Goal: Task Accomplishment & Management: Use online tool/utility

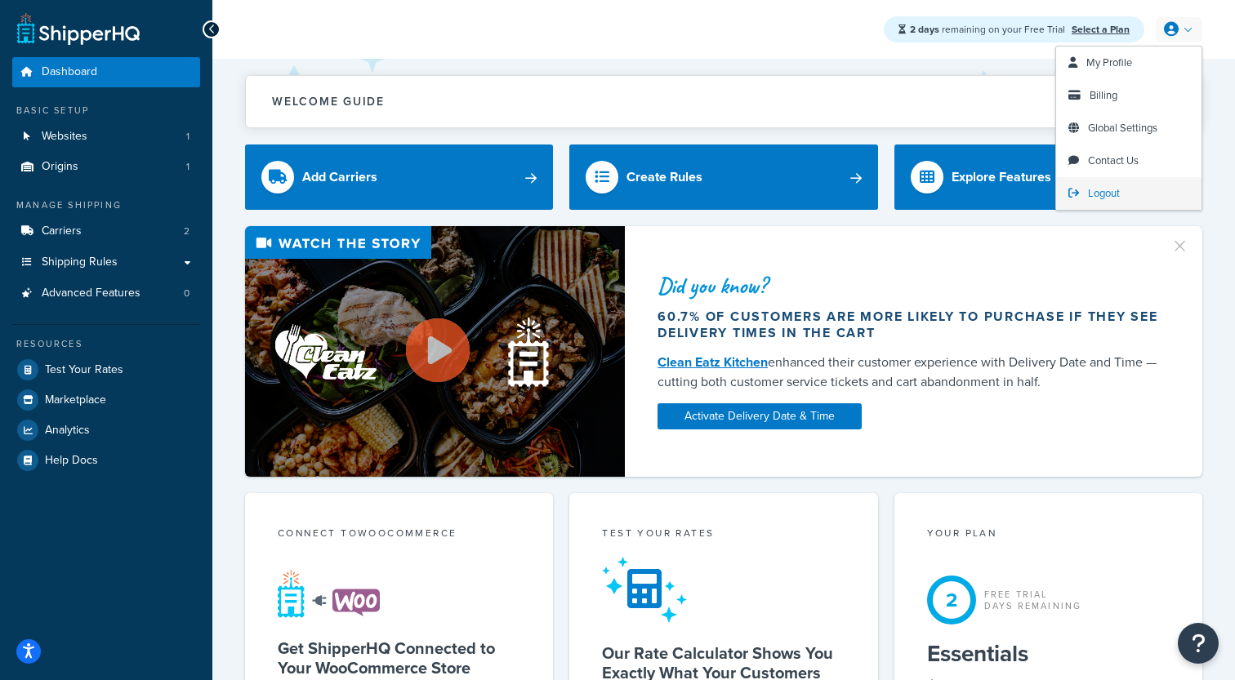
click at [1102, 185] on link "Logout" at bounding box center [1128, 193] width 145 height 33
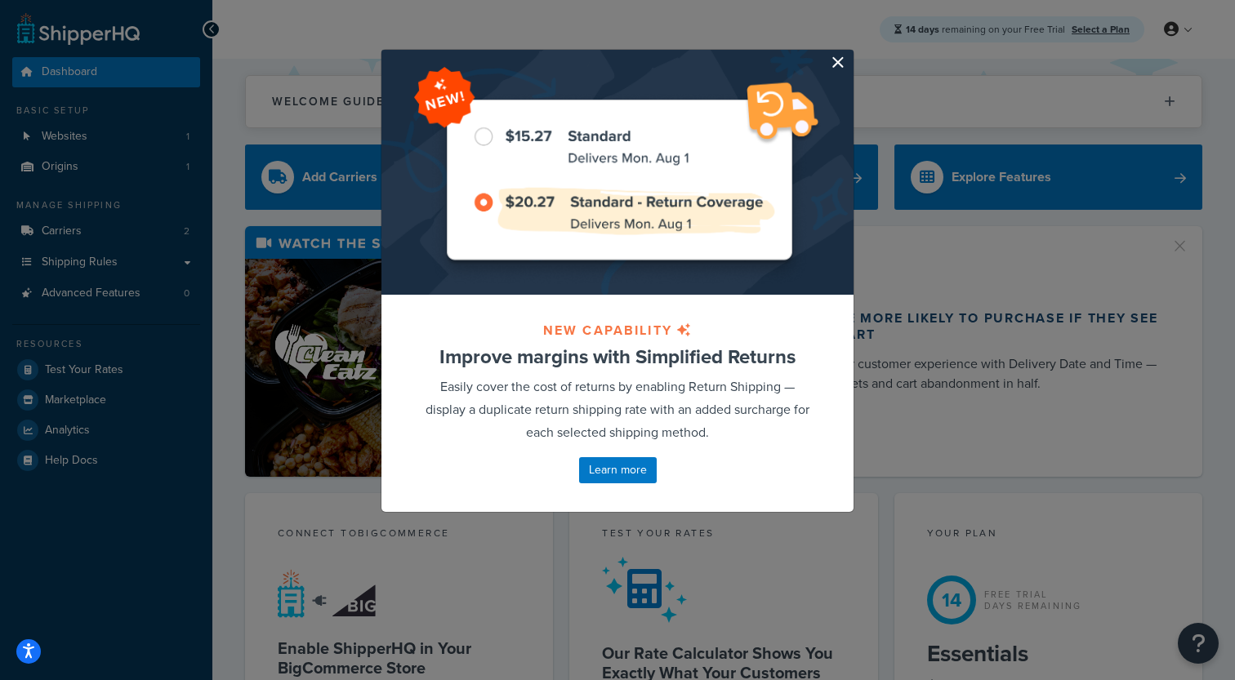
click at [849, 54] on button "button" at bounding box center [851, 52] width 4 height 4
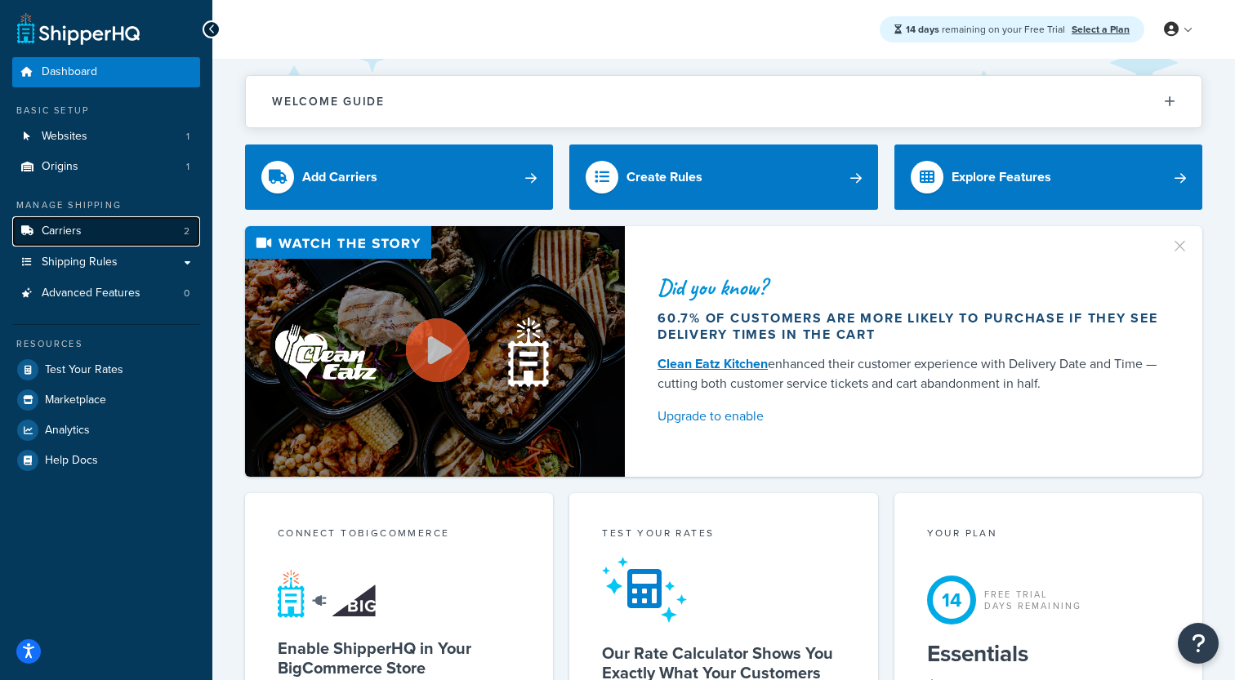
click at [104, 231] on link "Carriers 2" at bounding box center [106, 231] width 188 height 30
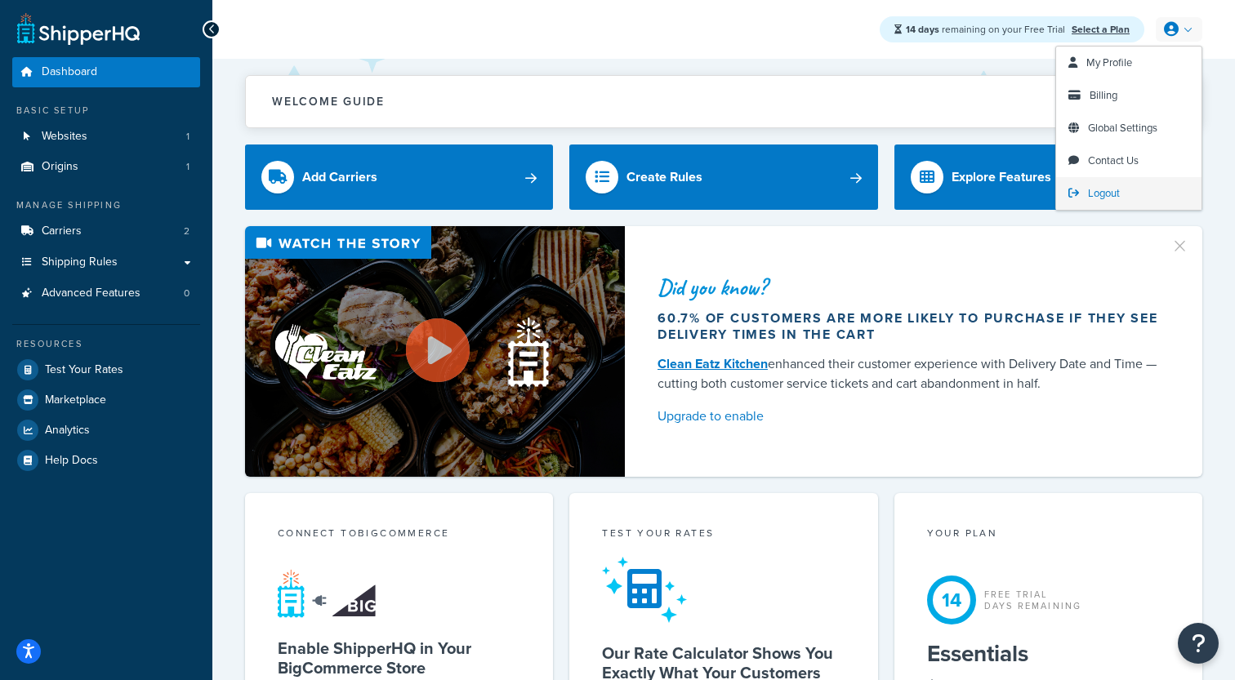
click at [1085, 194] on link "Logout" at bounding box center [1128, 193] width 145 height 33
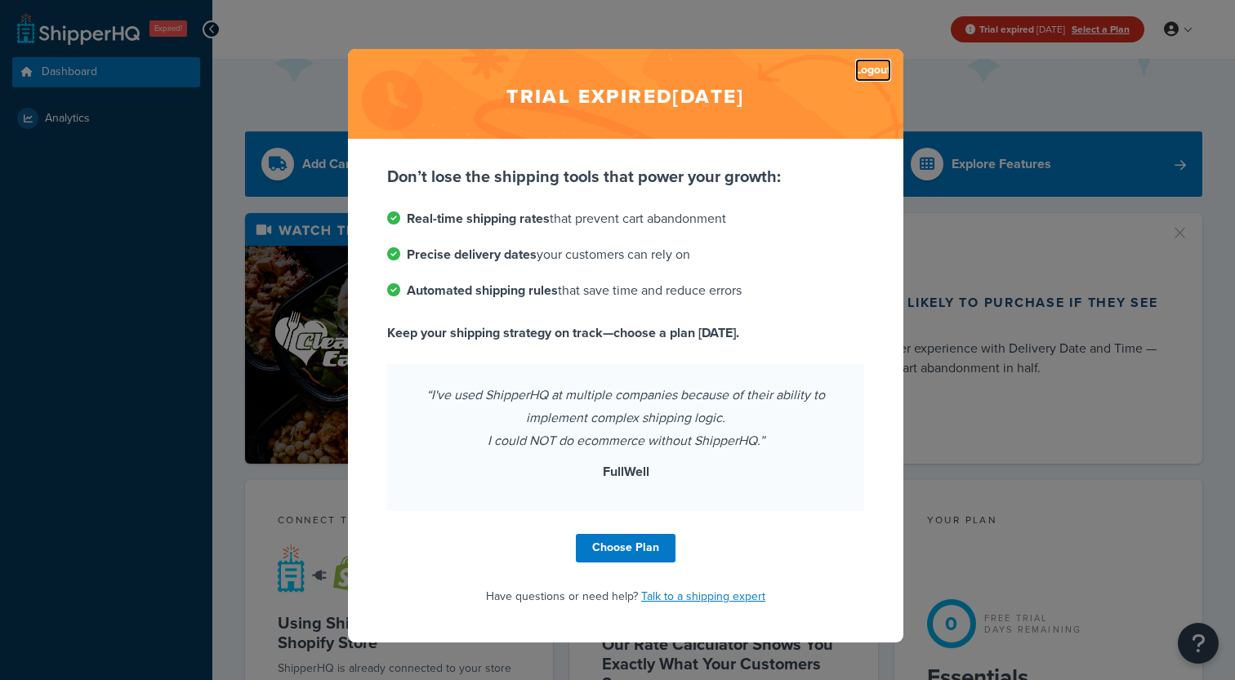
click at [885, 72] on link "Logout" at bounding box center [873, 70] width 36 height 23
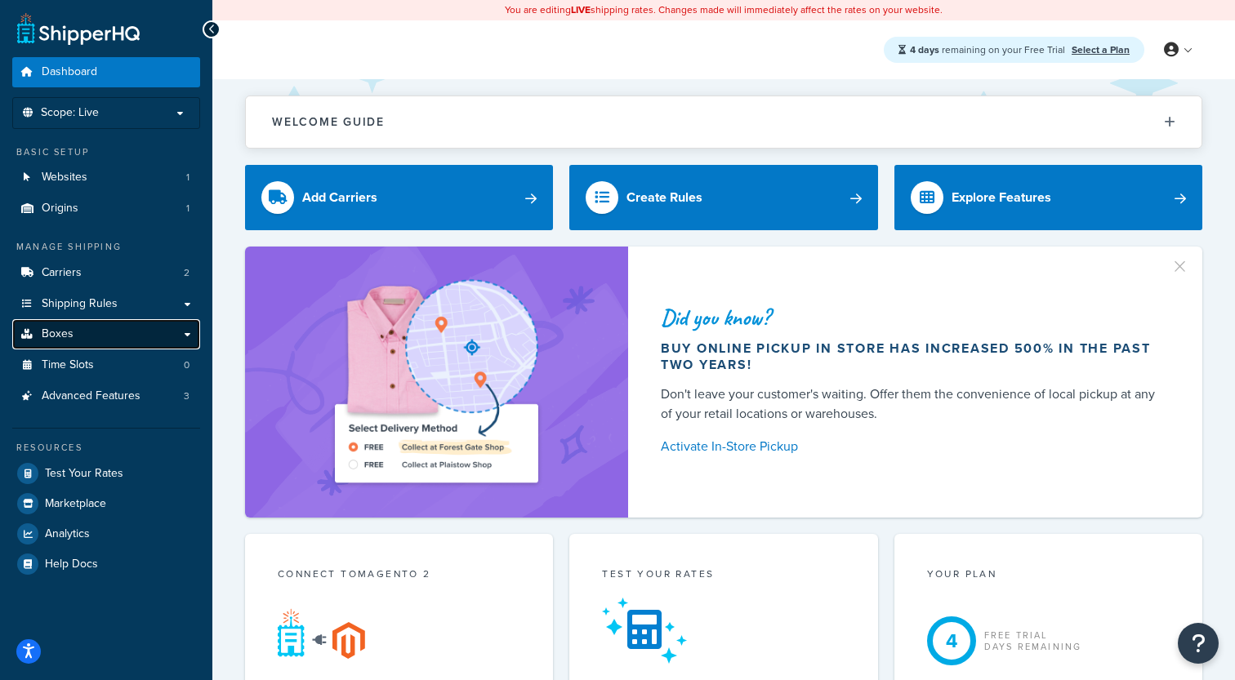
click at [114, 340] on link "Boxes" at bounding box center [106, 334] width 188 height 30
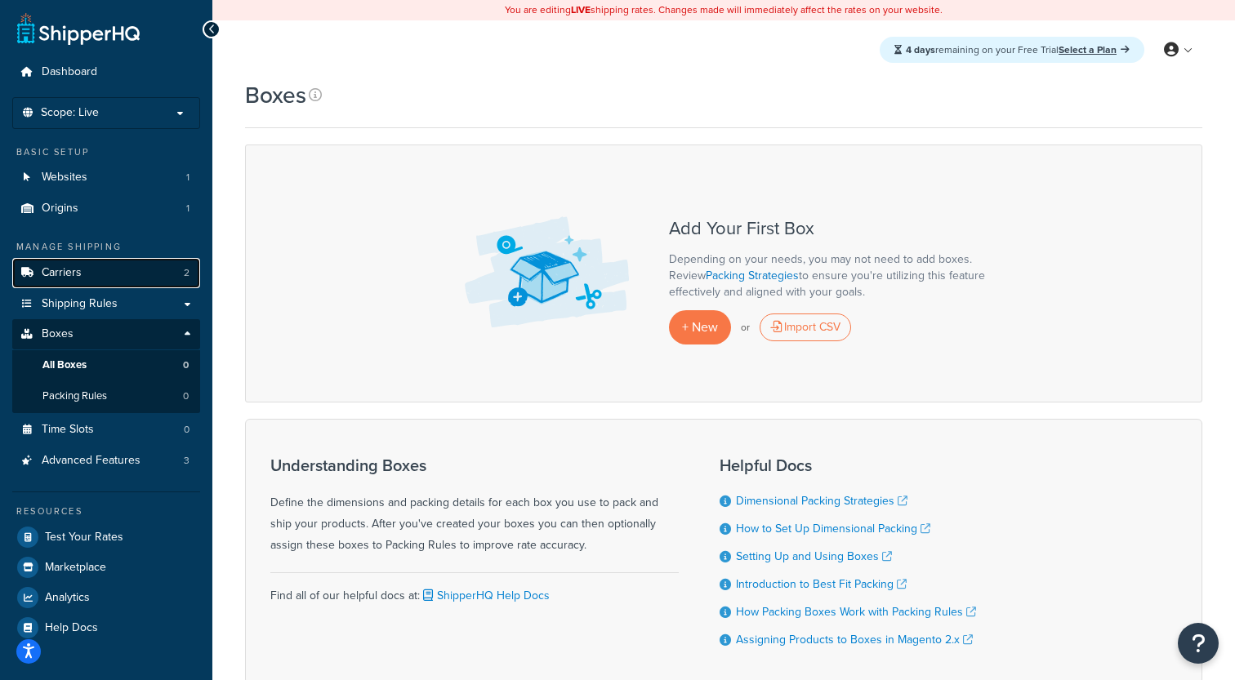
click at [126, 272] on link "Carriers 2" at bounding box center [106, 273] width 188 height 30
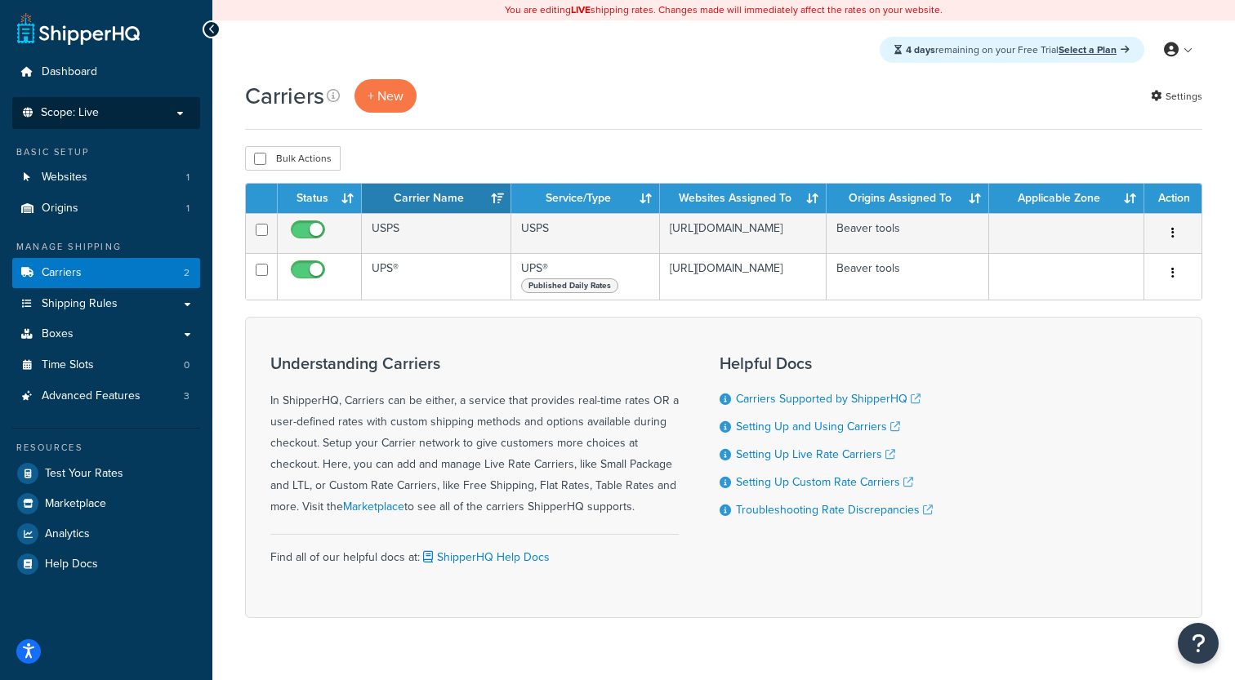
click at [137, 115] on p "Scope: Live" at bounding box center [106, 113] width 173 height 14
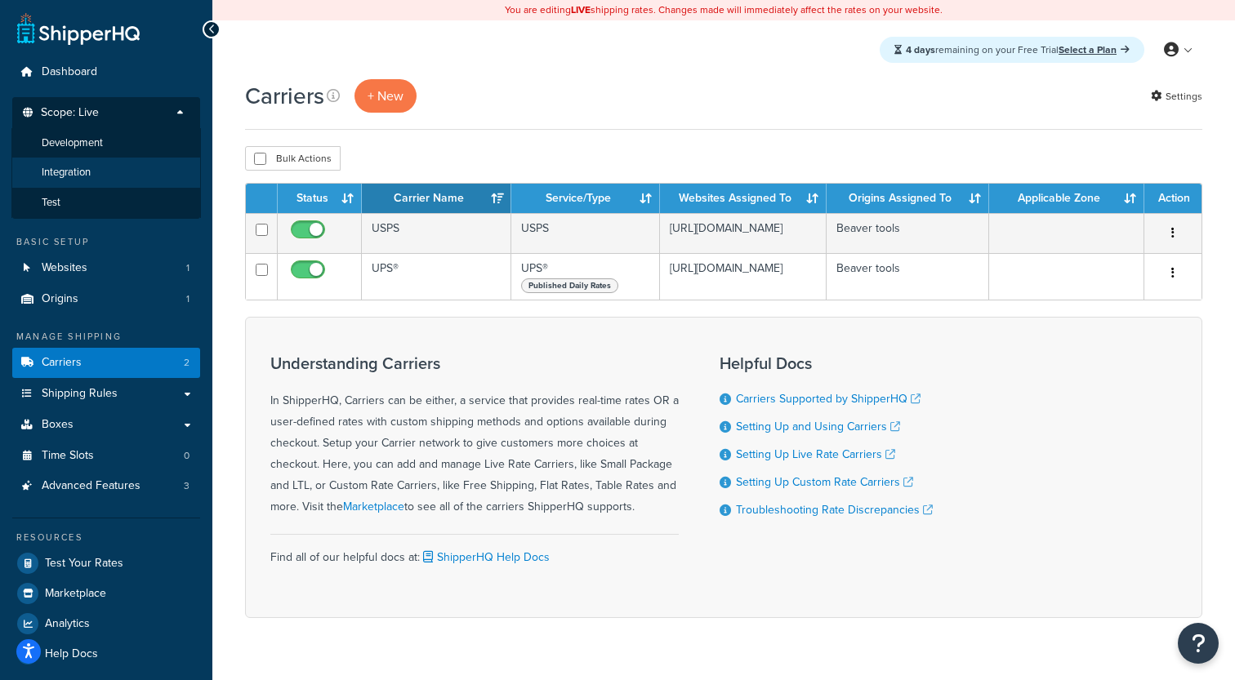
click at [152, 168] on li "Integration" at bounding box center [105, 173] width 189 height 30
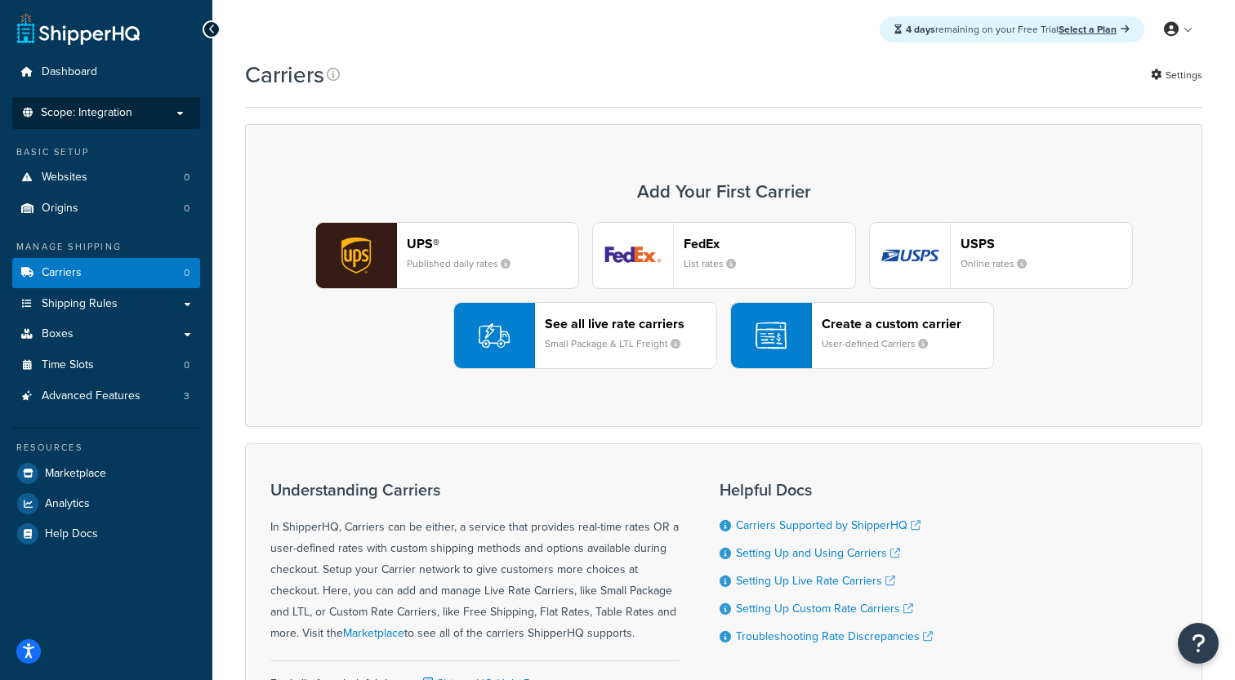
click at [151, 118] on p "Scope: Integration" at bounding box center [106, 113] width 173 height 14
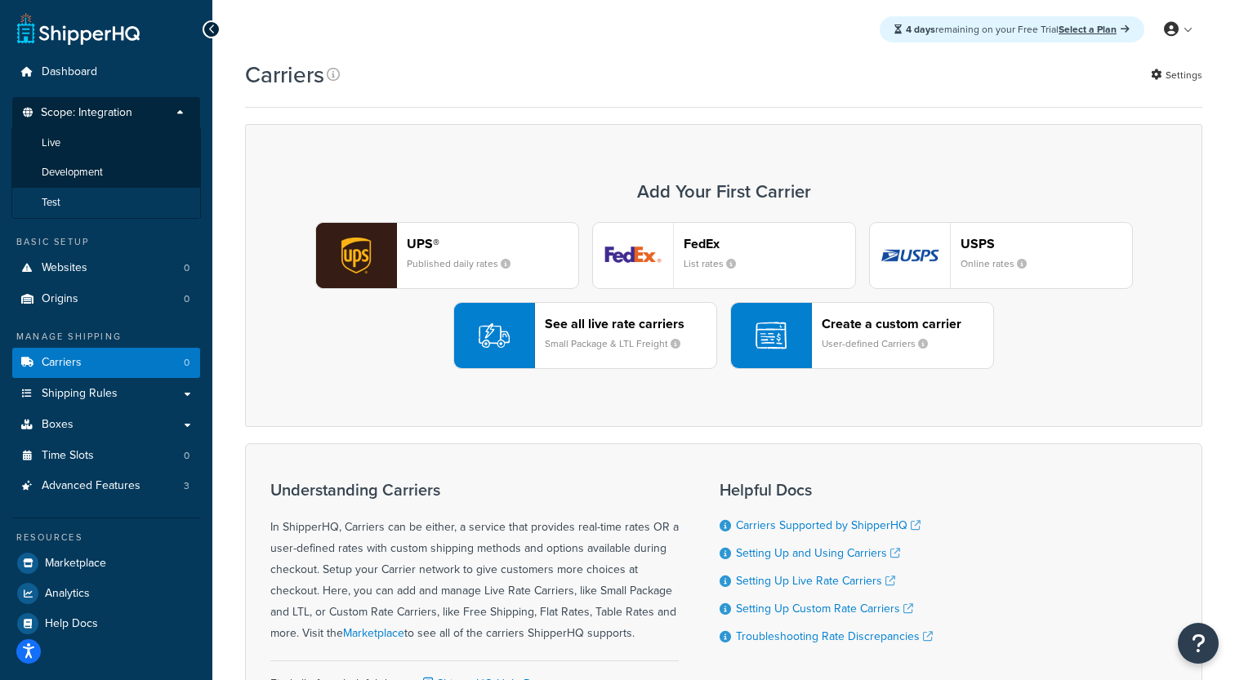
click at [102, 198] on li "Test" at bounding box center [105, 203] width 189 height 30
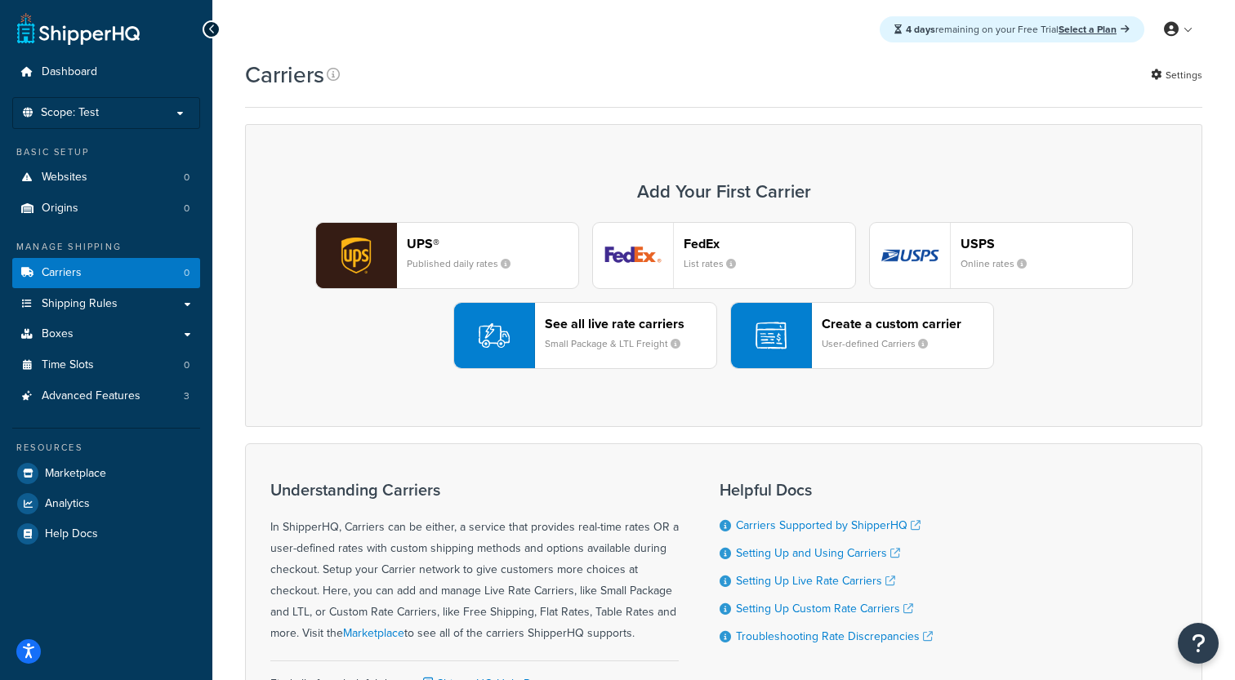
click at [139, 129] on ul "Dashboard Scope: Test Live Development Integration Basic Setup Websites 0 Origi…" at bounding box center [106, 303] width 188 height 492
click at [136, 117] on p "Scope: Test" at bounding box center [106, 113] width 173 height 14
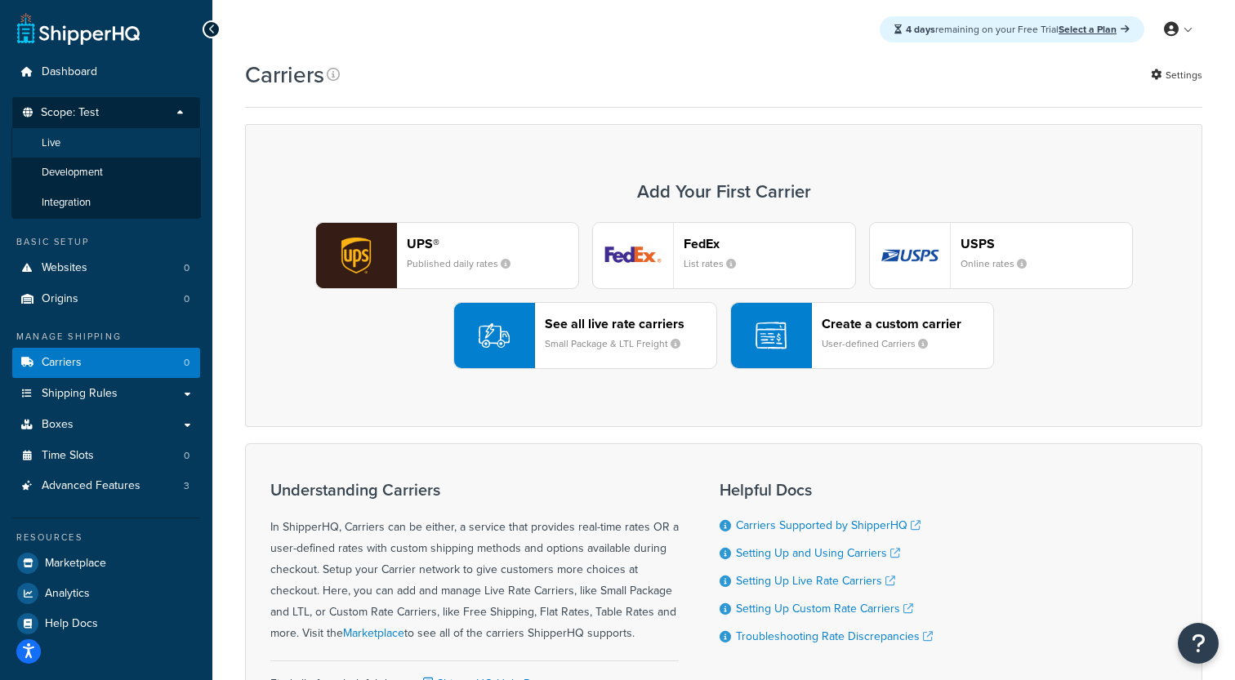
click at [131, 151] on li "Live" at bounding box center [105, 143] width 189 height 30
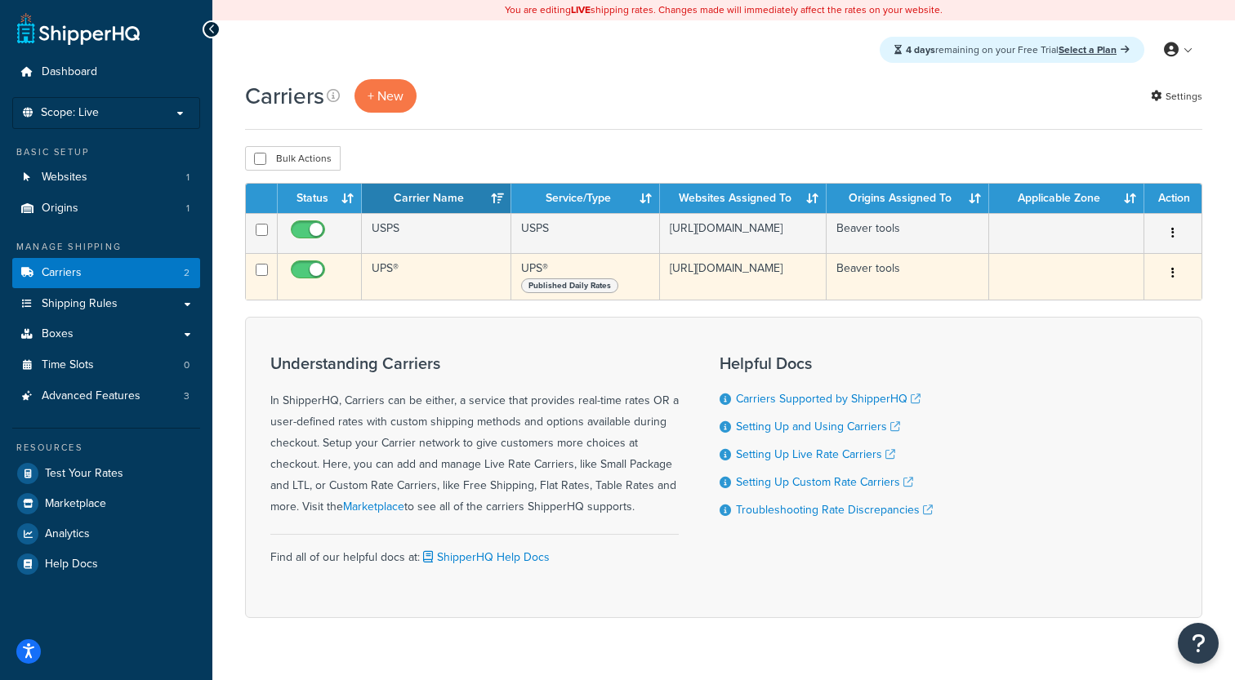
click at [428, 273] on td "UPS®" at bounding box center [436, 276] width 149 height 47
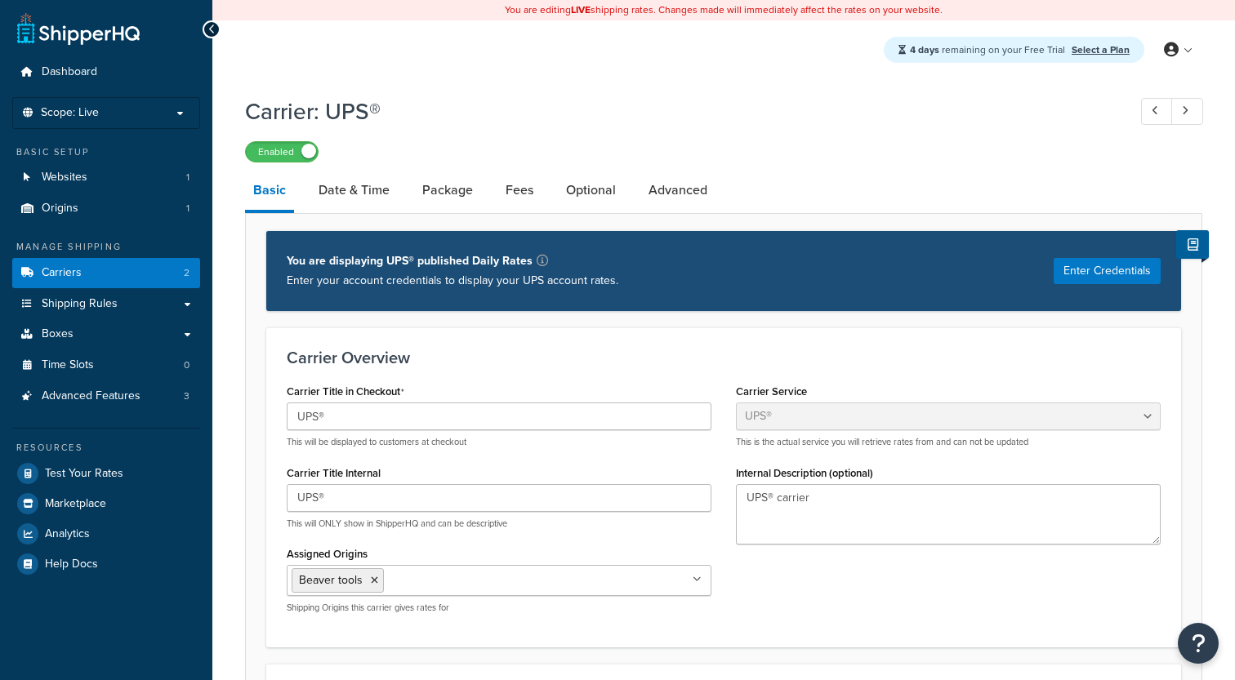
select select "ups"
click at [107, 117] on p "Scope: Live" at bounding box center [106, 113] width 173 height 14
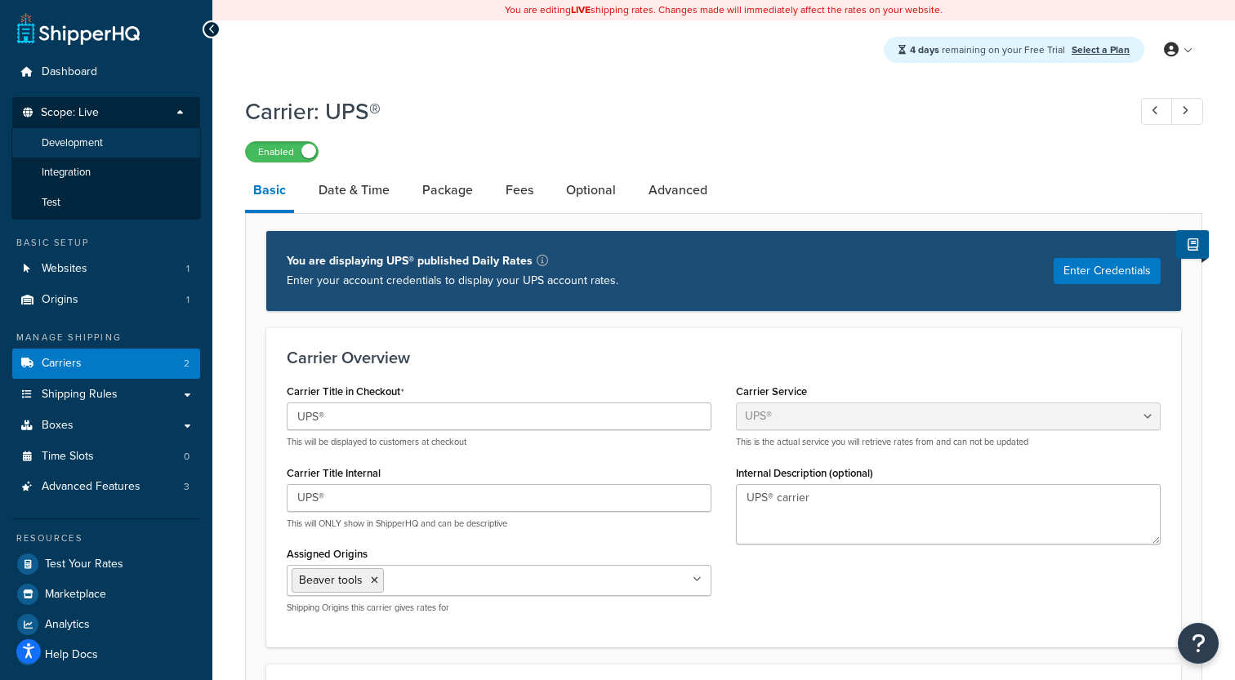
click at [100, 147] on span "Development" at bounding box center [72, 143] width 61 height 14
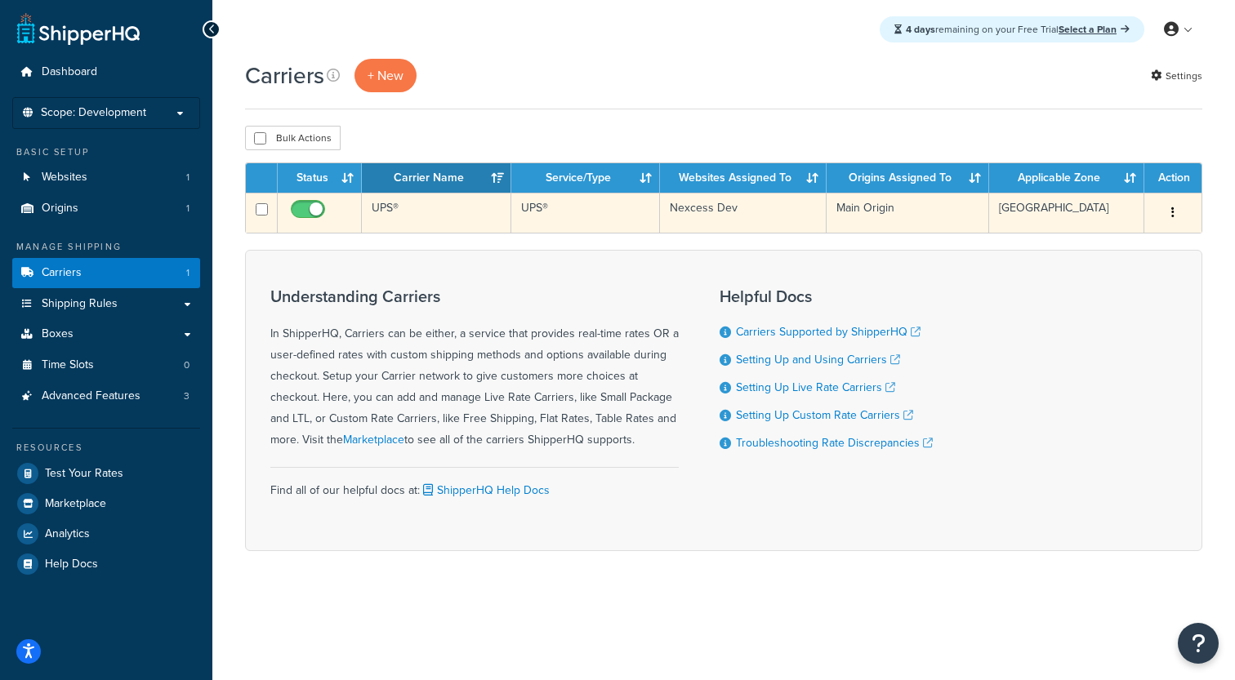
click at [449, 218] on td "UPS®" at bounding box center [436, 213] width 149 height 40
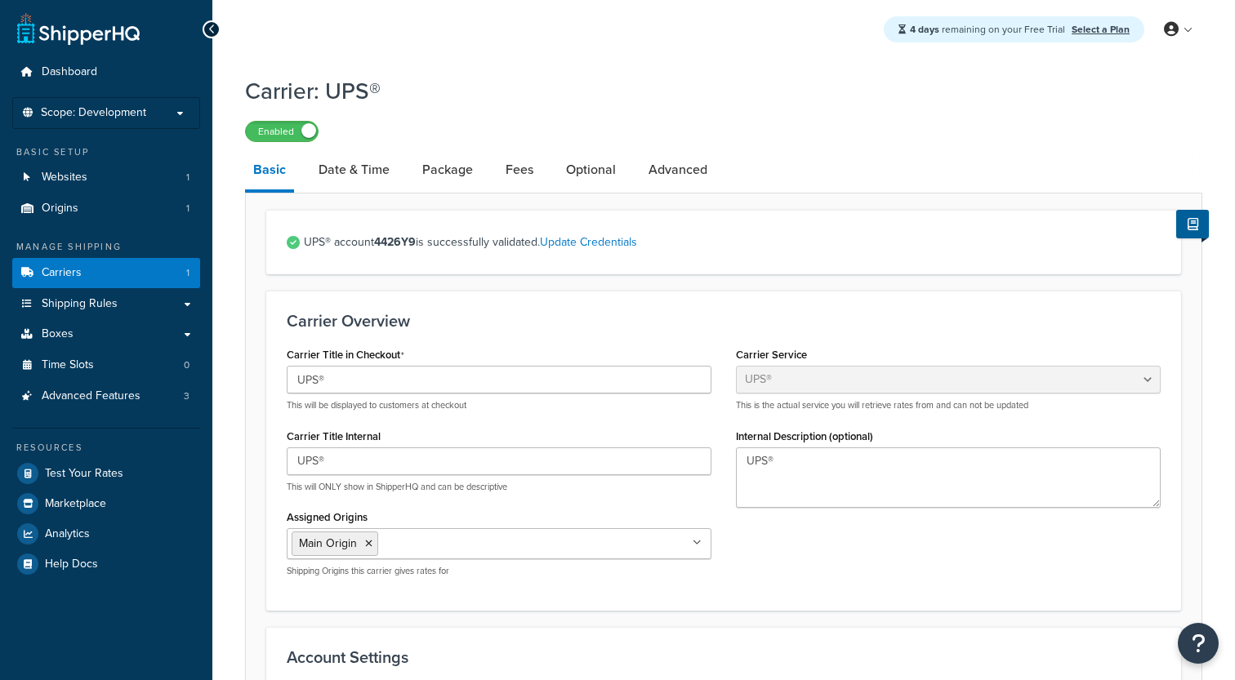
select select "ups"
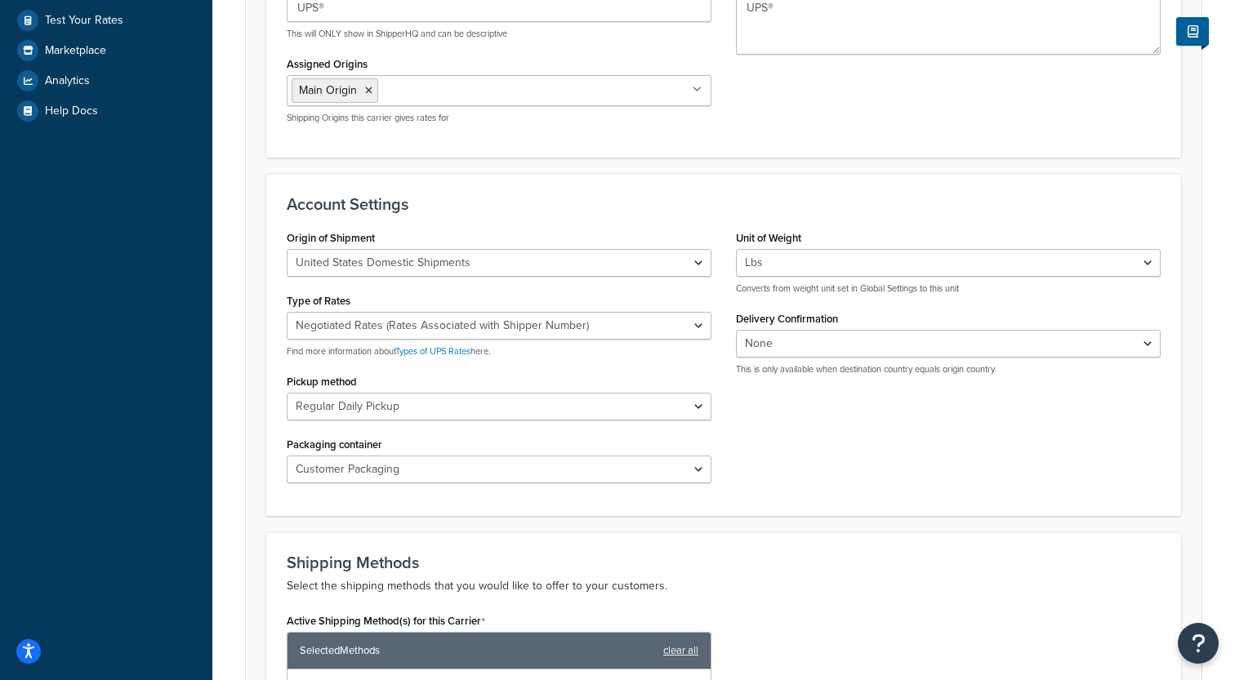
scroll to position [487, 0]
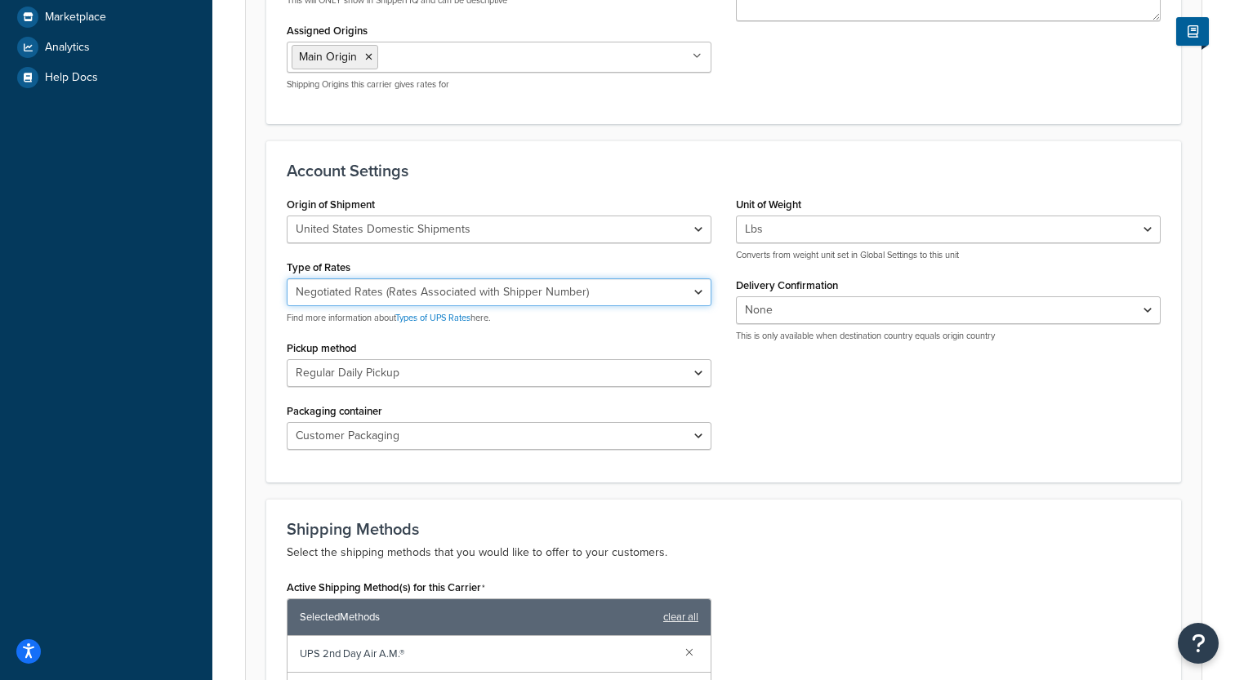
click option "Negotiated Rates (Rates Associated with Shipper Number)" at bounding box center [0, 0] width 0 height 0
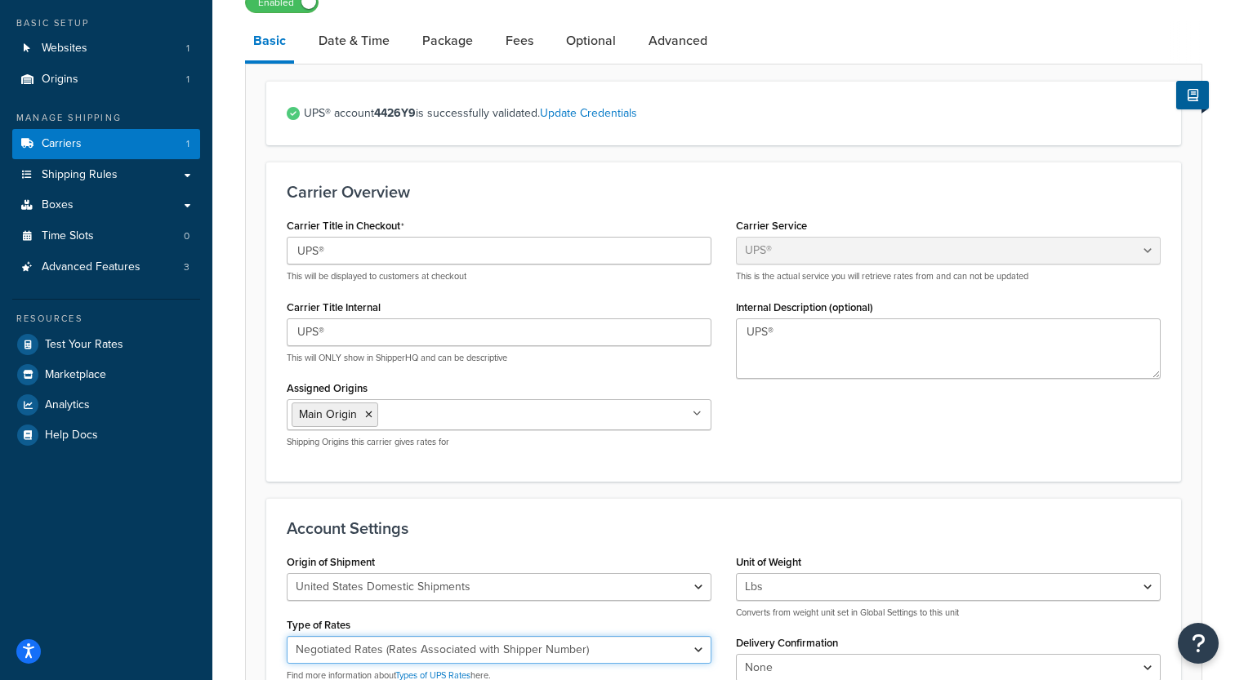
scroll to position [126, 0]
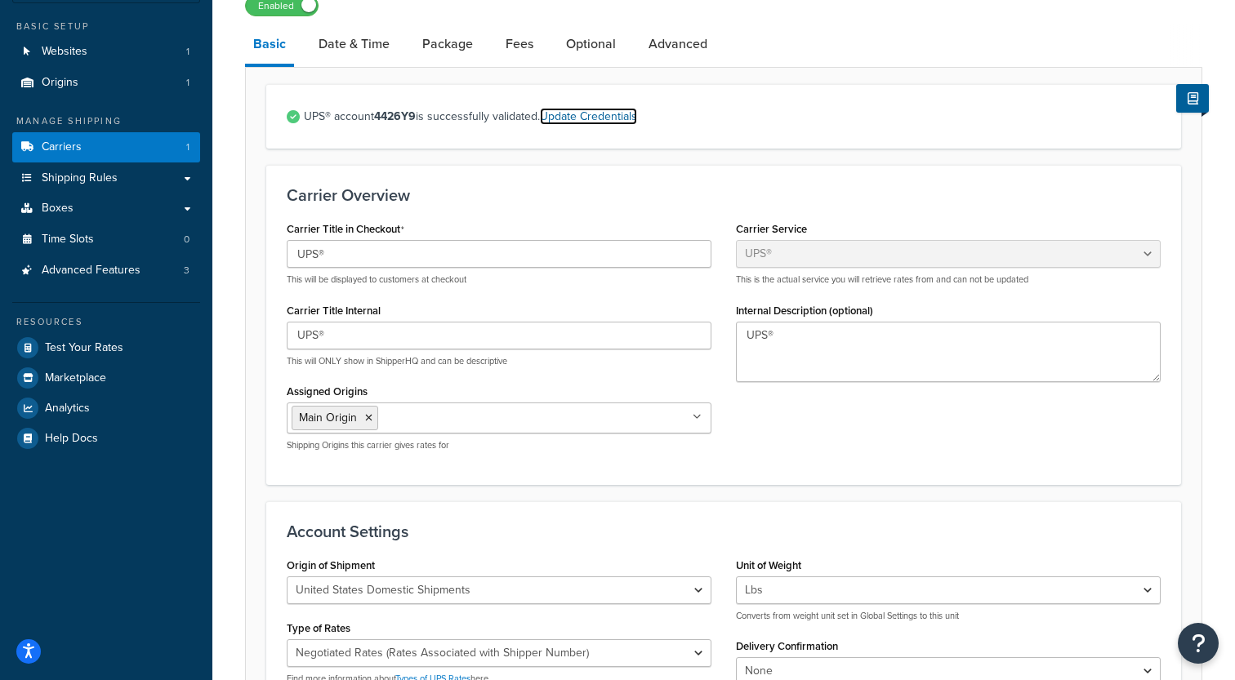
click at [595, 118] on link "Update Credentials" at bounding box center [588, 116] width 97 height 17
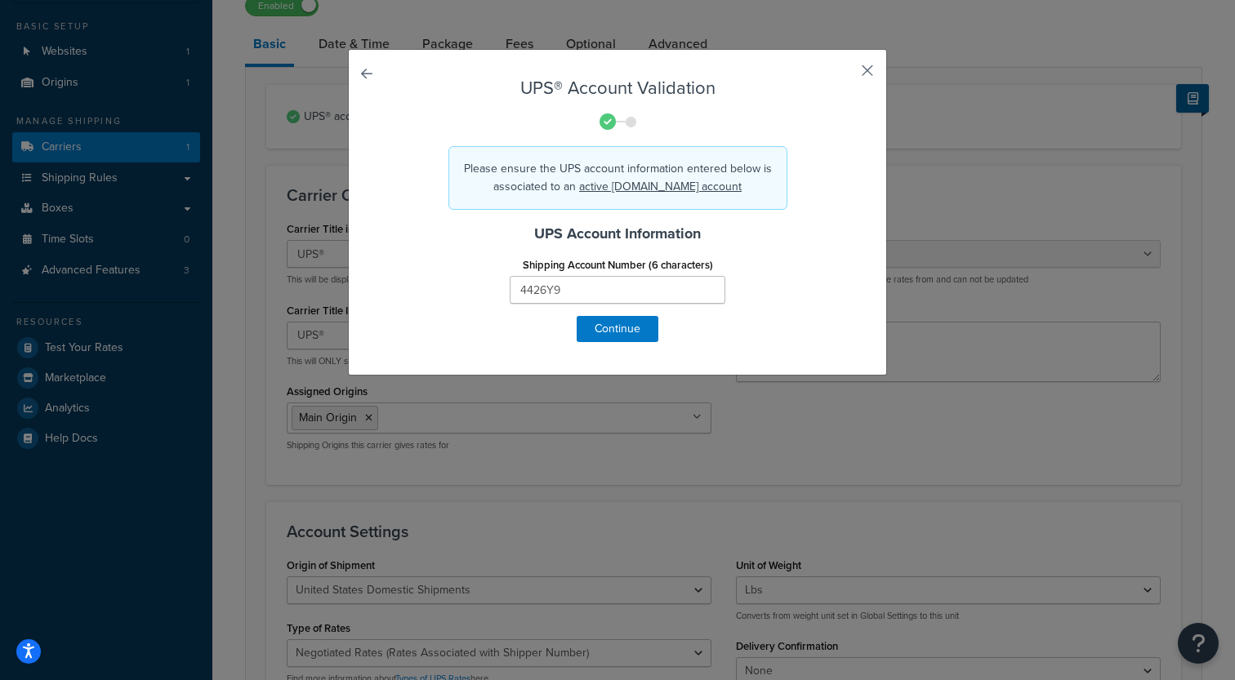
click at [845, 74] on button "button" at bounding box center [843, 76] width 4 height 4
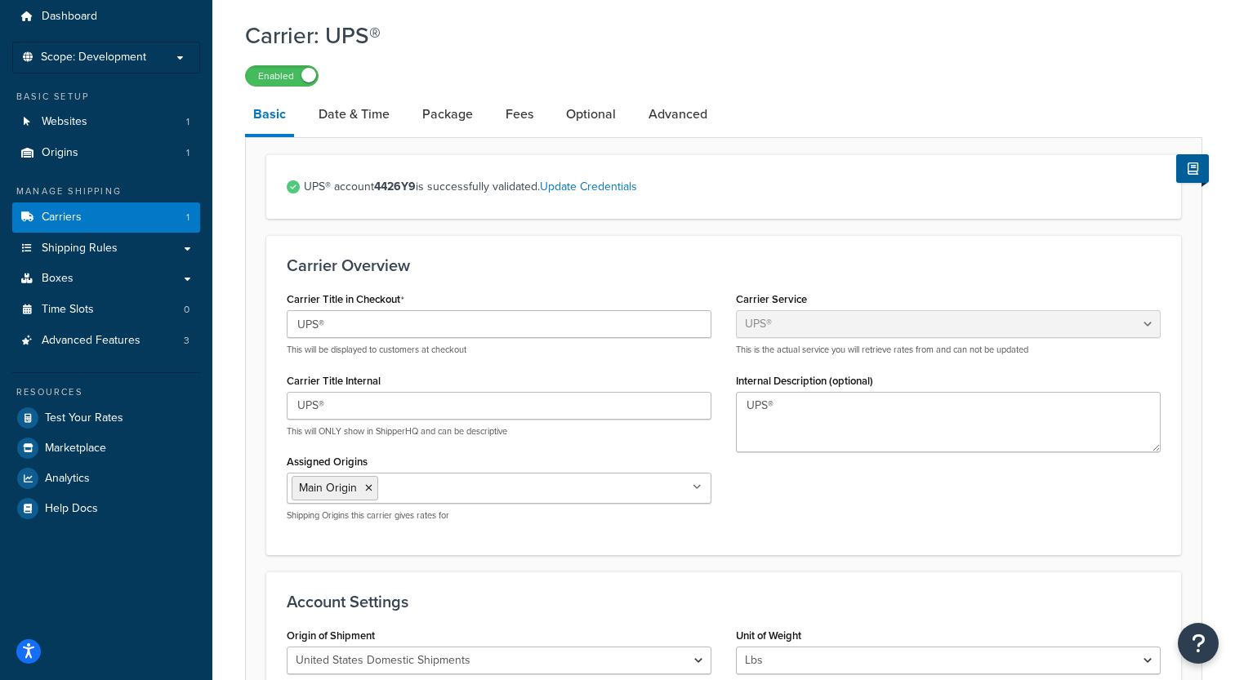
scroll to position [74, 0]
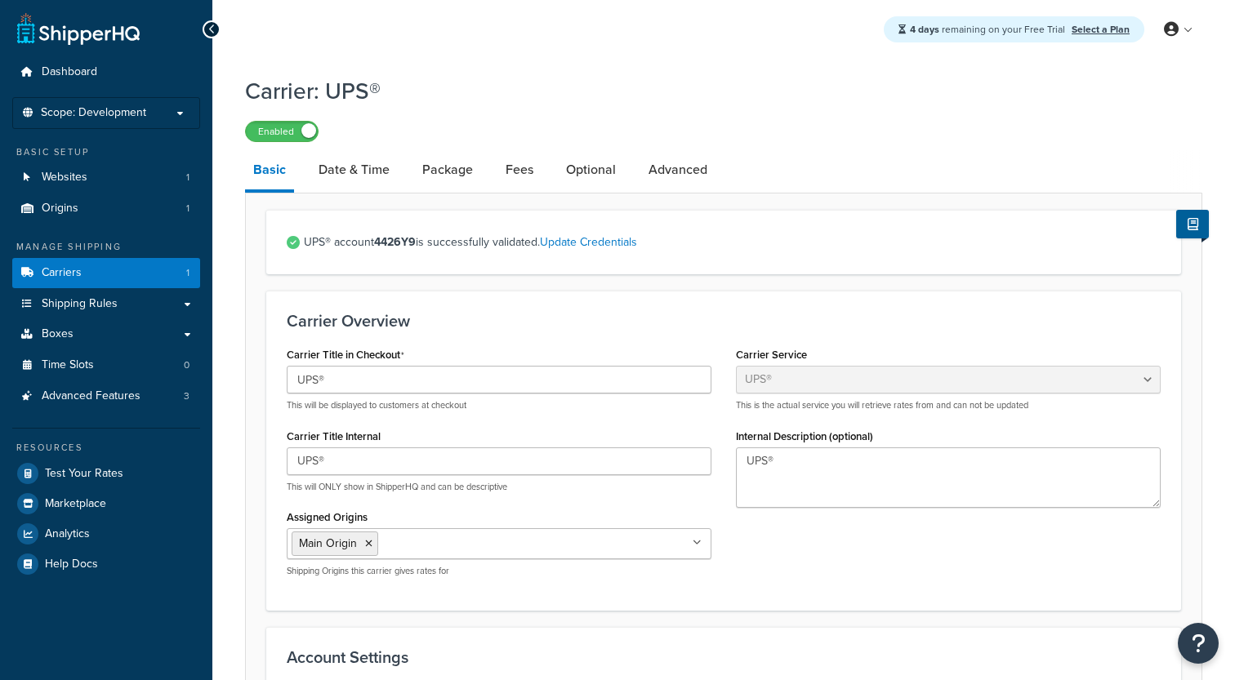
select select "ups"
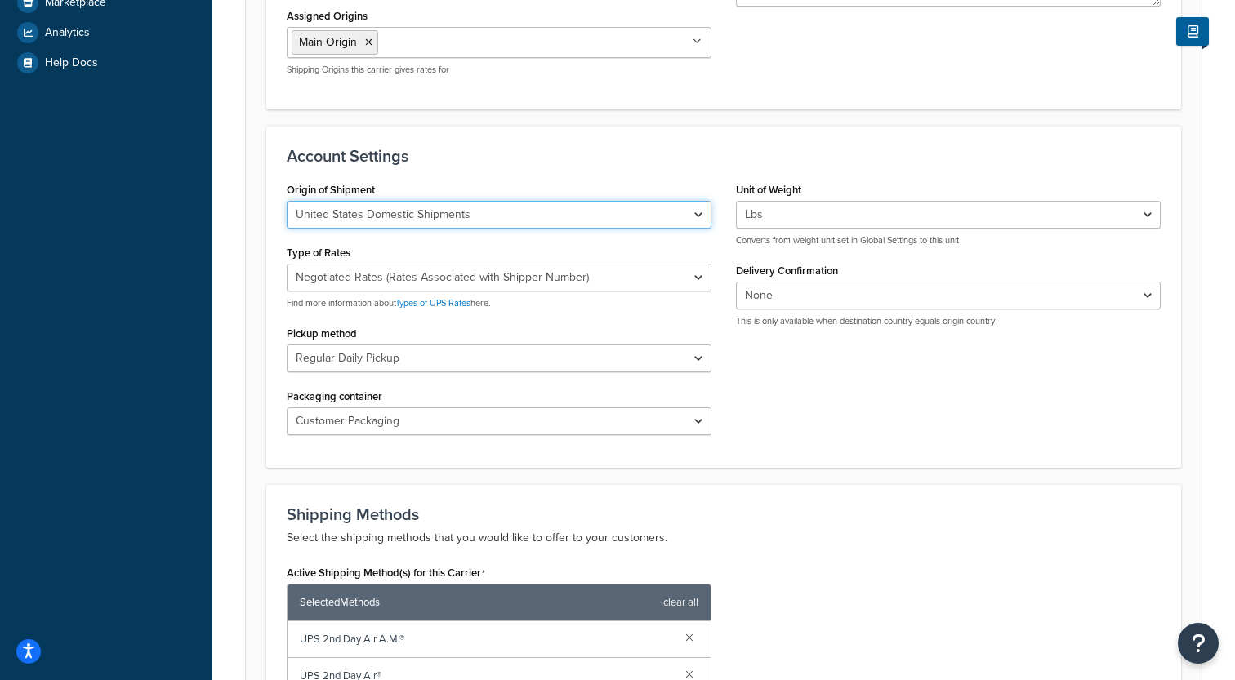
scroll to position [507, 0]
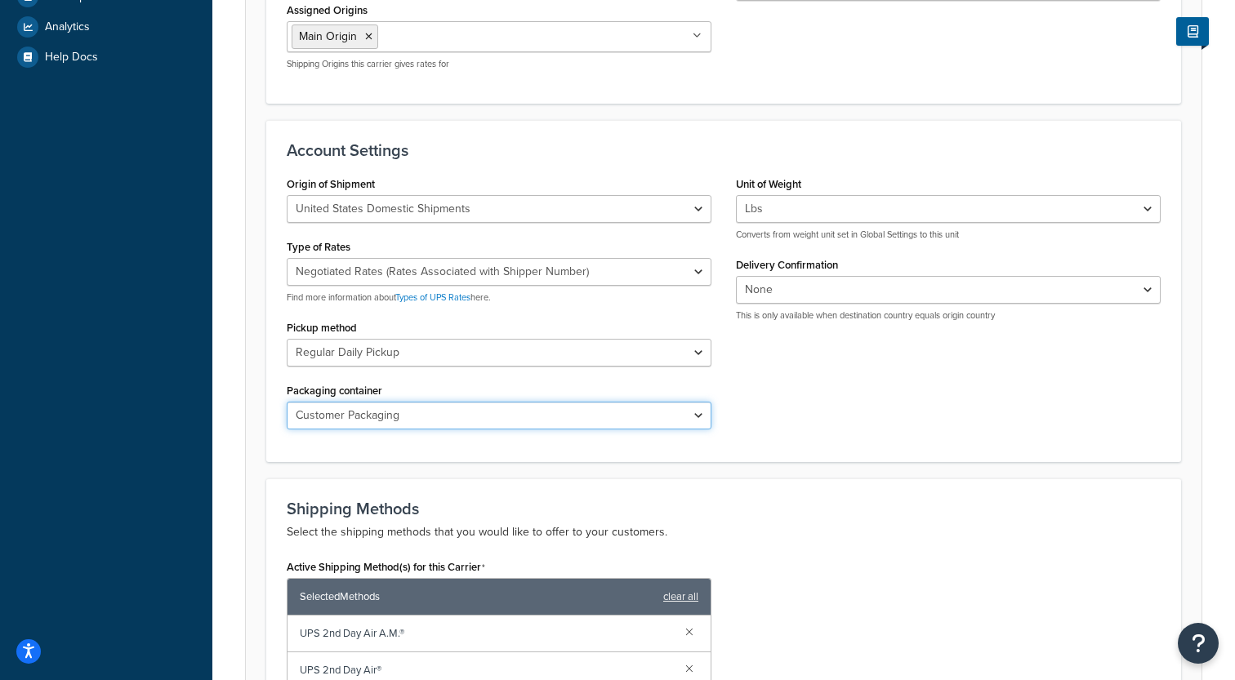
click option "Customer Packaging" at bounding box center [0, 0] width 0 height 0
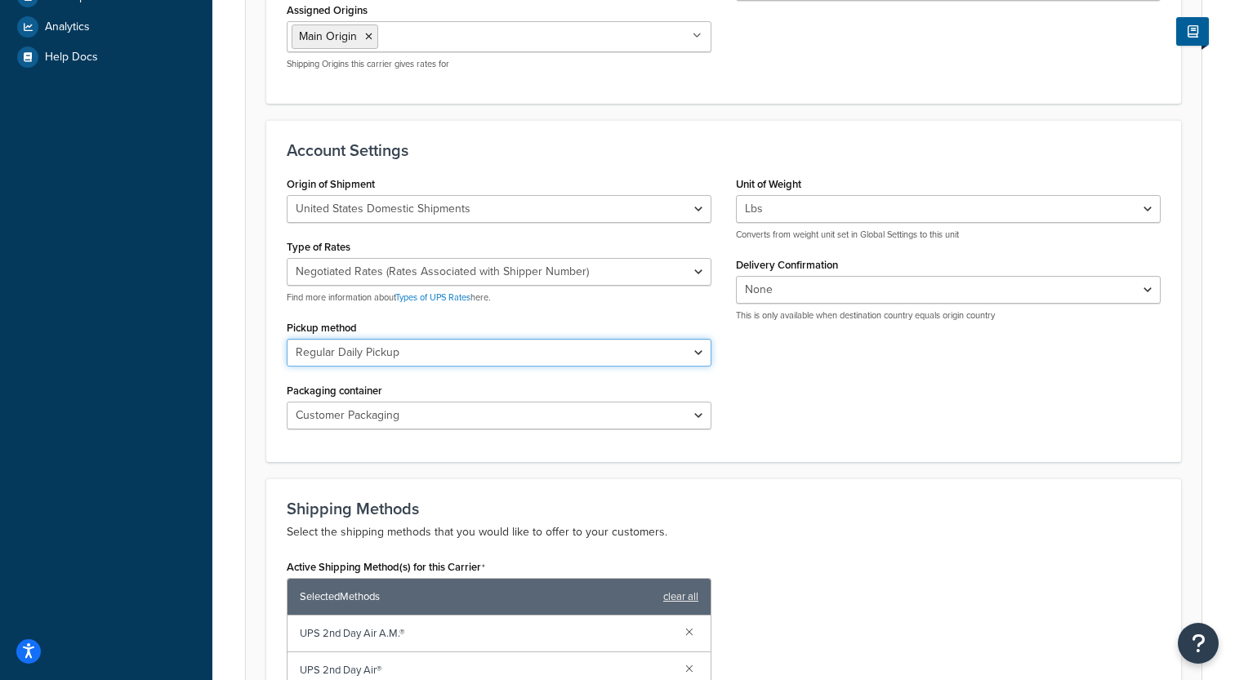
click option "Regular Daily Pickup" at bounding box center [0, 0] width 0 height 0
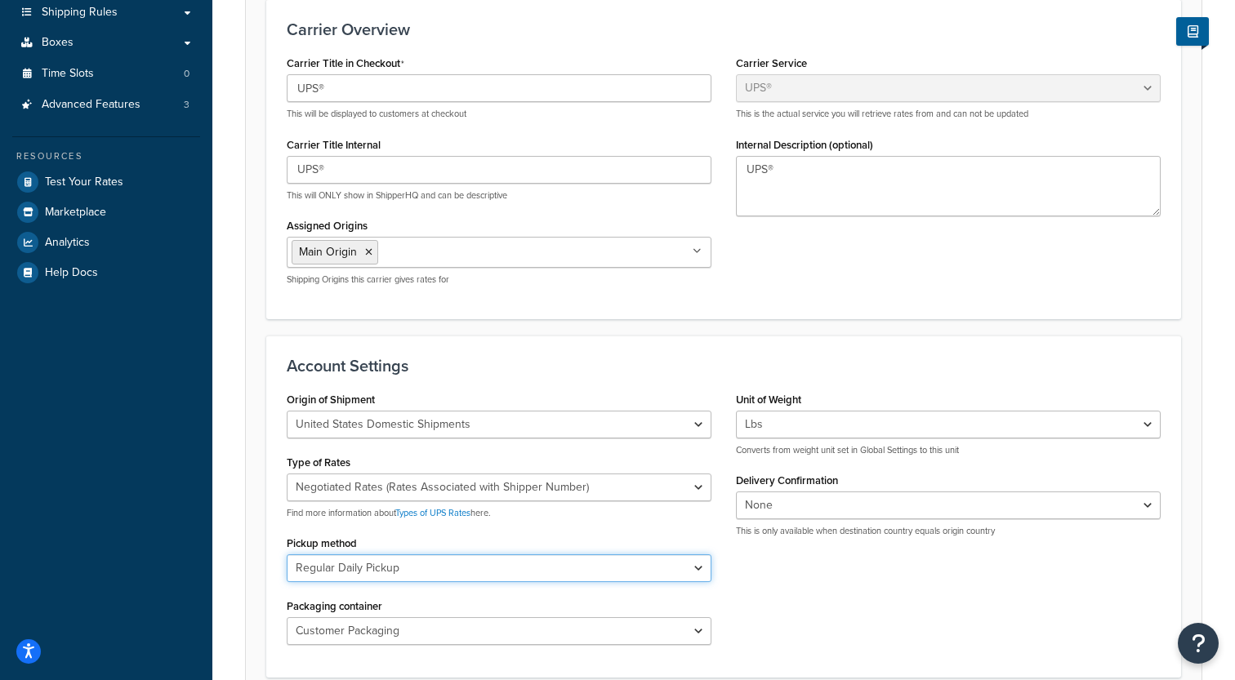
scroll to position [0, 0]
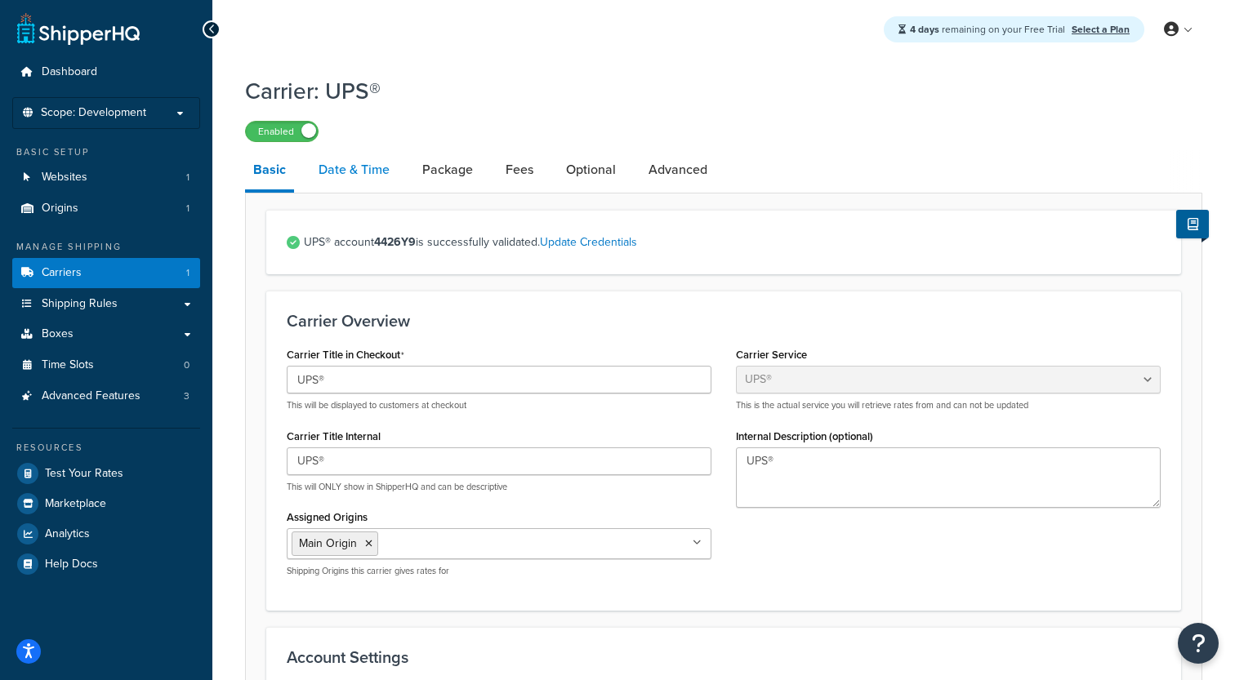
click at [385, 182] on link "Date & Time" at bounding box center [353, 169] width 87 height 39
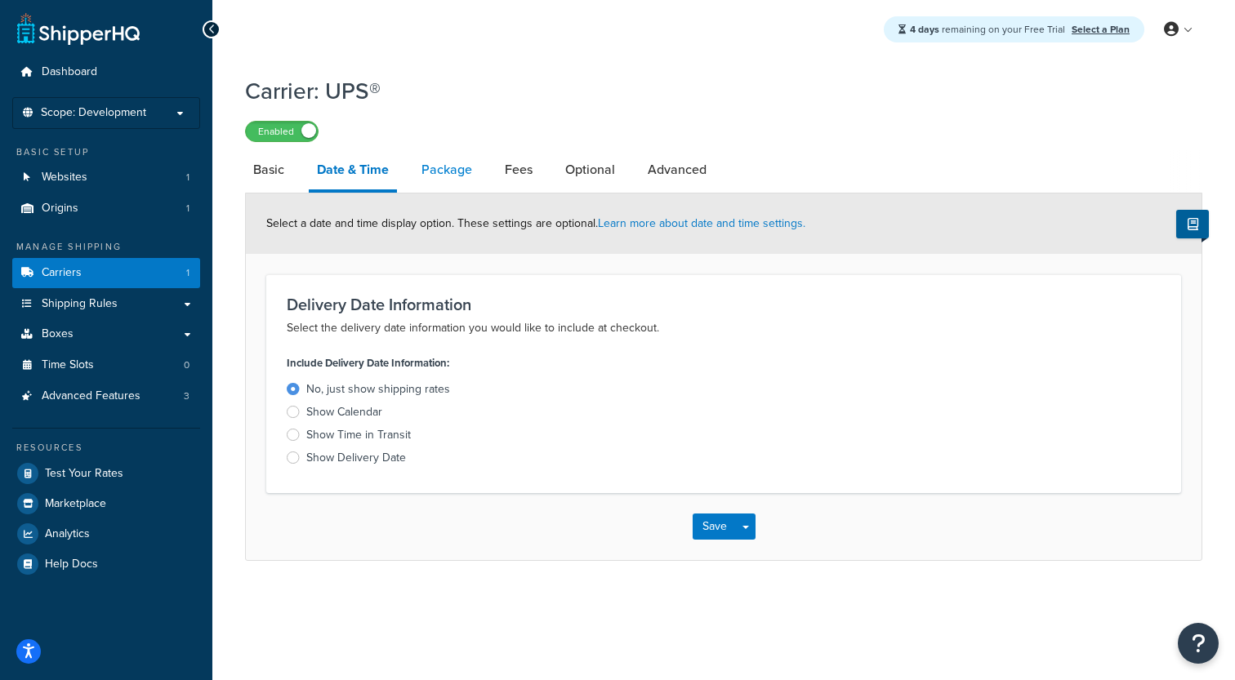
click at [436, 184] on link "Package" at bounding box center [446, 169] width 67 height 39
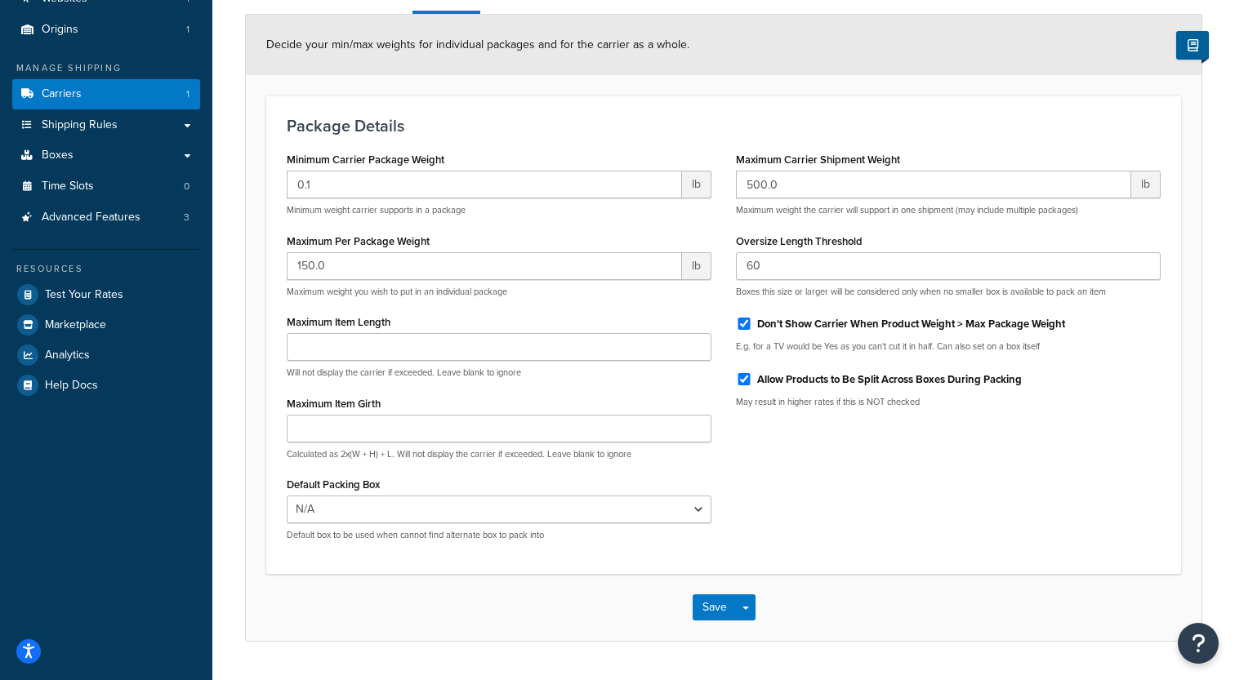
scroll to position [147, 0]
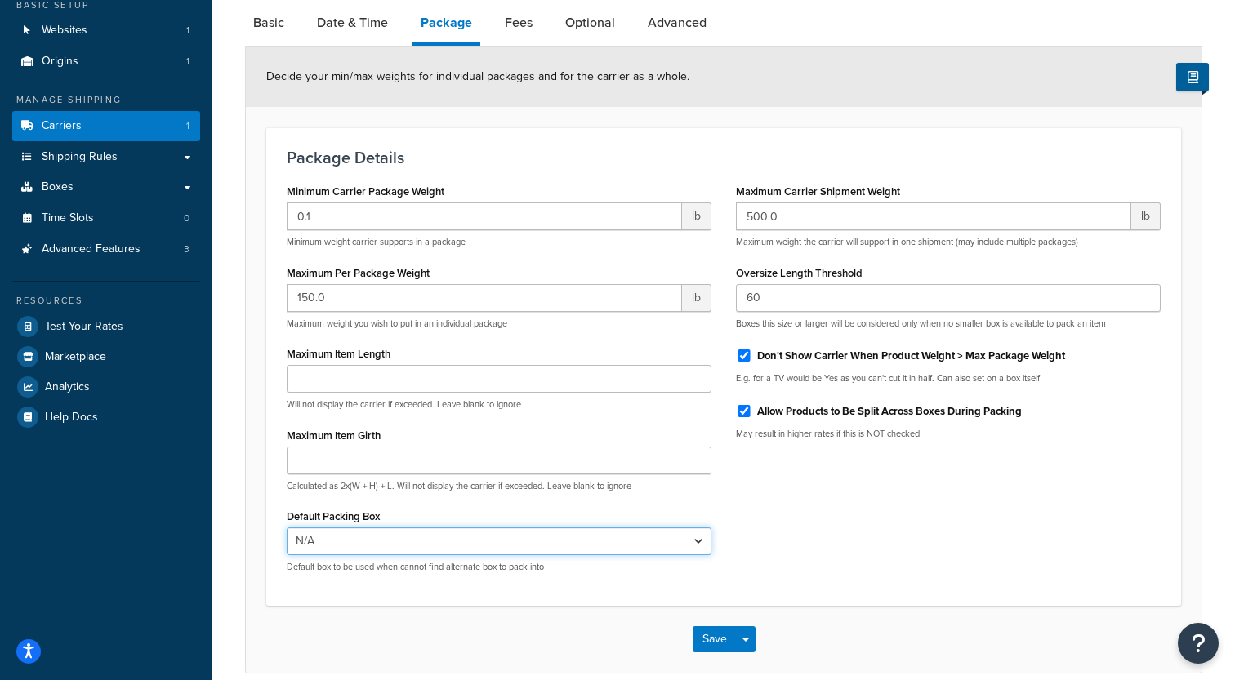
click option "N/A" at bounding box center [0, 0] width 0 height 0
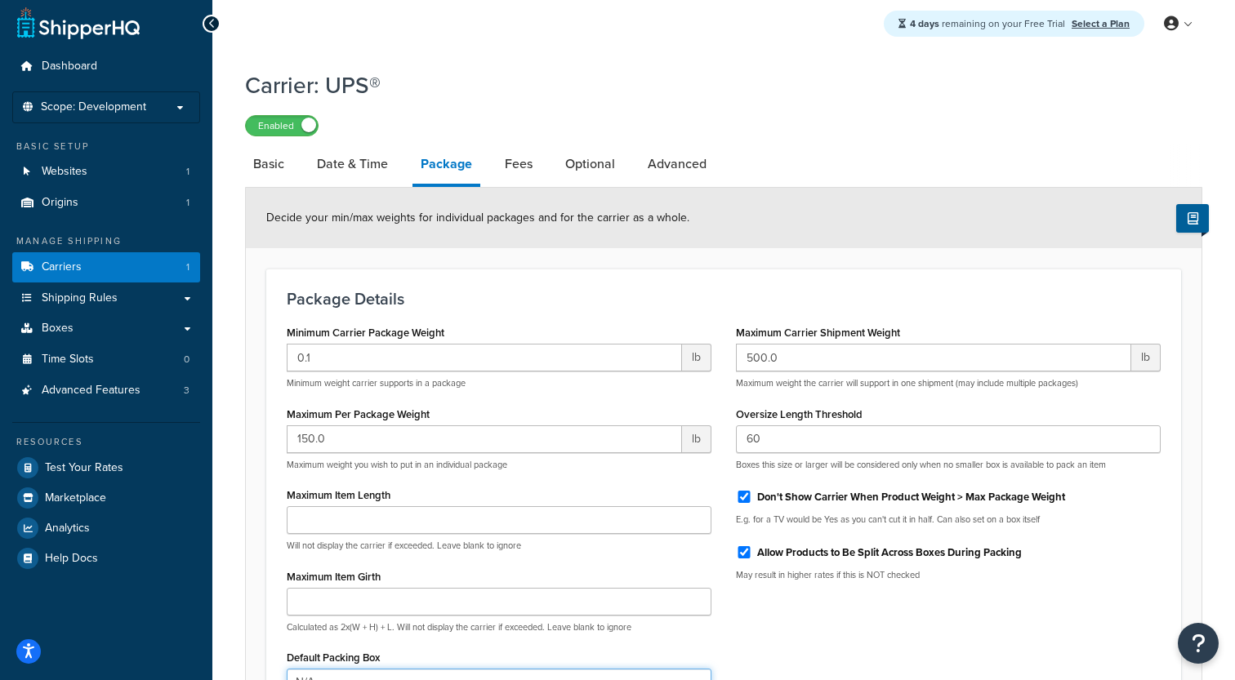
scroll to position [0, 0]
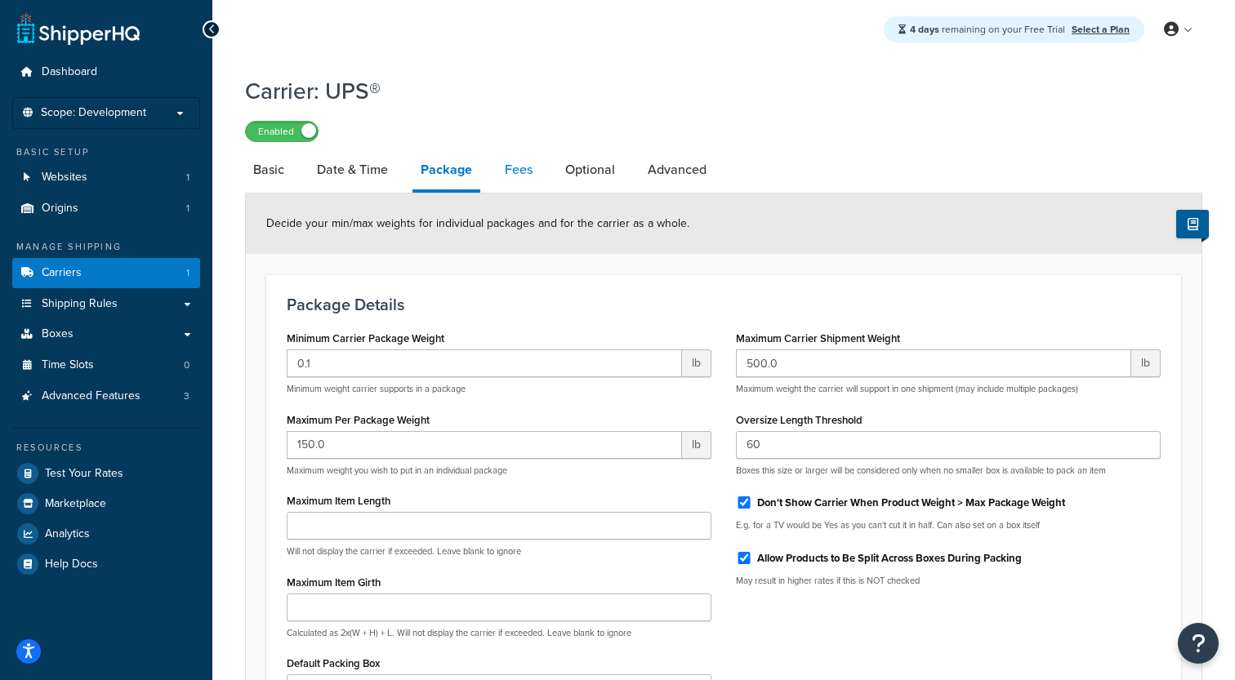
click at [514, 176] on link "Fees" at bounding box center [519, 169] width 44 height 39
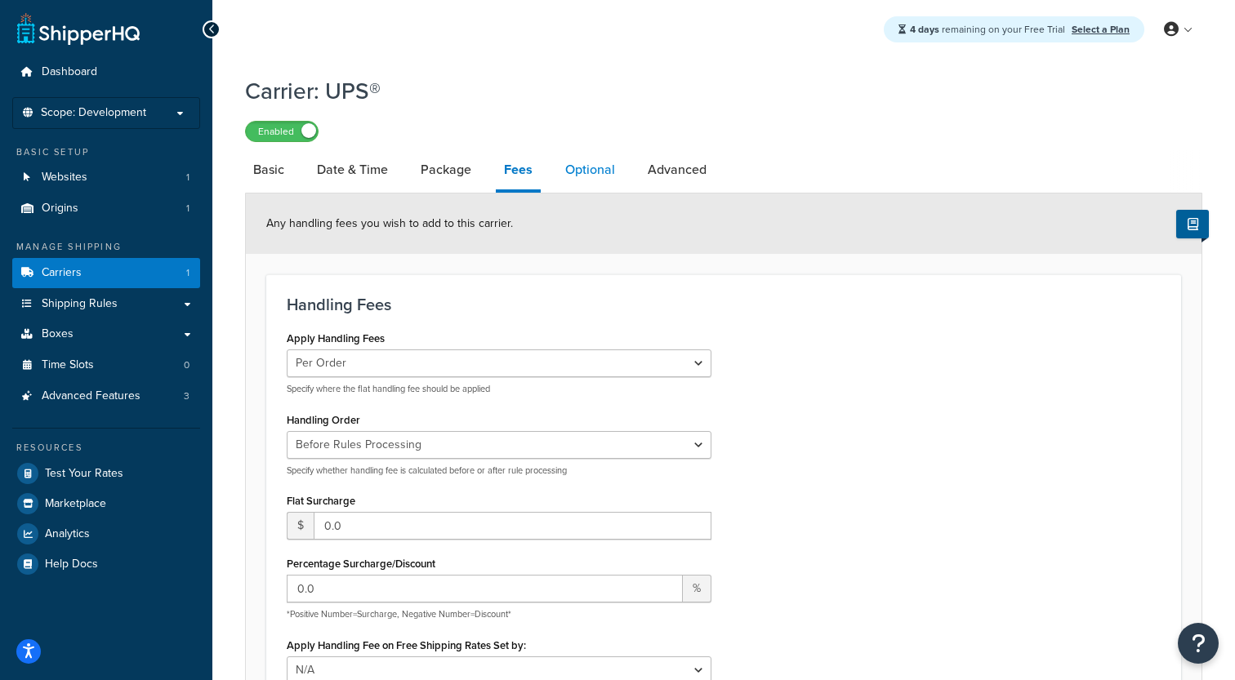
click at [592, 171] on link "Optional" at bounding box center [590, 169] width 66 height 39
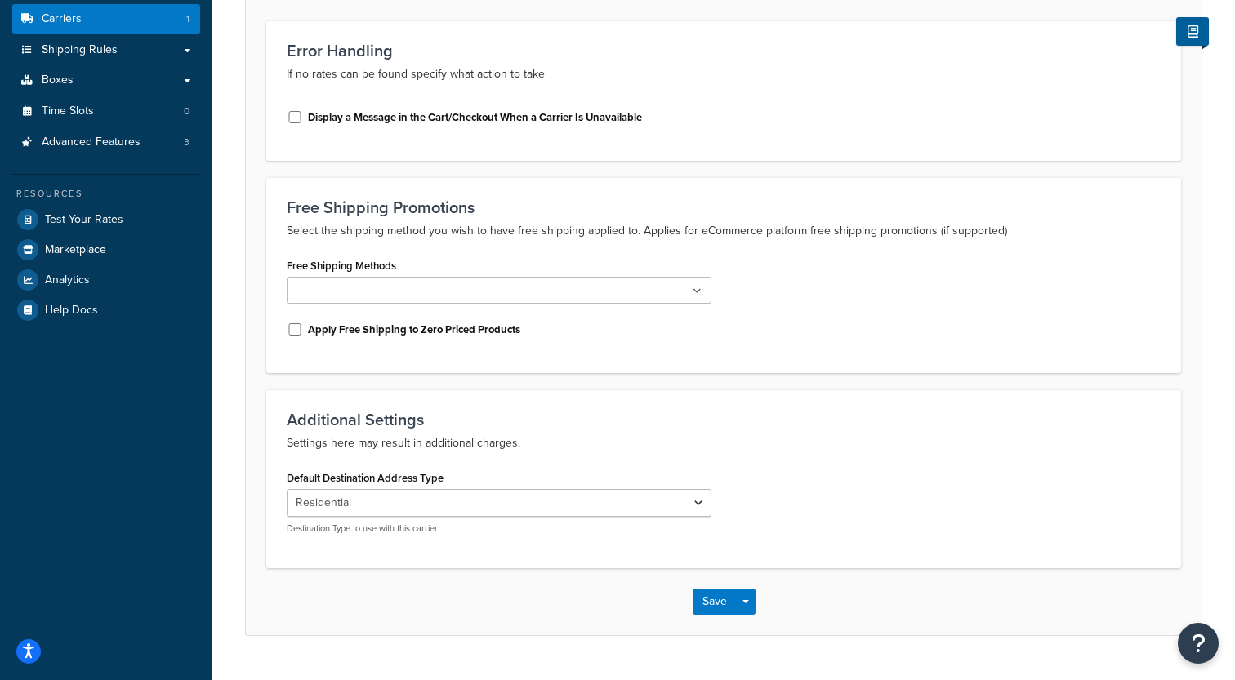
scroll to position [256, 0]
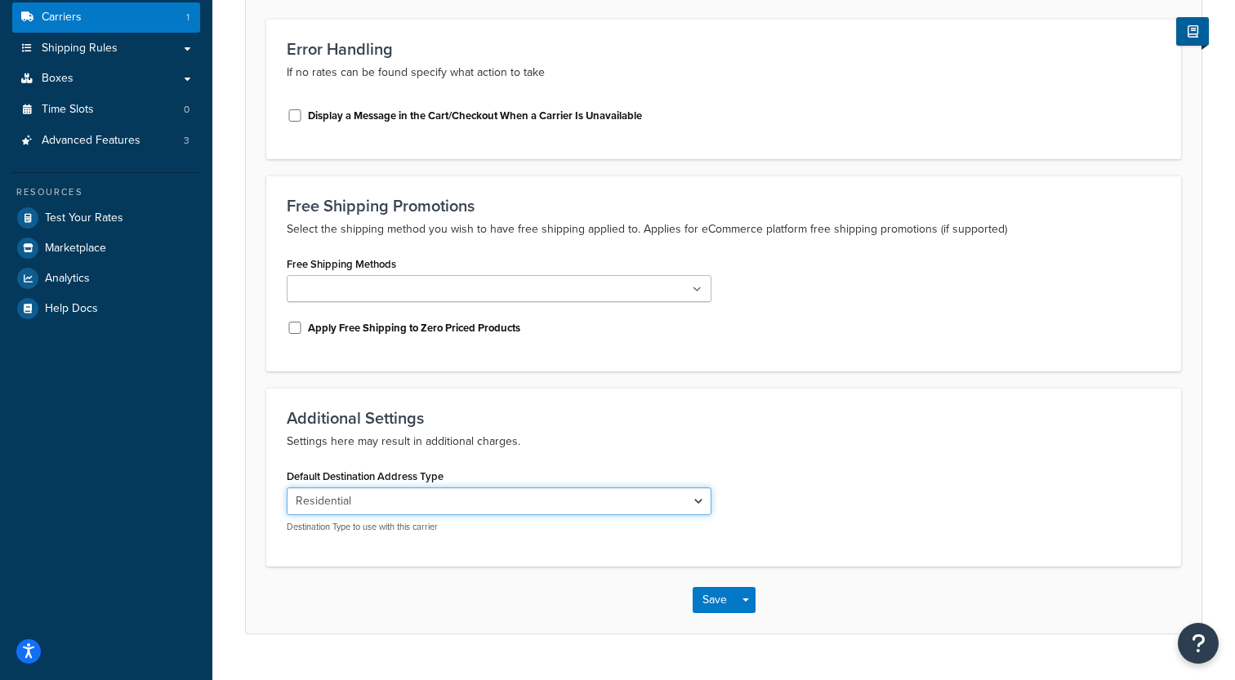
click option "Residential" at bounding box center [0, 0] width 0 height 0
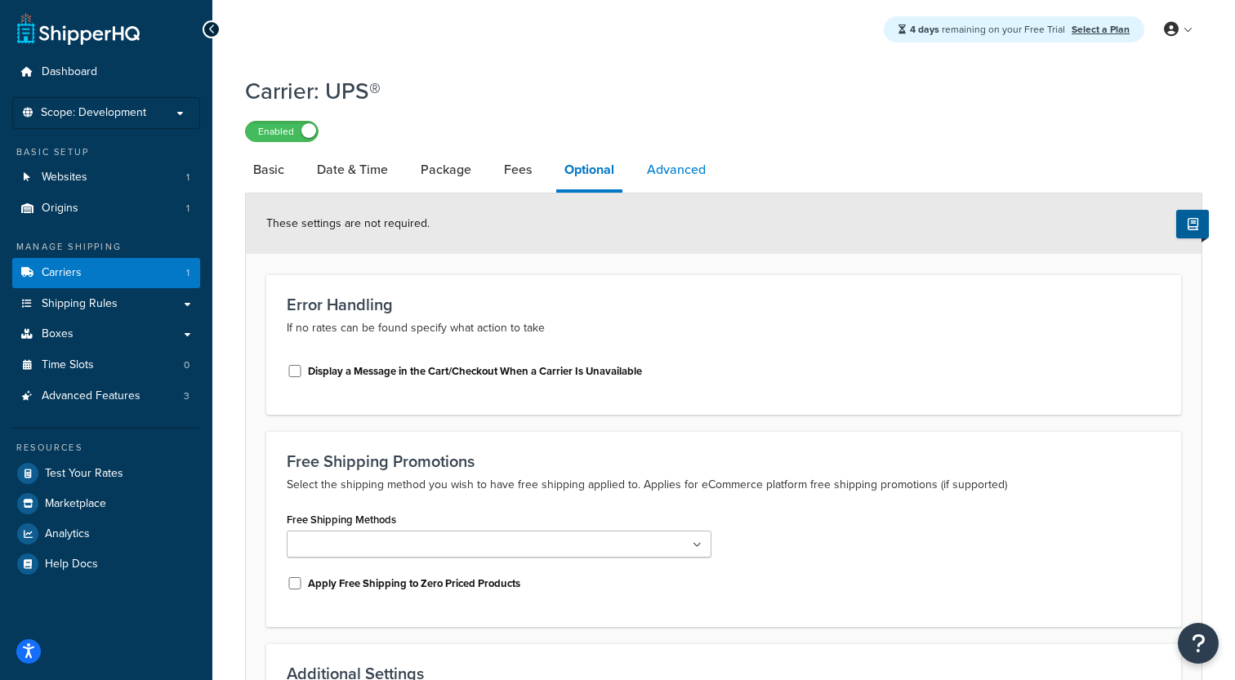
click at [664, 174] on link "Advanced" at bounding box center [676, 169] width 75 height 39
select select "false"
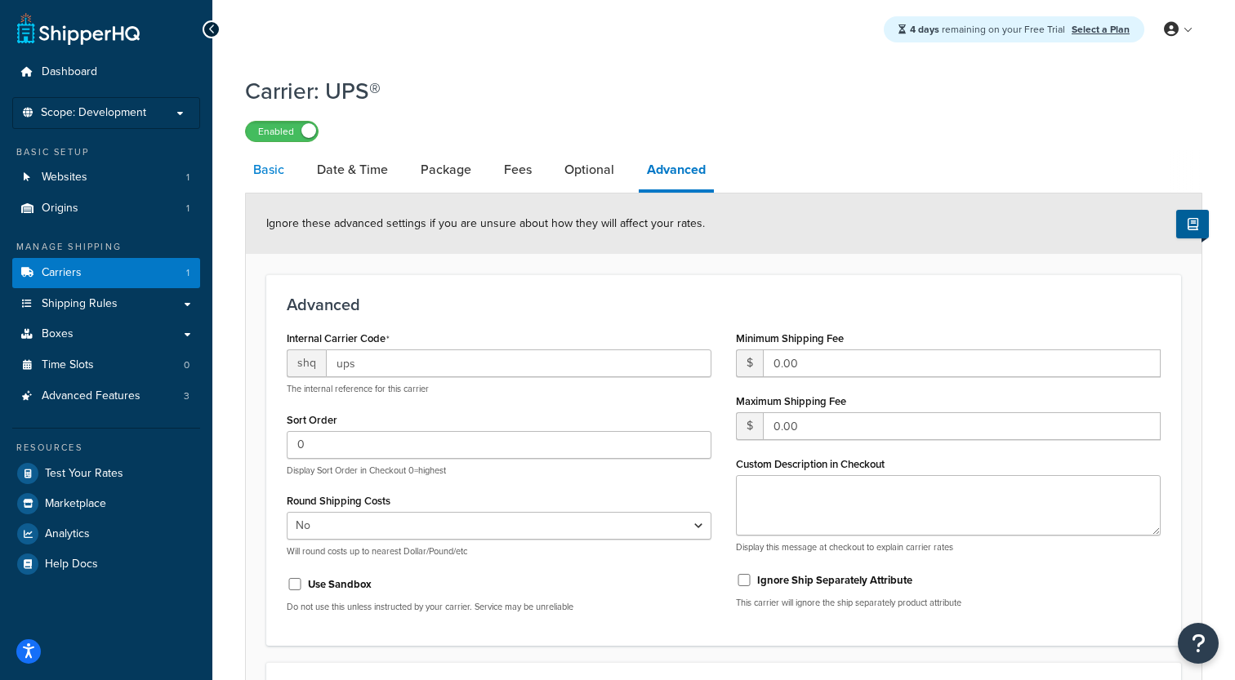
click at [263, 175] on link "Basic" at bounding box center [268, 169] width 47 height 39
select select "ups"
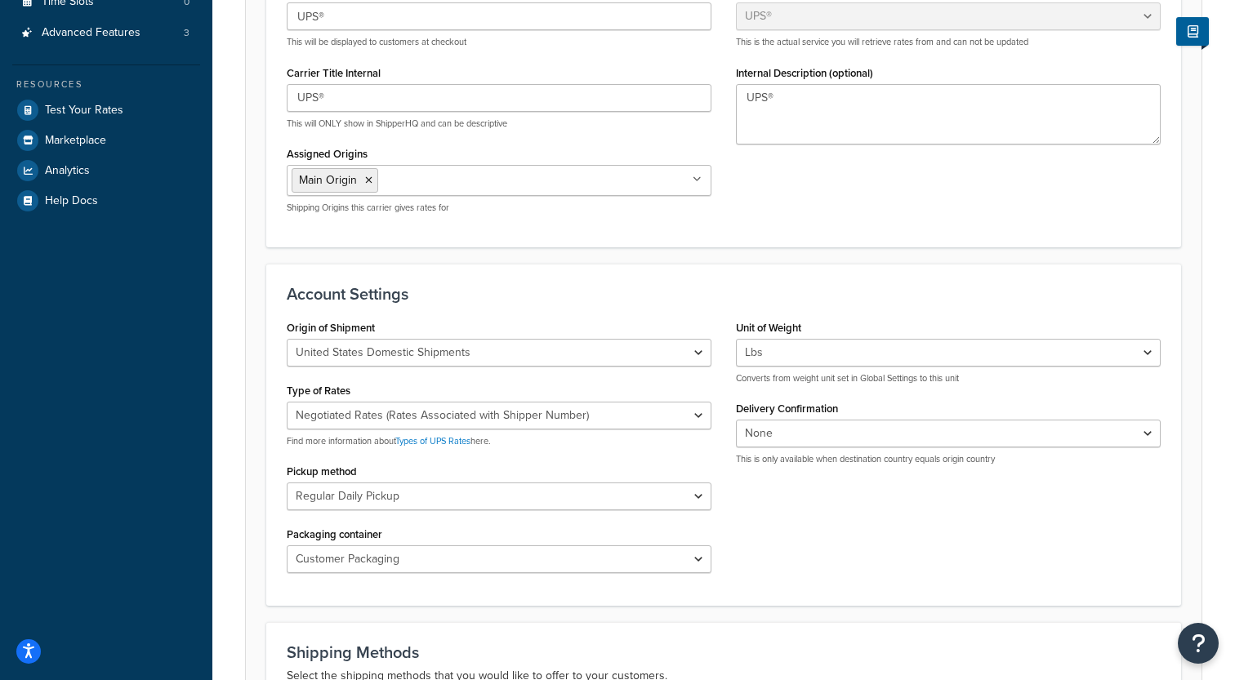
scroll to position [470, 0]
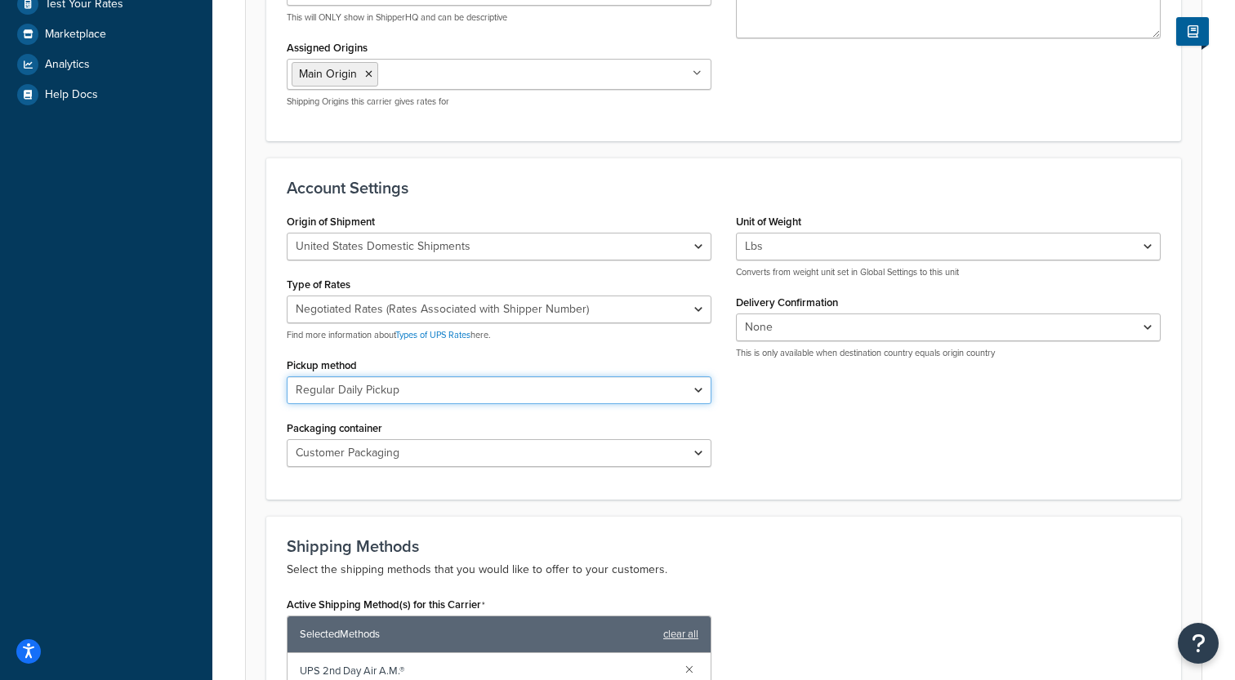
click option "Regular Daily Pickup" at bounding box center [0, 0] width 0 height 0
click at [464, 209] on div "Account Settings Origin of Shipment United States Domestic Shipments Shipments …" at bounding box center [723, 329] width 915 height 342
click at [413, 367] on div "Pickup method Regular Daily Pickup Customer Counter One Time Pickup On Call Air…" at bounding box center [499, 379] width 425 height 51
select select "03"
click option "Customer Counter" at bounding box center [0, 0] width 0 height 0
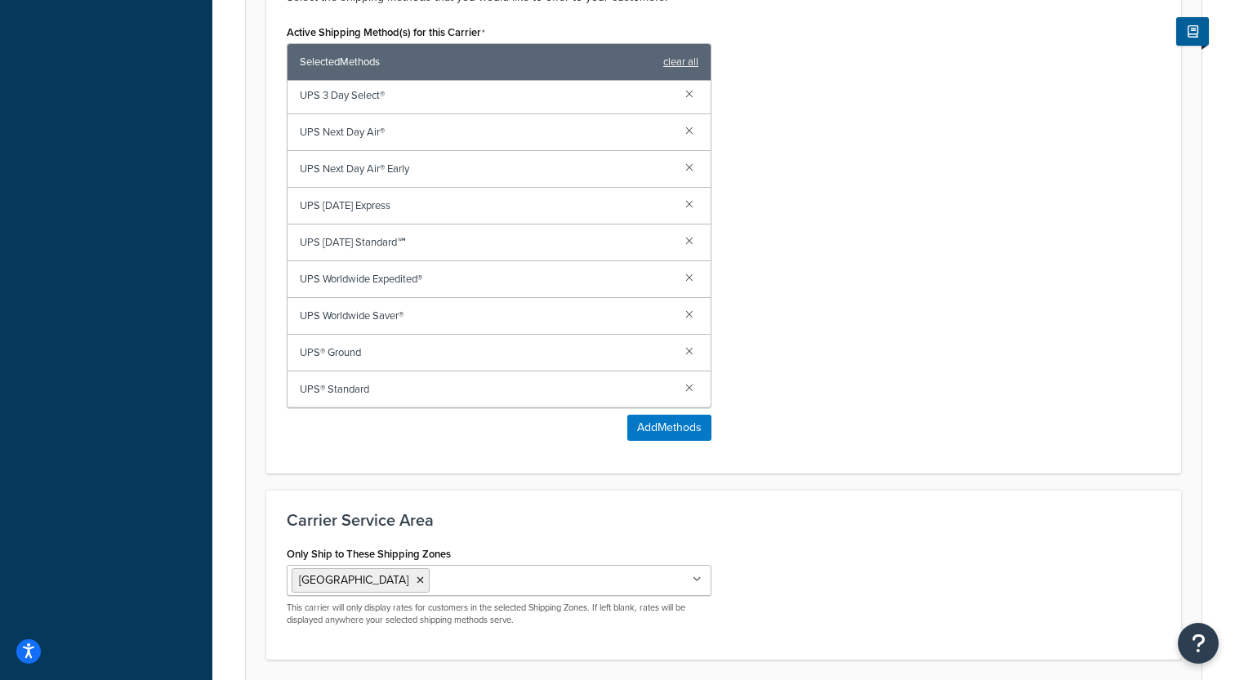
scroll to position [1172, 0]
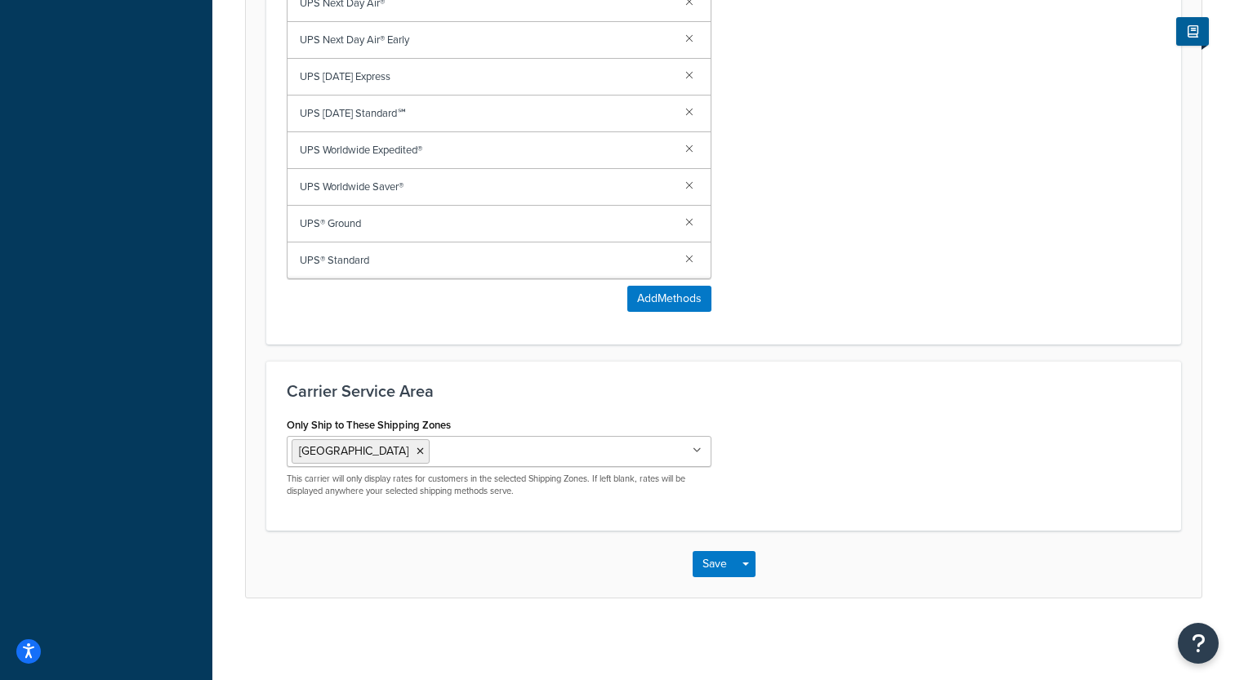
click at [701, 550] on div "Save Save Dropdown Save and Edit" at bounding box center [724, 564] width 956 height 67
click at [701, 560] on button "Save" at bounding box center [715, 564] width 44 height 26
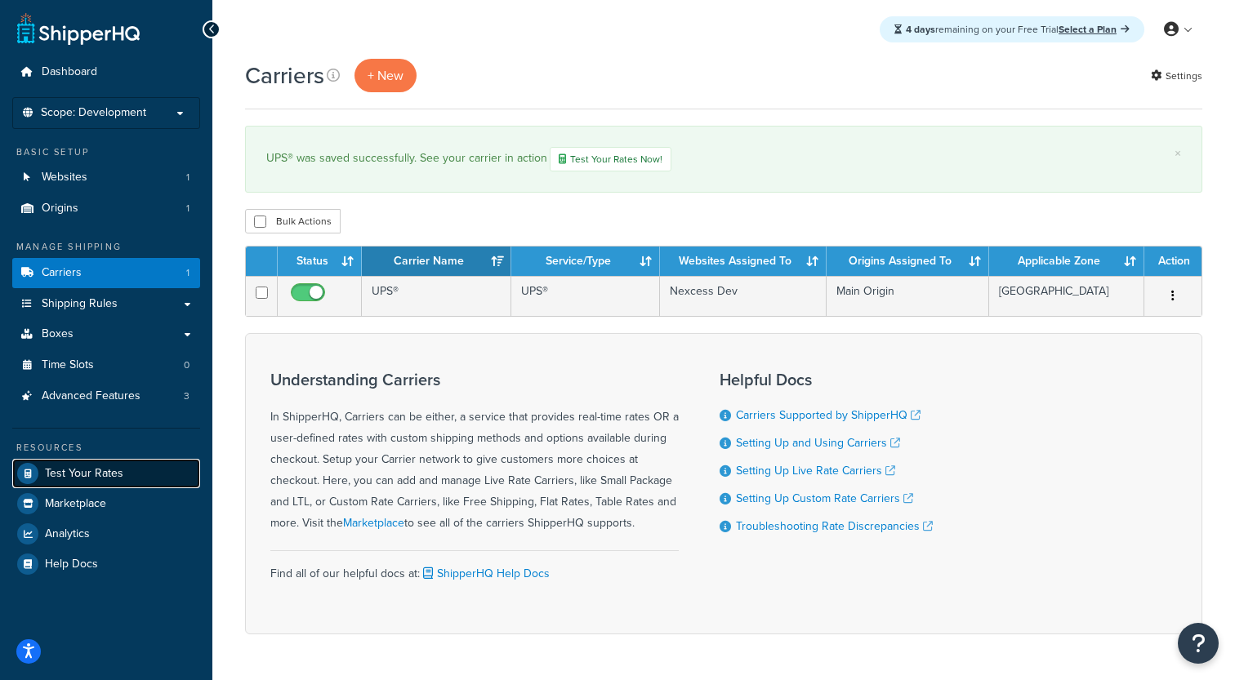
click at [102, 485] on link "Test Your Rates" at bounding box center [106, 473] width 188 height 29
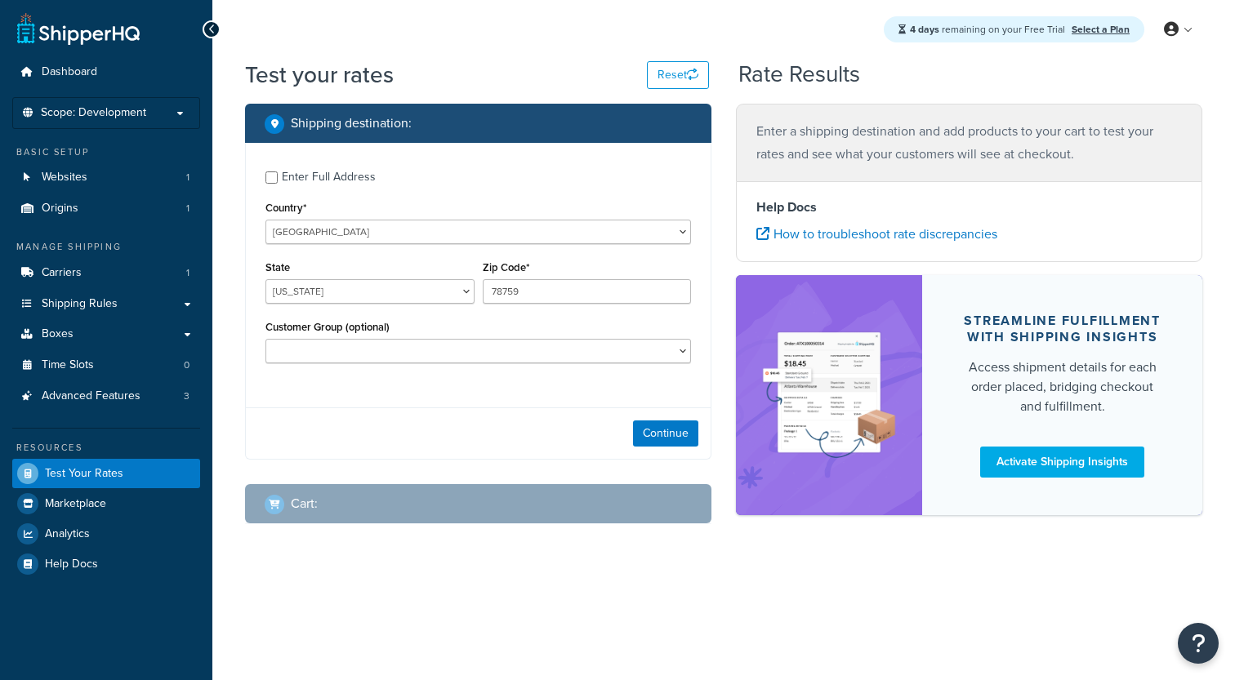
select select "[GEOGRAPHIC_DATA]"
click at [138, 273] on link "Carriers 1" at bounding box center [106, 273] width 188 height 30
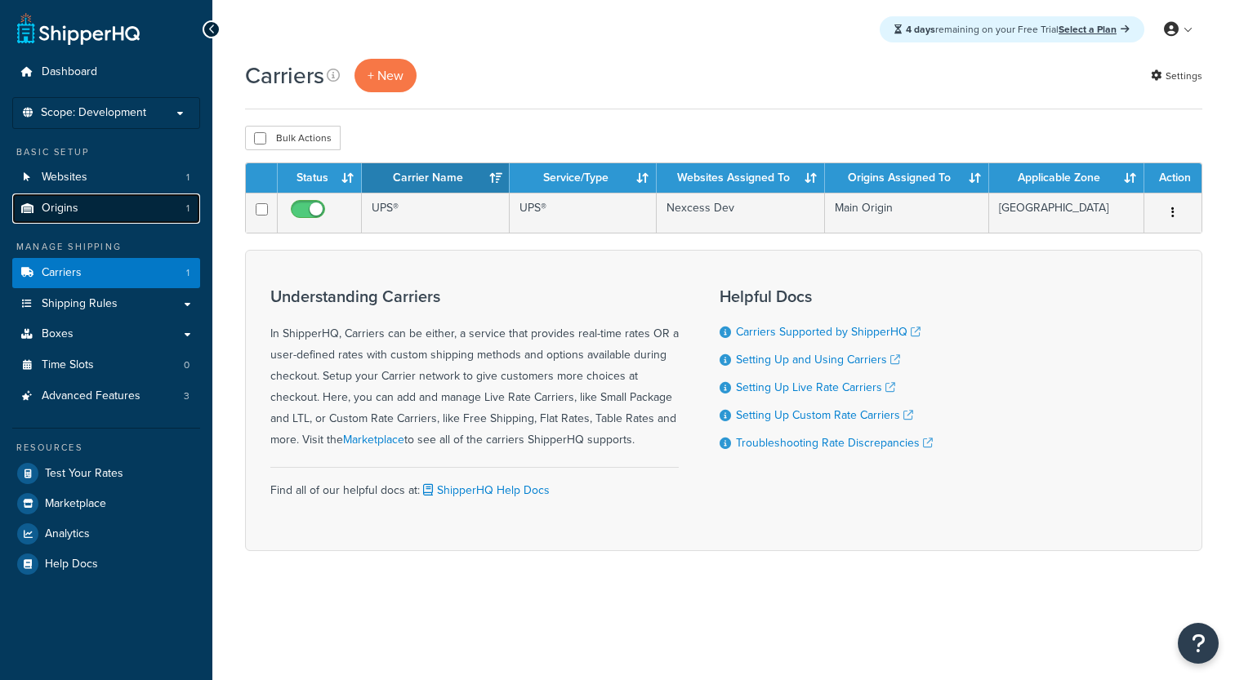
click at [124, 214] on link "Origins 1" at bounding box center [106, 209] width 188 height 30
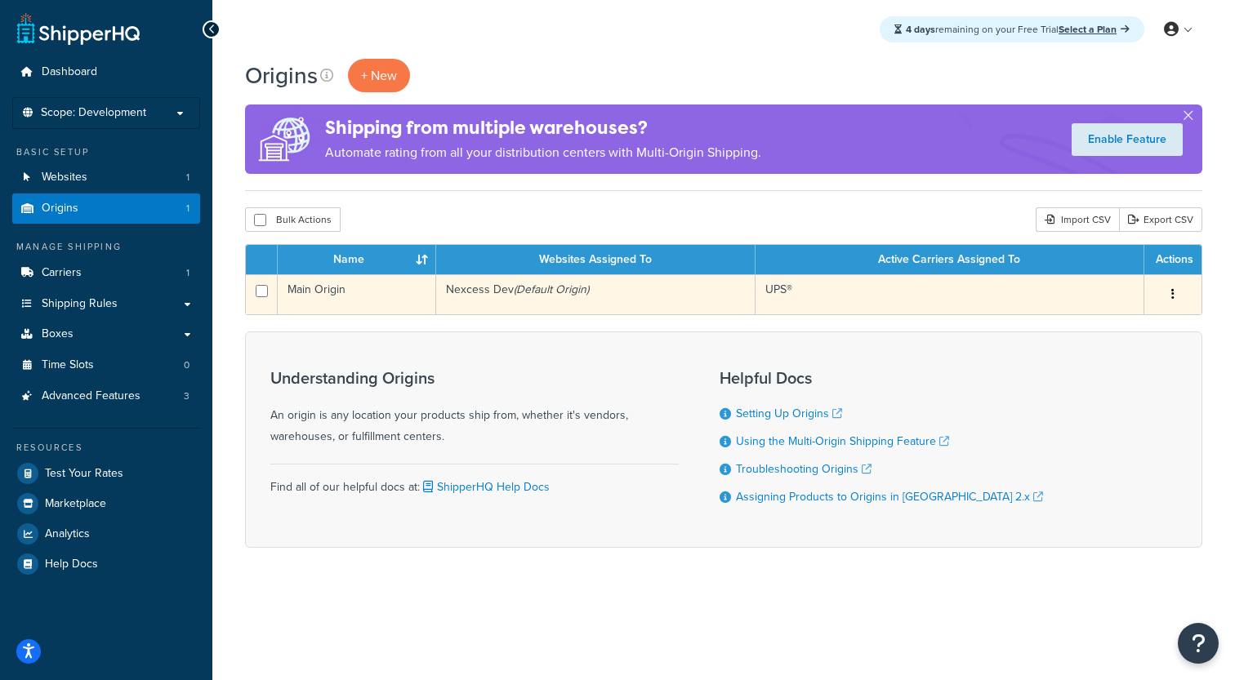
click at [498, 294] on td "Nexcess Dev (Default Origin)" at bounding box center [595, 294] width 319 height 40
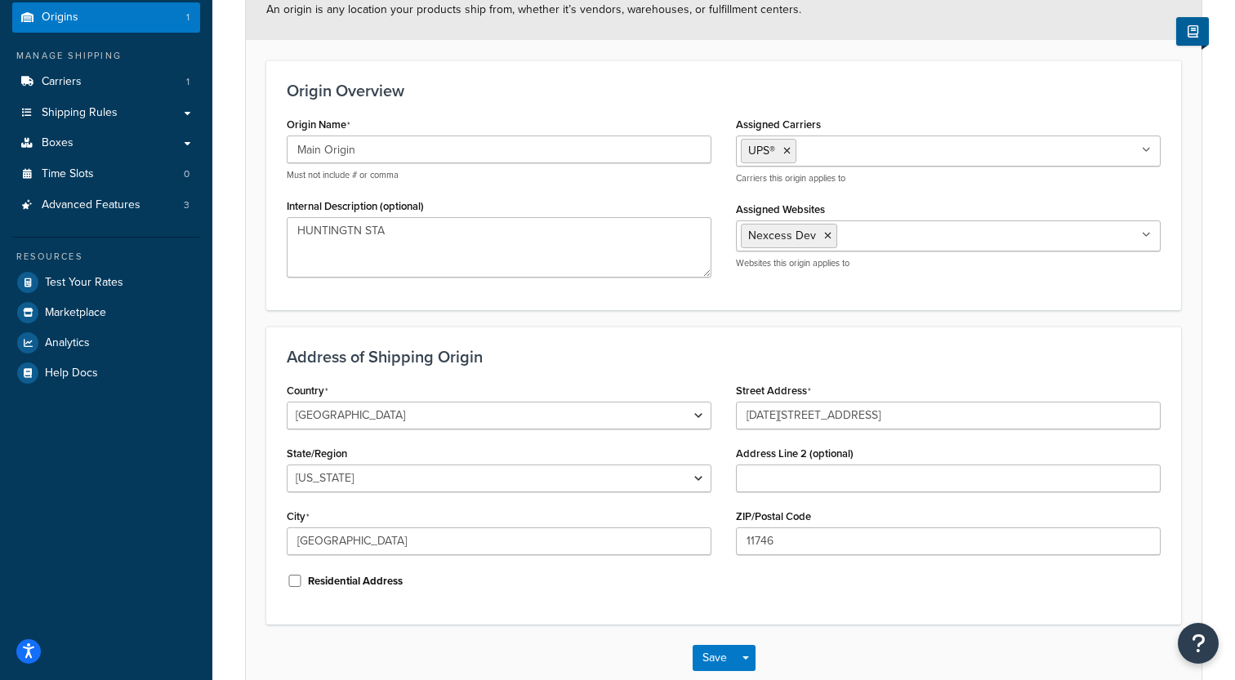
scroll to position [185, 0]
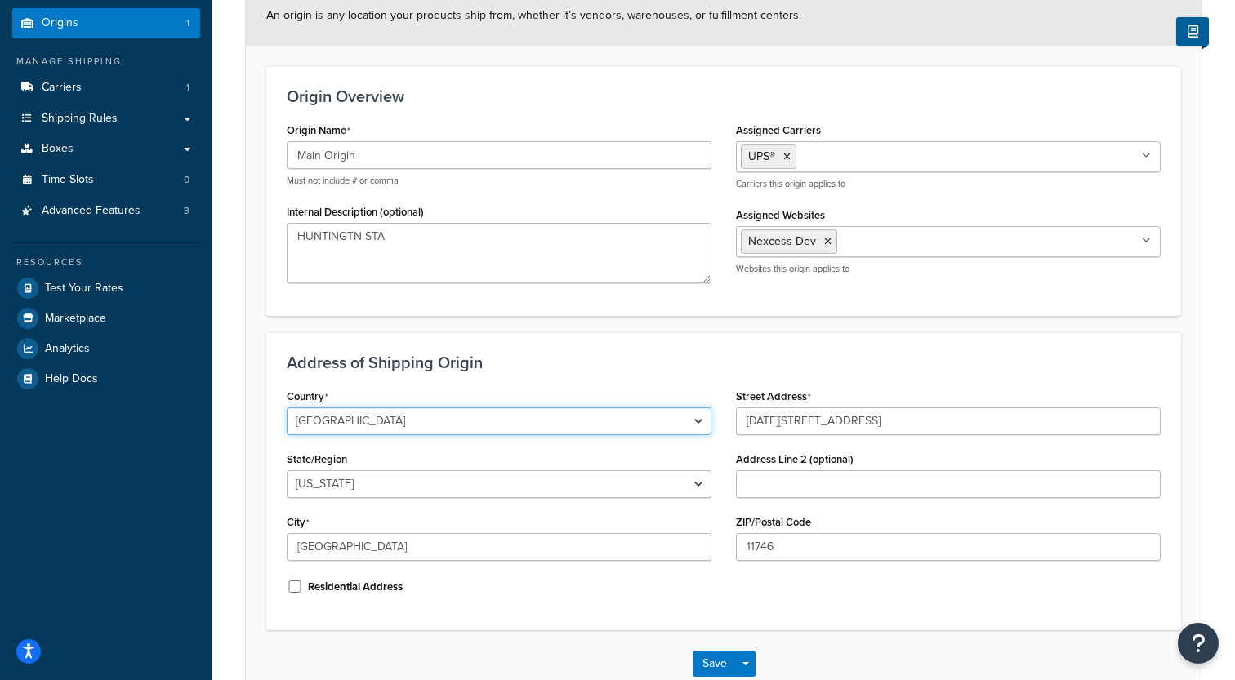
click at [287, 408] on select "United States United Kingdom Afghanistan Åland Islands Albania Algeria American…" at bounding box center [499, 422] width 425 height 28
click at [287, 470] on select "Alabama Alaska American Samoa Arizona Arkansas Armed Forces Americas Armed Forc…" at bounding box center [499, 484] width 425 height 28
select select "25"
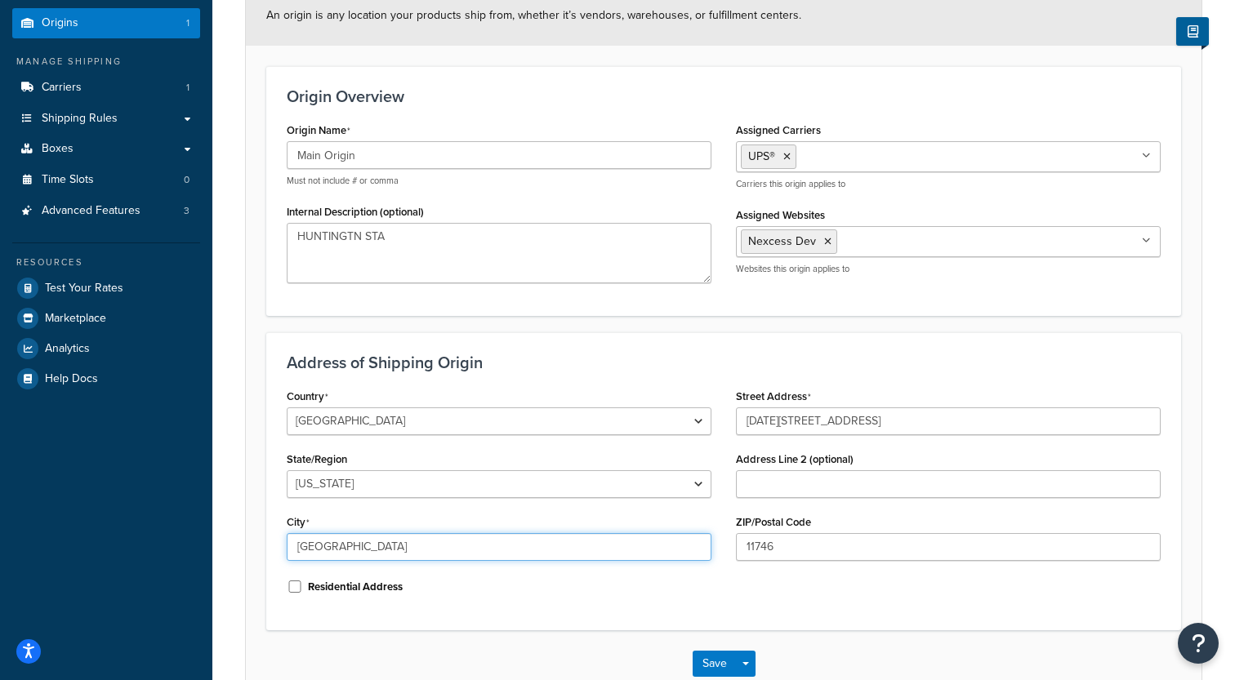
click at [339, 555] on input "Huntington Station" at bounding box center [499, 547] width 425 height 28
click at [350, 550] on input "Huntington Station" at bounding box center [499, 547] width 425 height 28
drag, startPoint x: 350, startPoint y: 550, endPoint x: 350, endPoint y: 531, distance: 18.8
click at [350, 550] on input "Huntington Station" at bounding box center [499, 547] width 425 height 28
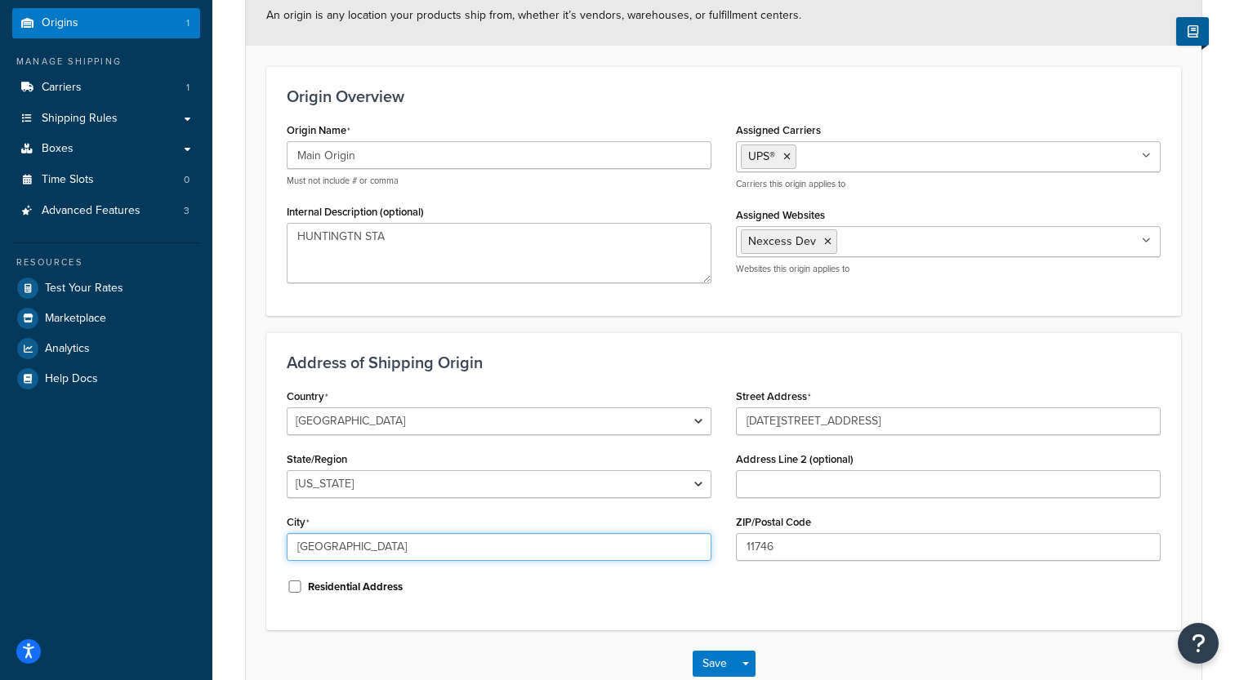
click at [381, 559] on input "Huntington Station" at bounding box center [499, 547] width 425 height 28
click at [782, 434] on input "2111 January Avenue" at bounding box center [948, 422] width 425 height 28
paste input "text"
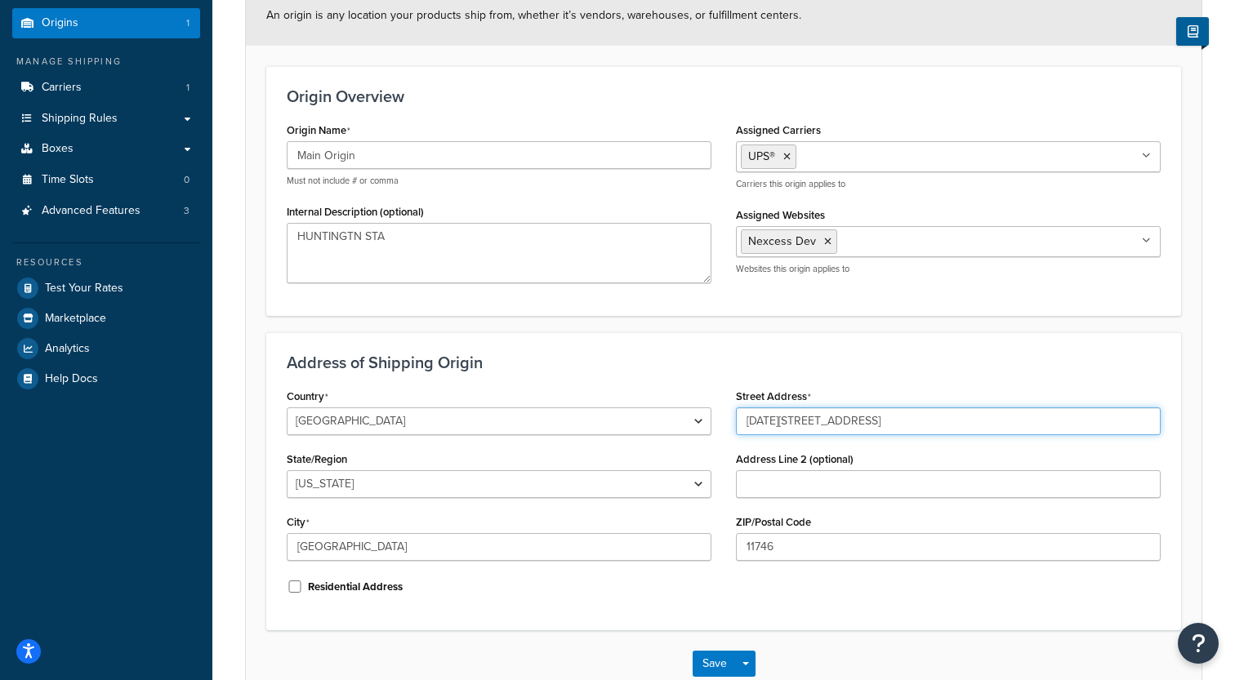
type input "2111 January Avenue"
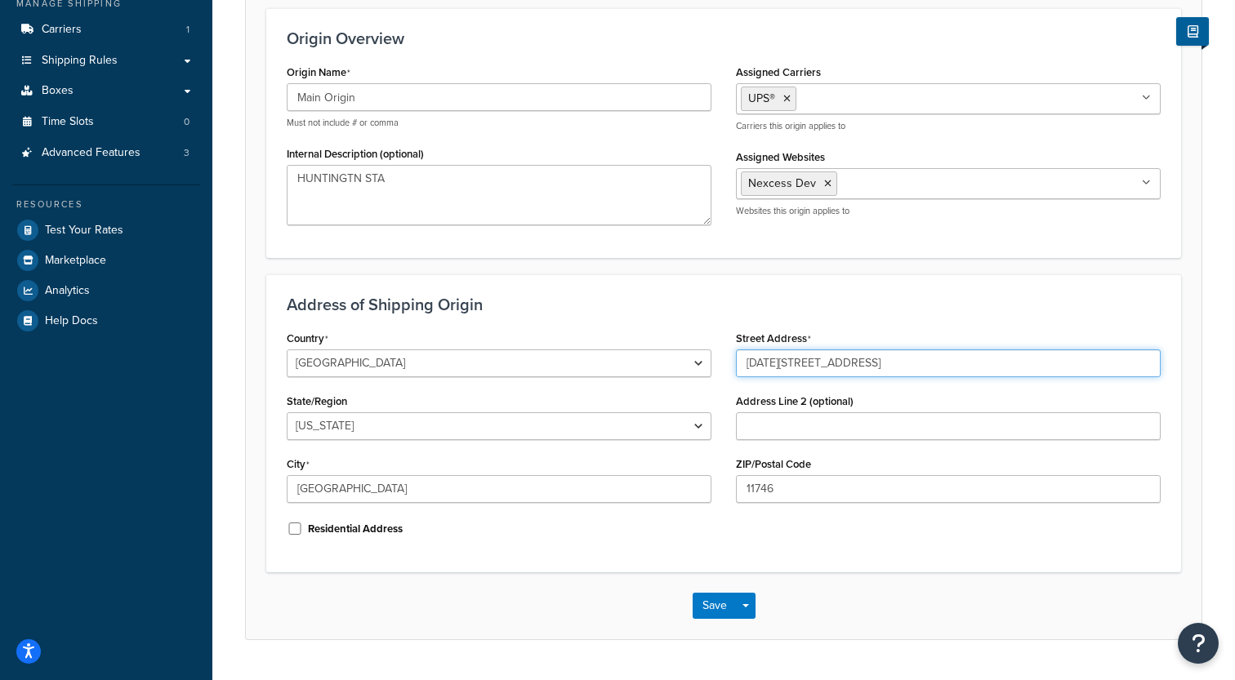
scroll to position [263, 0]
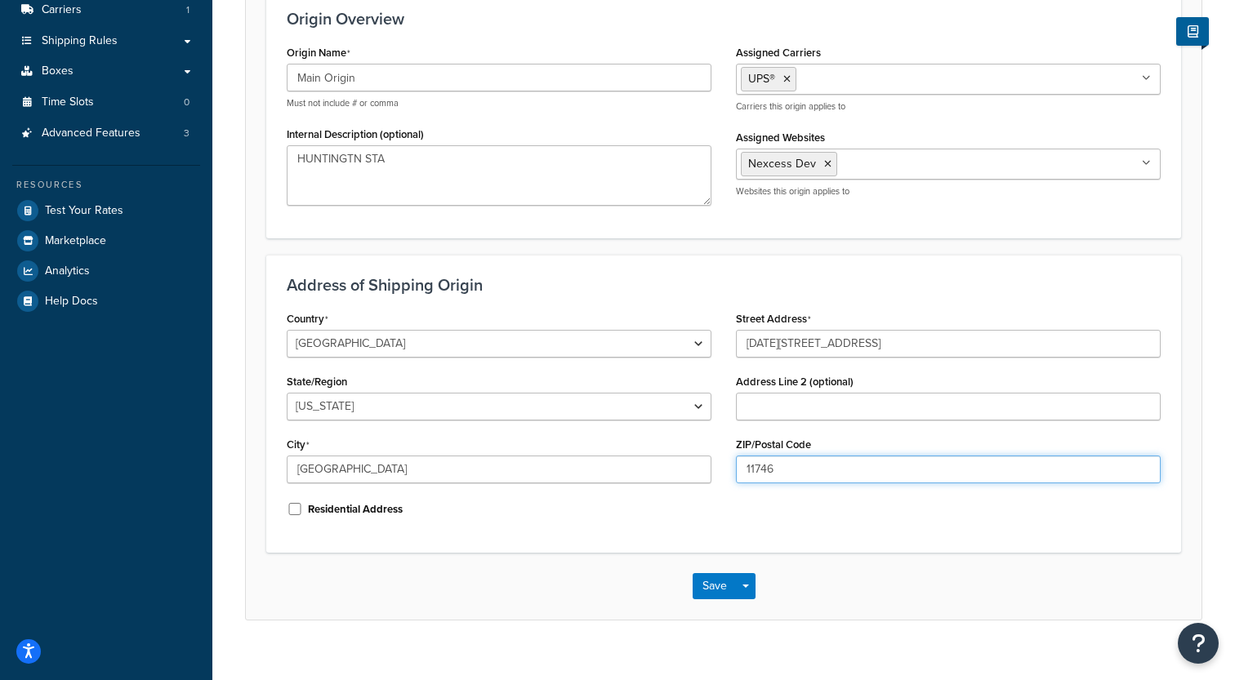
click at [769, 467] on input "11746" at bounding box center [948, 470] width 425 height 28
paste input "63110"
type input "63110"
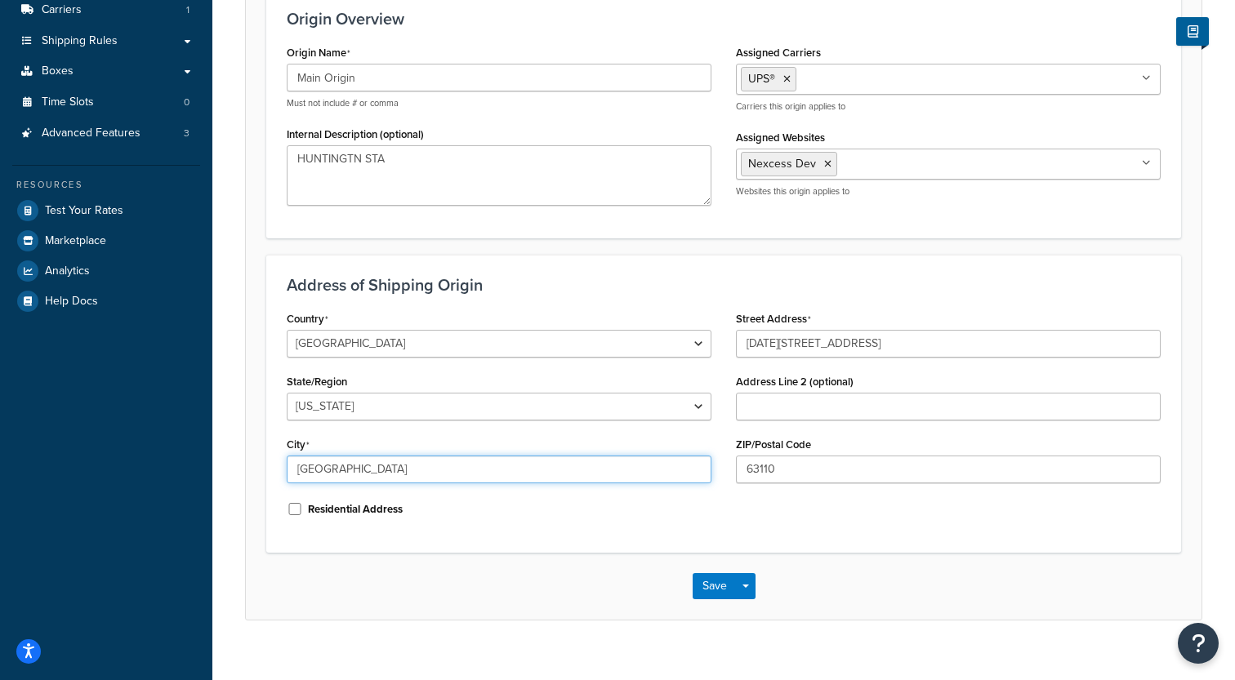
click at [529, 473] on input "Huntington Station" at bounding box center [499, 470] width 425 height 28
click at [354, 470] on input "Huntington Station" at bounding box center [499, 470] width 425 height 28
paste input "St. Louis"
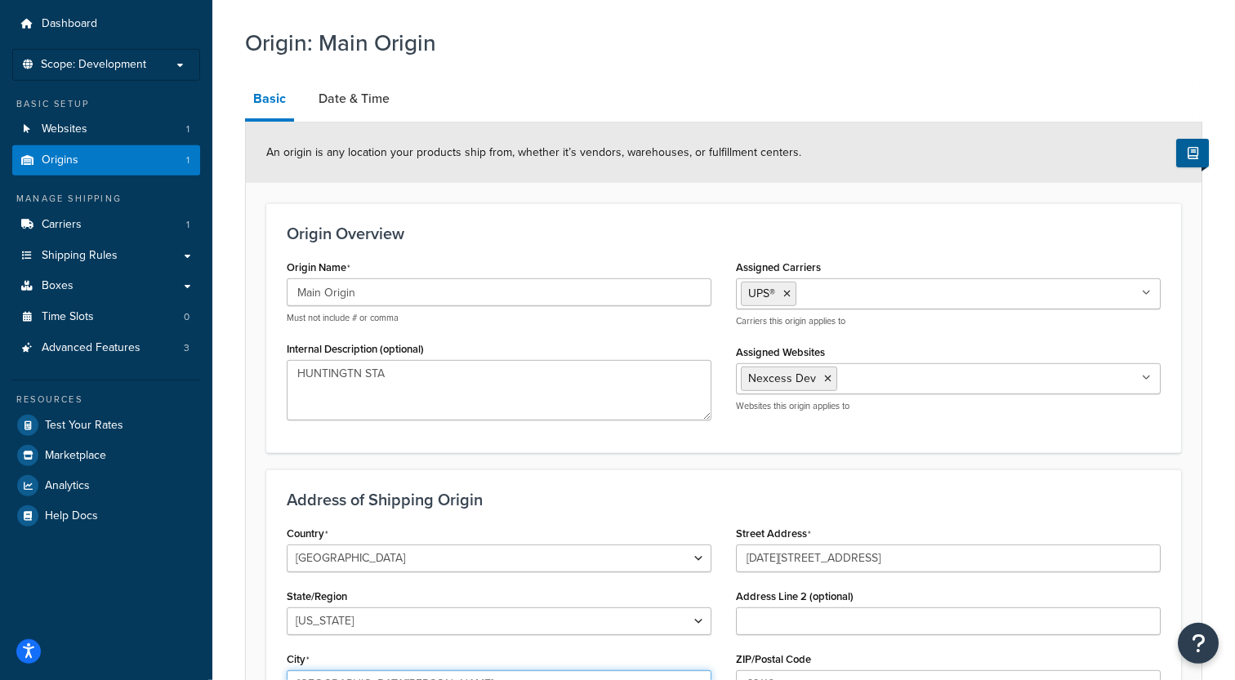
scroll to position [0, 0]
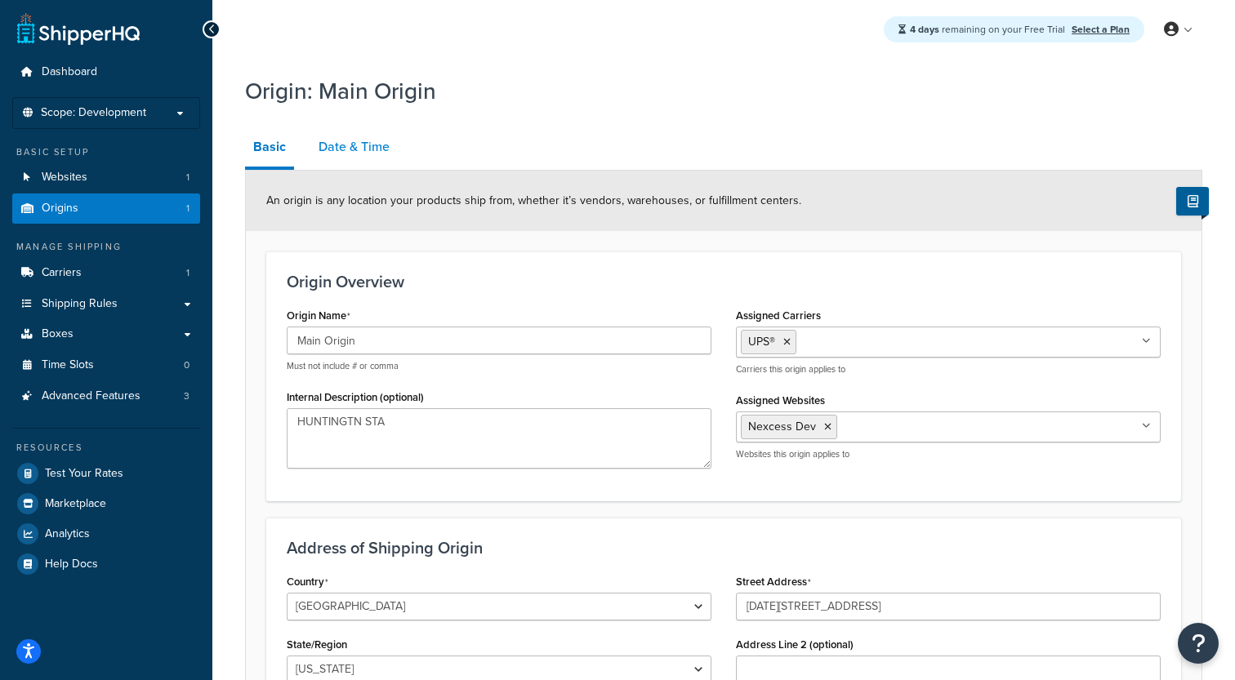
type input "St. Louis"
click at [348, 163] on link "Date & Time" at bounding box center [353, 146] width 87 height 39
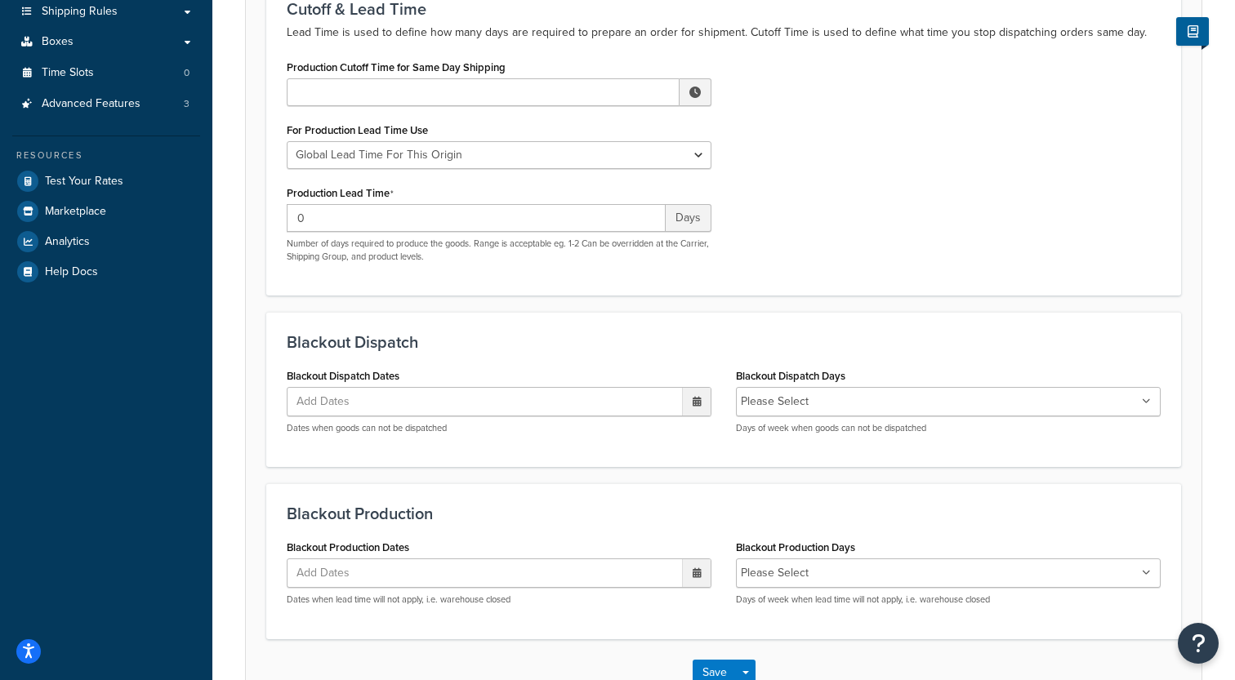
scroll to position [402, 0]
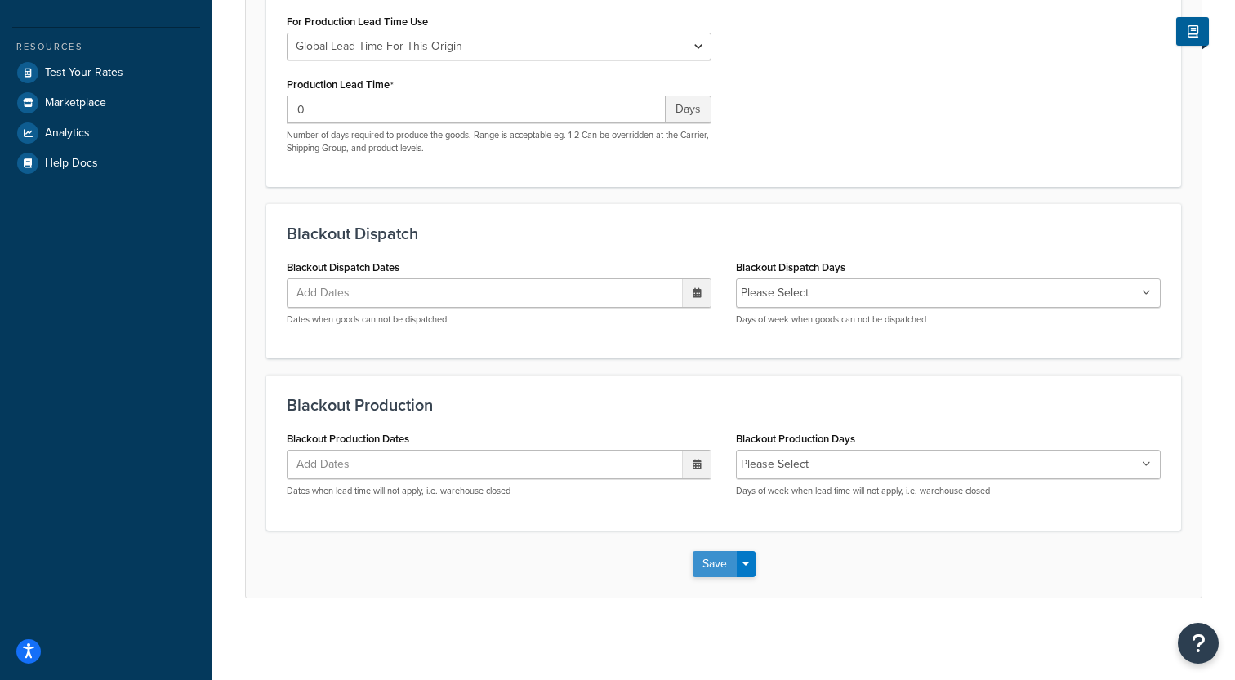
click at [719, 569] on button "Save" at bounding box center [715, 564] width 44 height 26
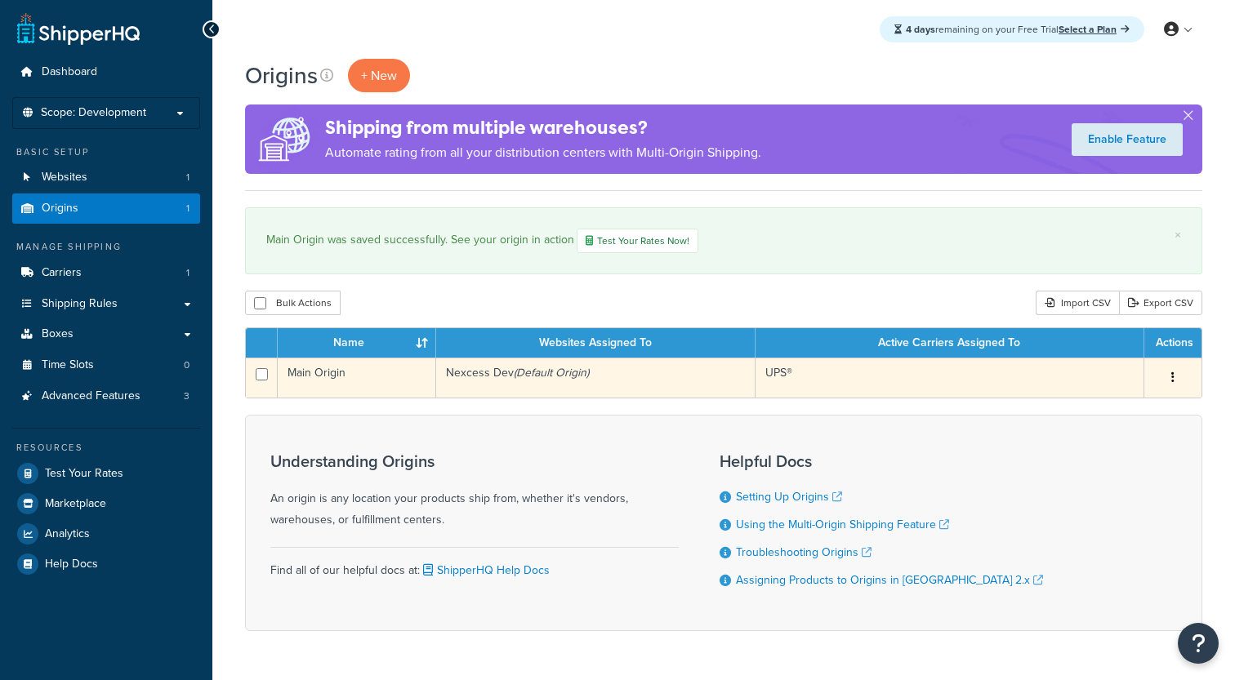
click at [372, 384] on td "Main Origin" at bounding box center [357, 378] width 158 height 40
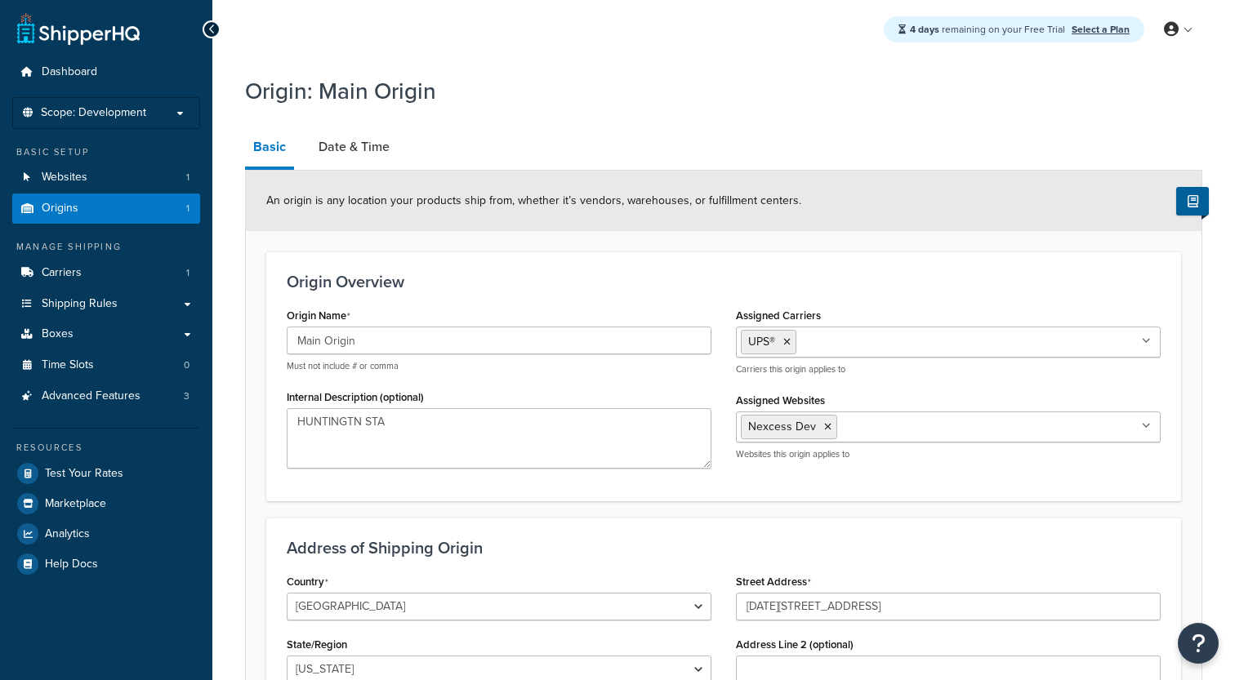
select select "25"
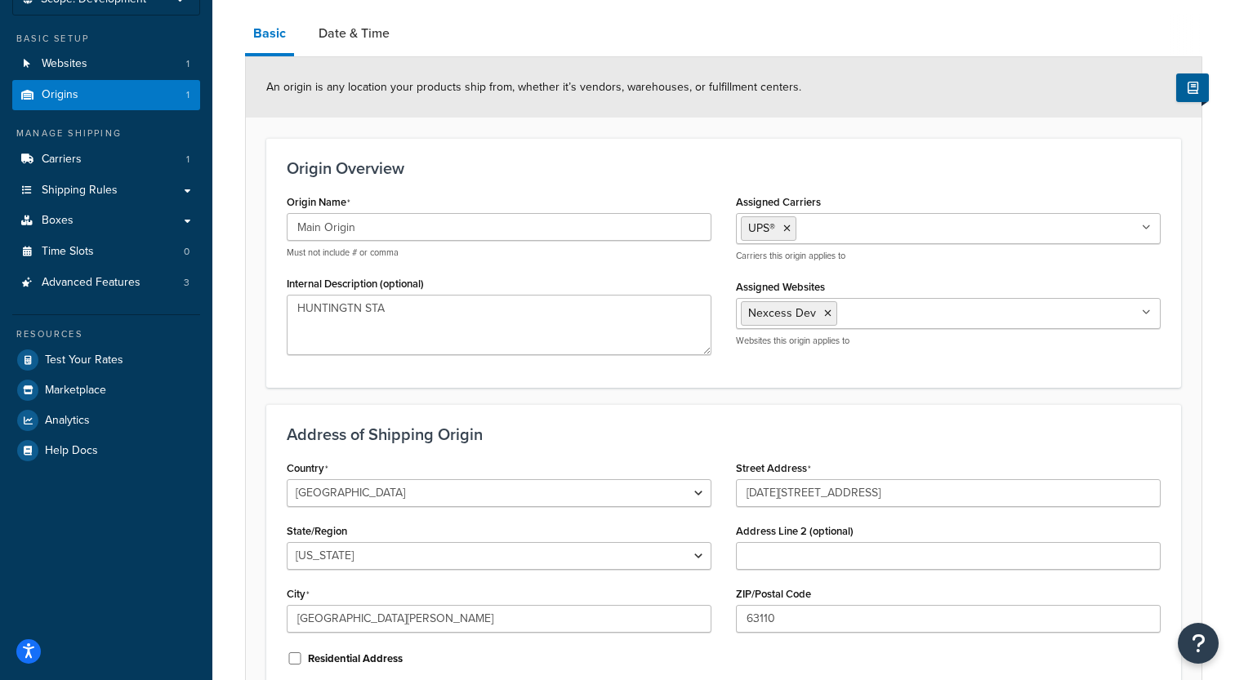
scroll to position [78, 0]
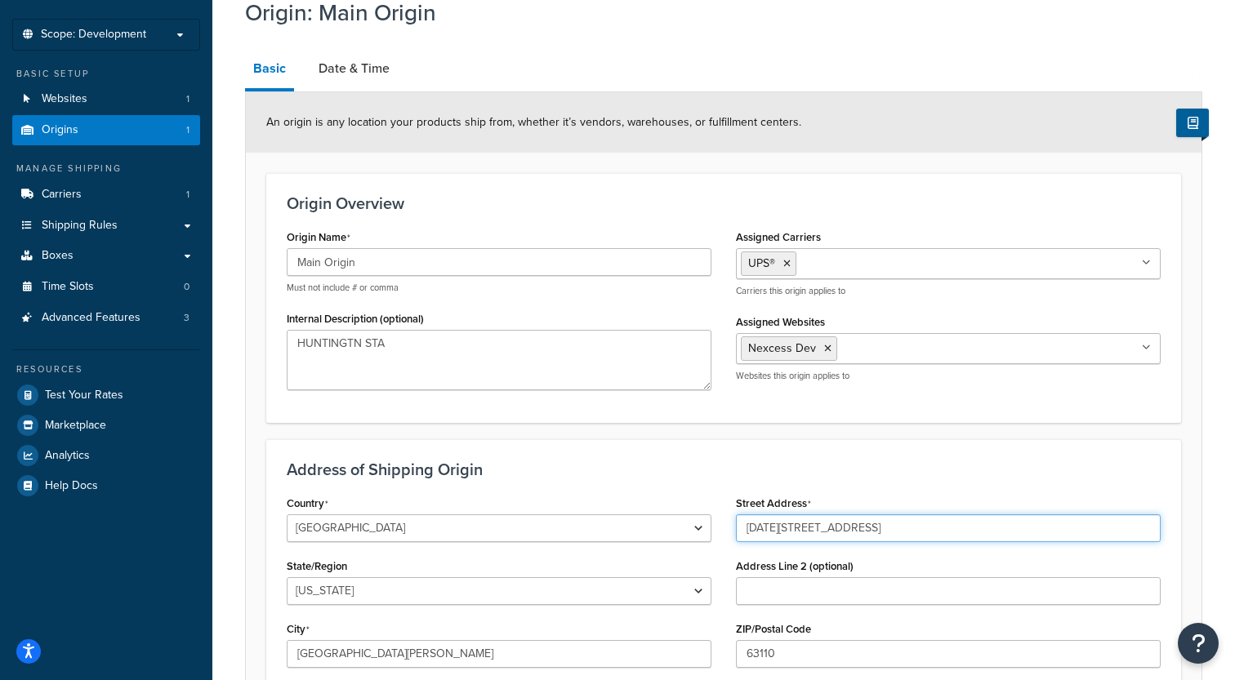
click at [837, 537] on input "[DATE][STREET_ADDRESS]" at bounding box center [948, 529] width 425 height 28
click at [837, 537] on input "2111 January Avenue" at bounding box center [948, 529] width 425 height 28
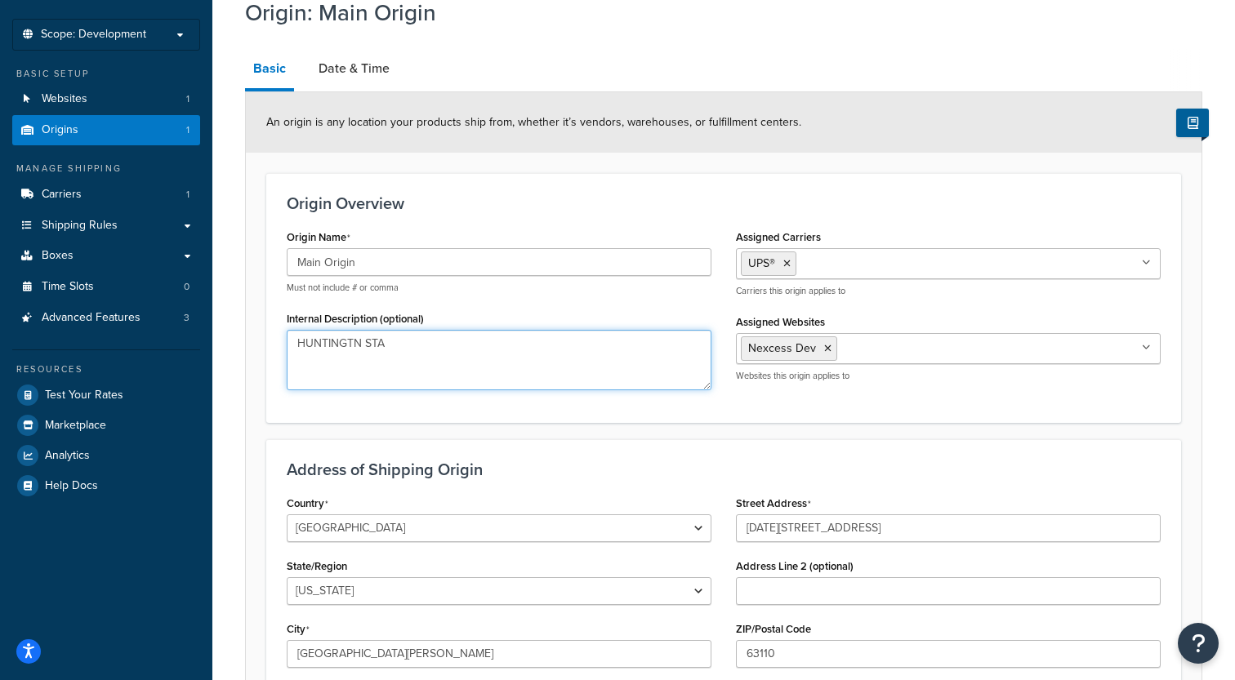
click at [501, 357] on textarea "HUNTINGTN STA" at bounding box center [499, 360] width 425 height 60
paste textarea "2111 January Avenue"
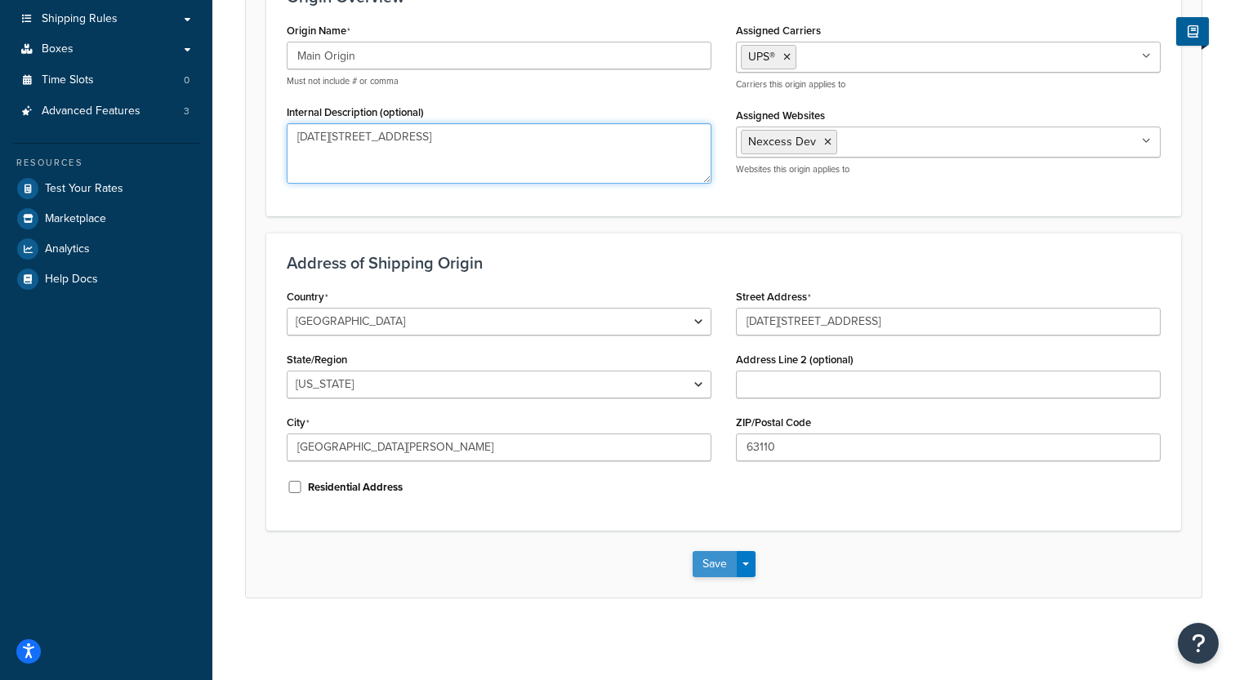
type textarea "2111 January Avenue"
click at [715, 558] on button "Save" at bounding box center [715, 564] width 44 height 26
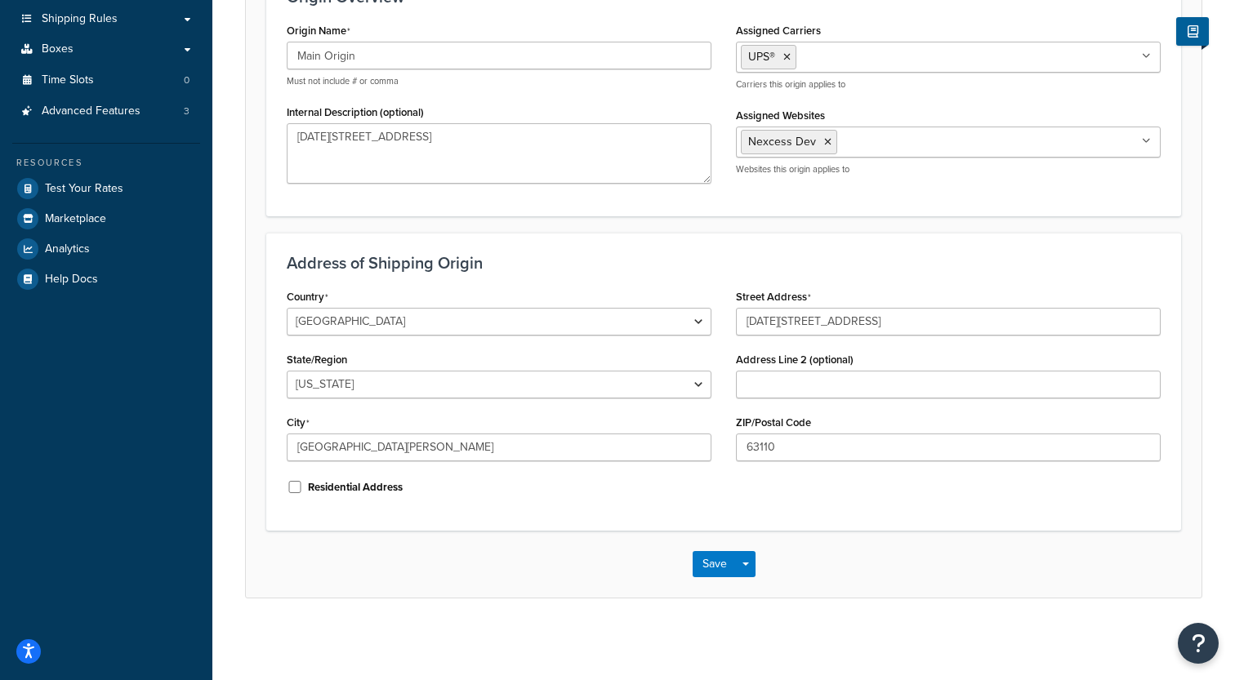
scroll to position [0, 0]
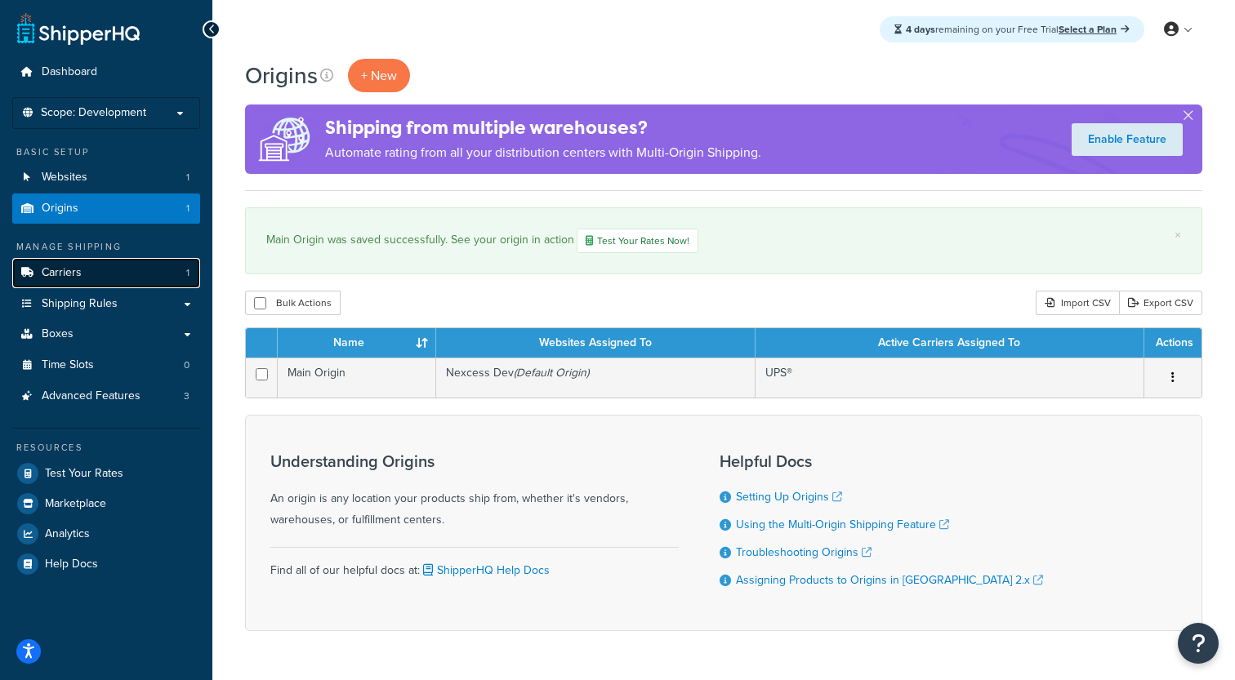
click at [125, 283] on link "Carriers 1" at bounding box center [106, 273] width 188 height 30
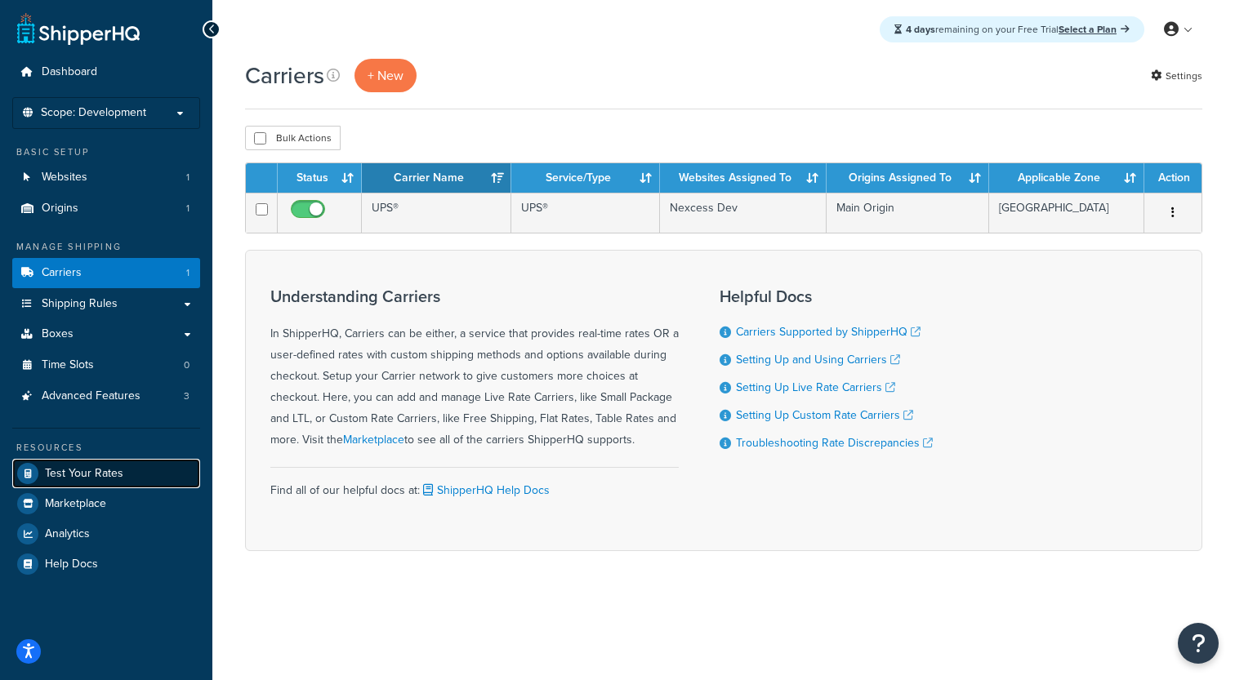
click at [117, 483] on link "Test Your Rates" at bounding box center [106, 473] width 188 height 29
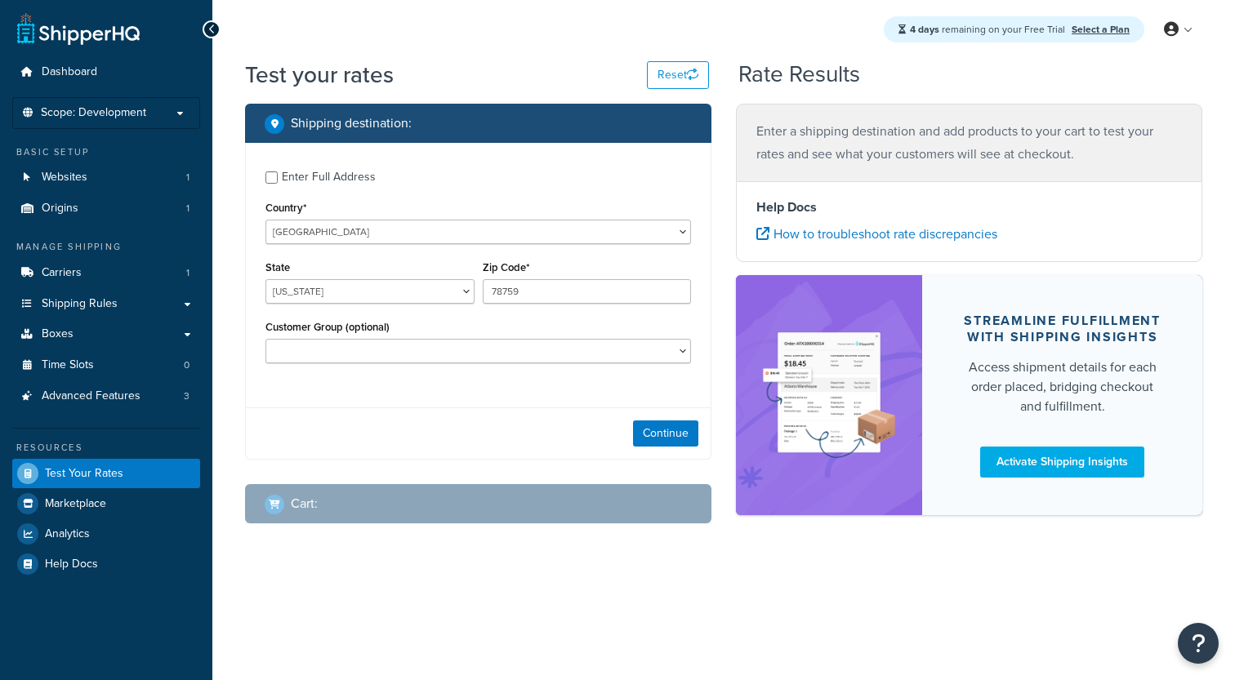
select select "[GEOGRAPHIC_DATA]"
click at [341, 176] on div "Enter Full Address" at bounding box center [329, 177] width 94 height 23
click at [278, 176] on input "Enter Full Address" at bounding box center [271, 178] width 12 height 12
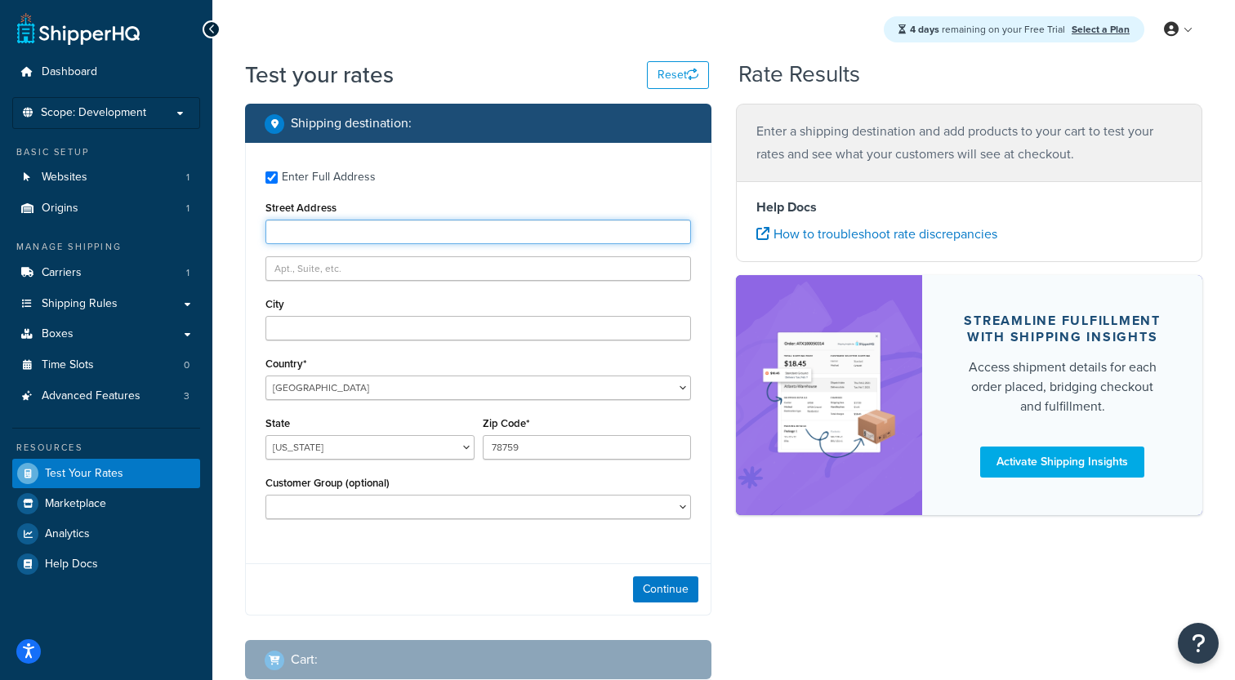
click at [370, 236] on input "Street Address" at bounding box center [477, 232] width 425 height 25
click at [322, 175] on div "Enter Full Address" at bounding box center [329, 177] width 94 height 23
click at [278, 175] on input "Enter Full Address" at bounding box center [271, 178] width 12 height 12
checkbox input "false"
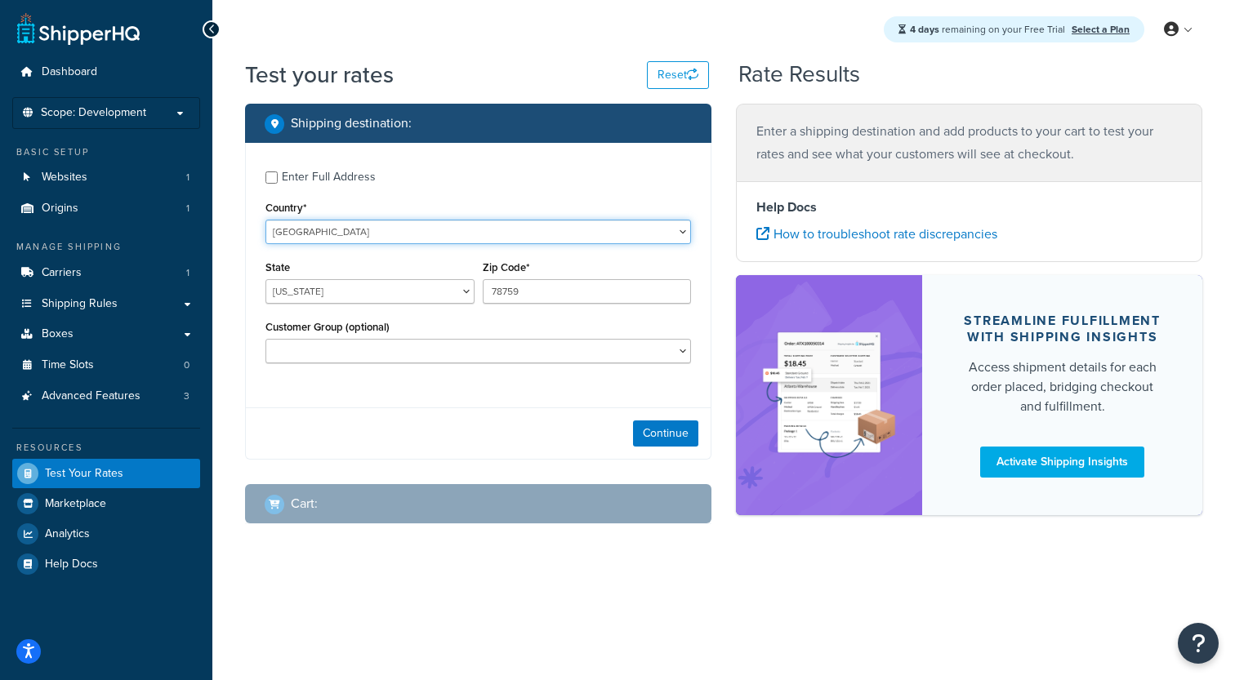
click at [265, 220] on select "United States United Kingdom Afghanistan Åland Islands Albania Algeria American…" at bounding box center [477, 232] width 425 height 25
click at [265, 279] on select "Alabama Alaska American Samoa Arizona Arkansas Armed Forces Americas Armed Forc…" at bounding box center [369, 291] width 209 height 25
select select "MO"
click at [509, 289] on input "78759" at bounding box center [587, 291] width 209 height 25
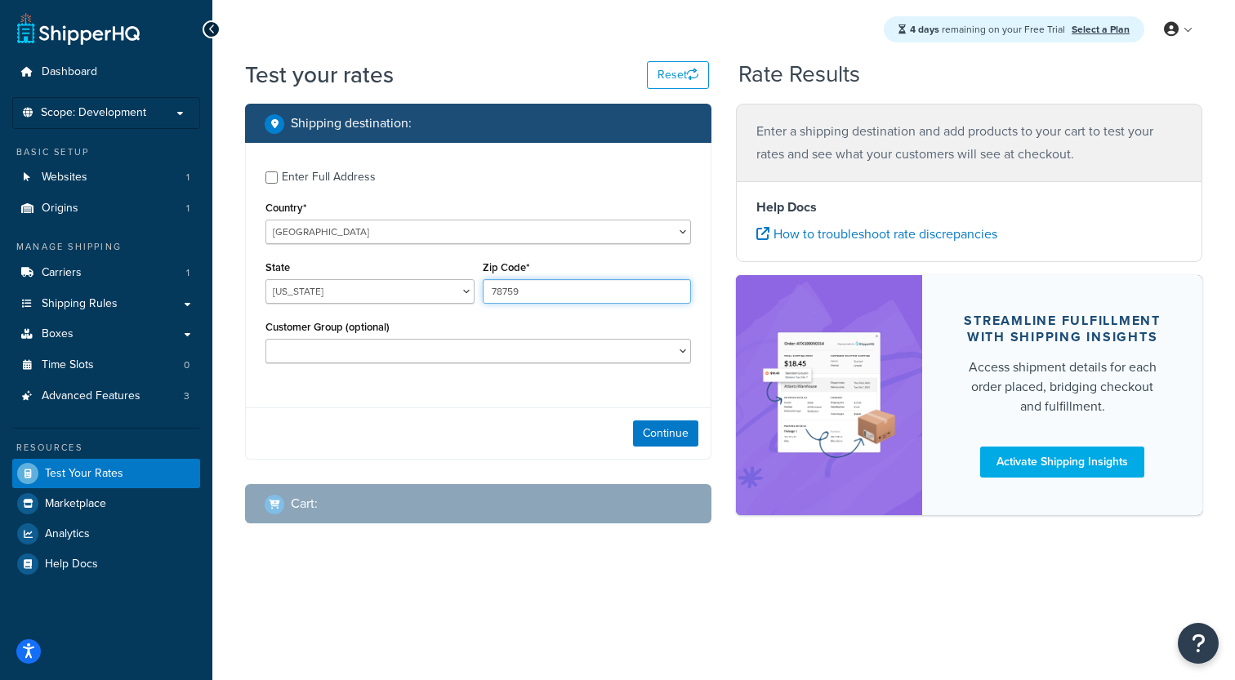
click at [509, 289] on input "78759" at bounding box center [587, 291] width 209 height 25
type input "63101"
click at [640, 437] on button "Continue" at bounding box center [665, 434] width 65 height 26
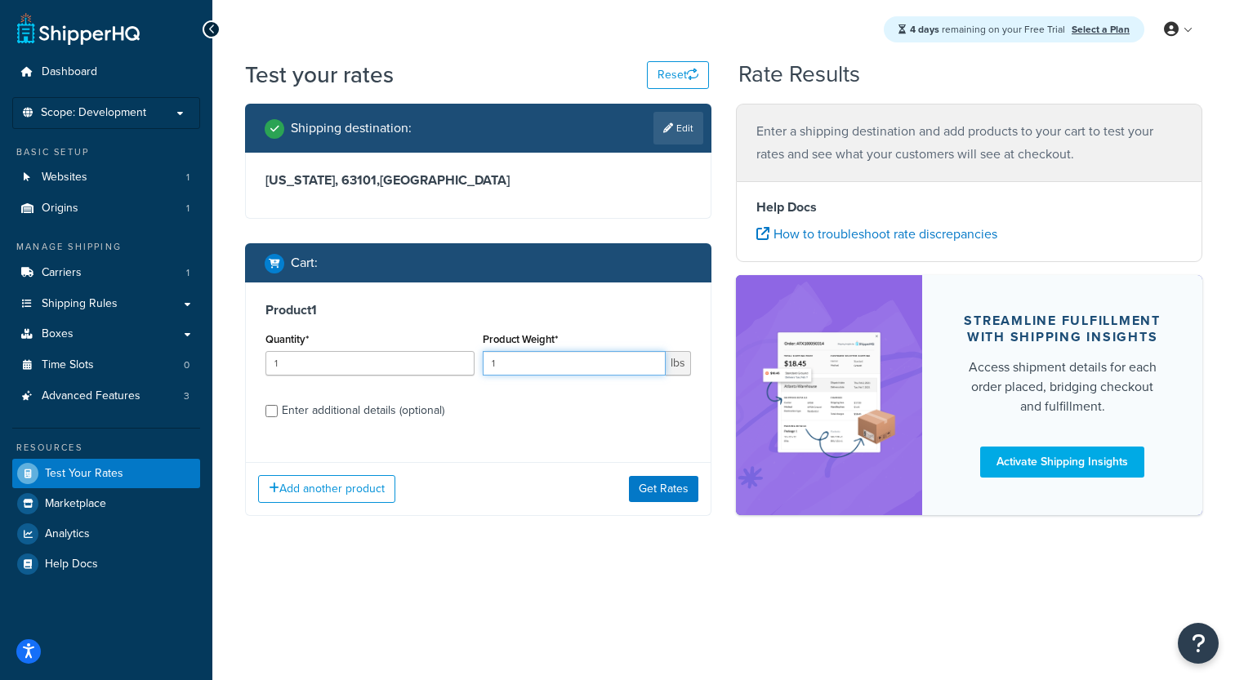
click at [530, 372] on input "1" at bounding box center [575, 363] width 184 height 25
type input "2.1"
click at [368, 419] on div "Enter additional details (optional)" at bounding box center [363, 410] width 163 height 23
click at [278, 417] on input "Enter additional details (optional)" at bounding box center [271, 411] width 12 height 12
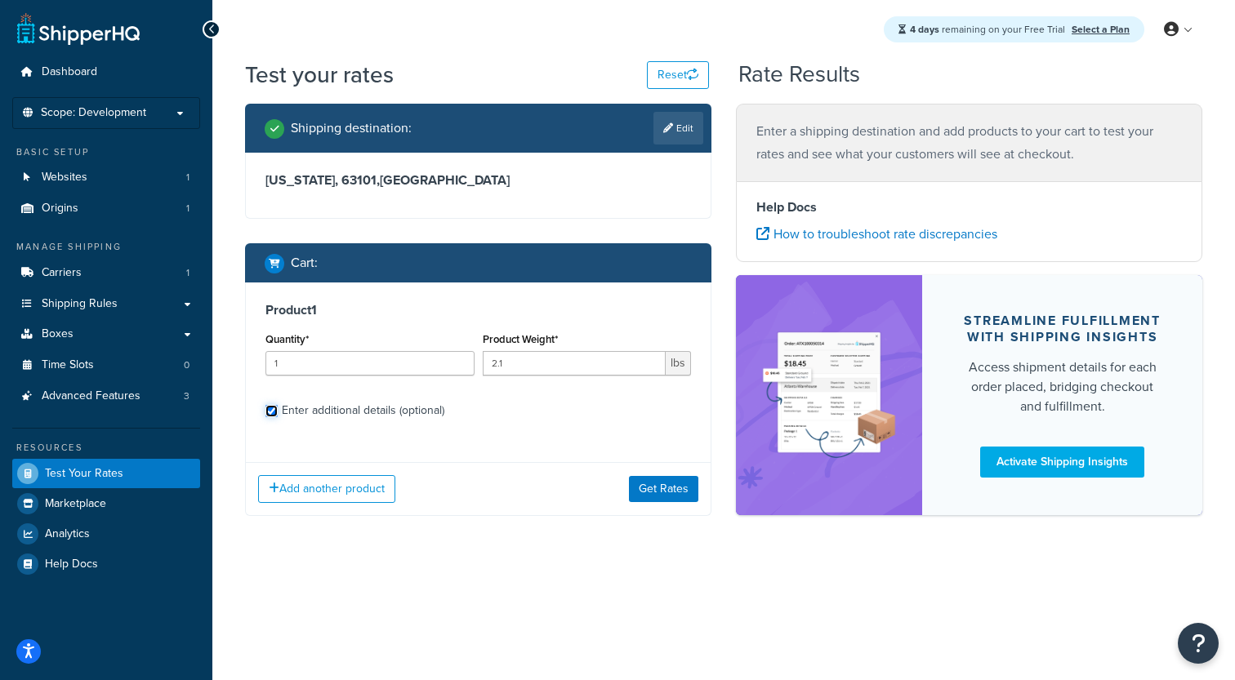
checkbox input "true"
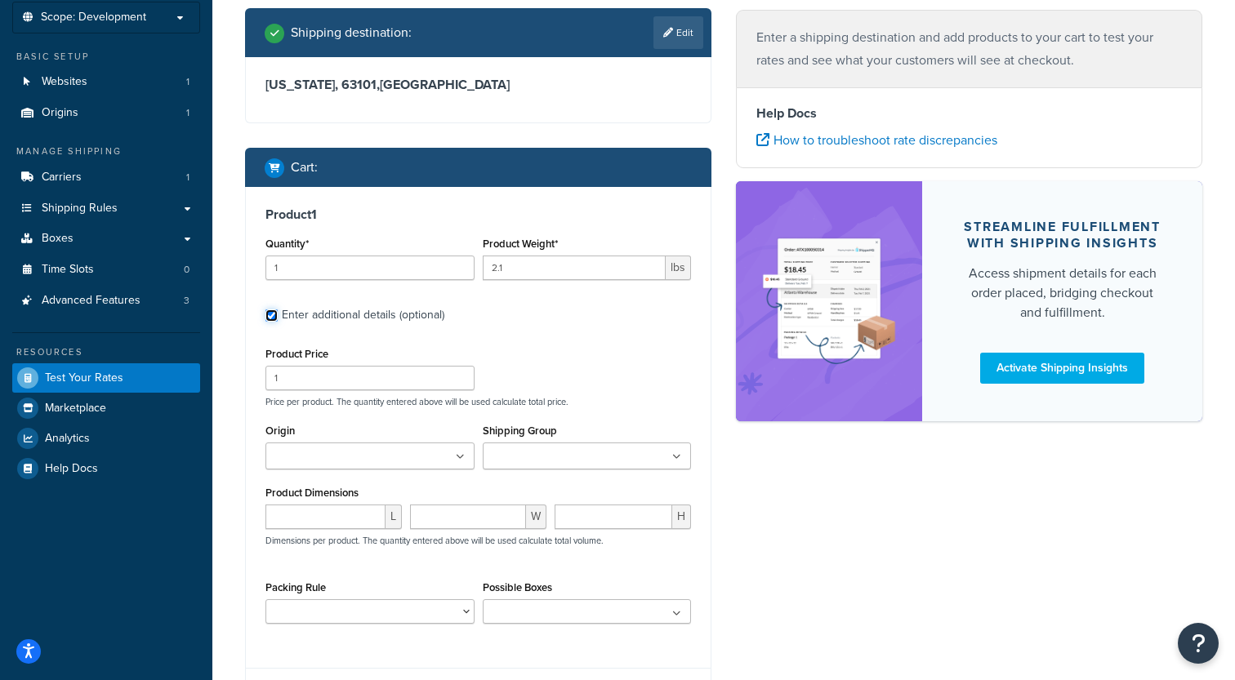
scroll to position [118, 0]
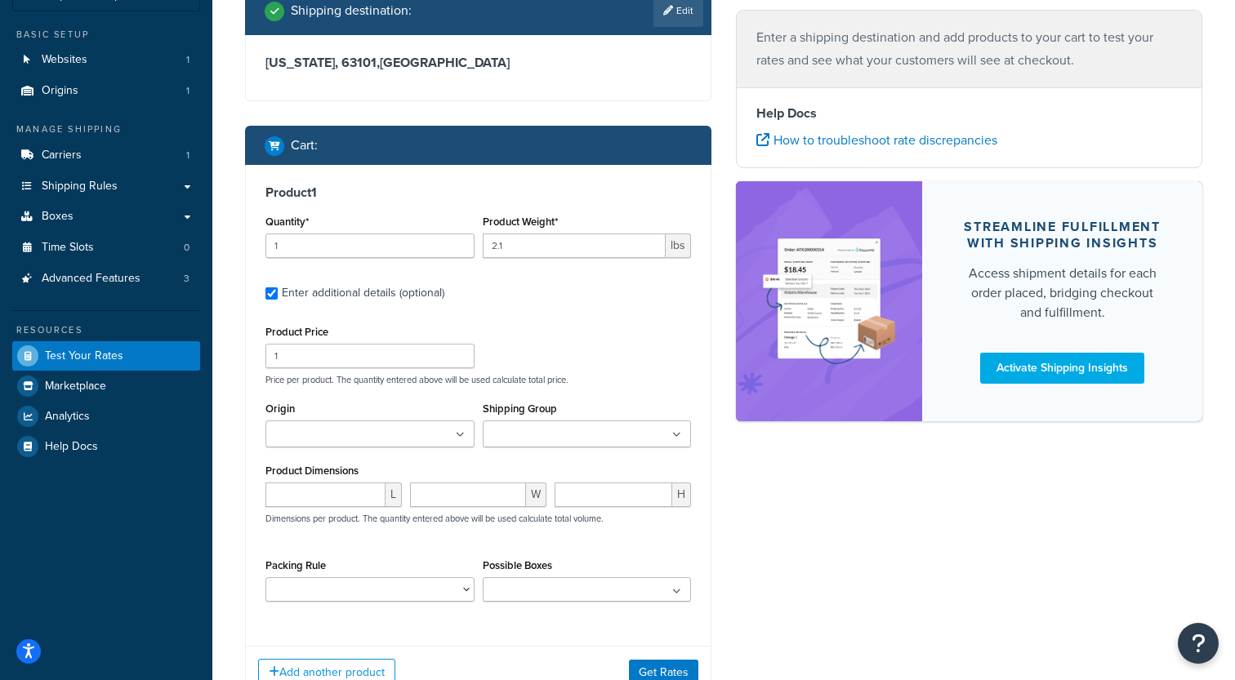
click at [370, 442] on input "Origin" at bounding box center [342, 435] width 145 height 18
click at [508, 430] on input "Shipping Group" at bounding box center [560, 435] width 145 height 18
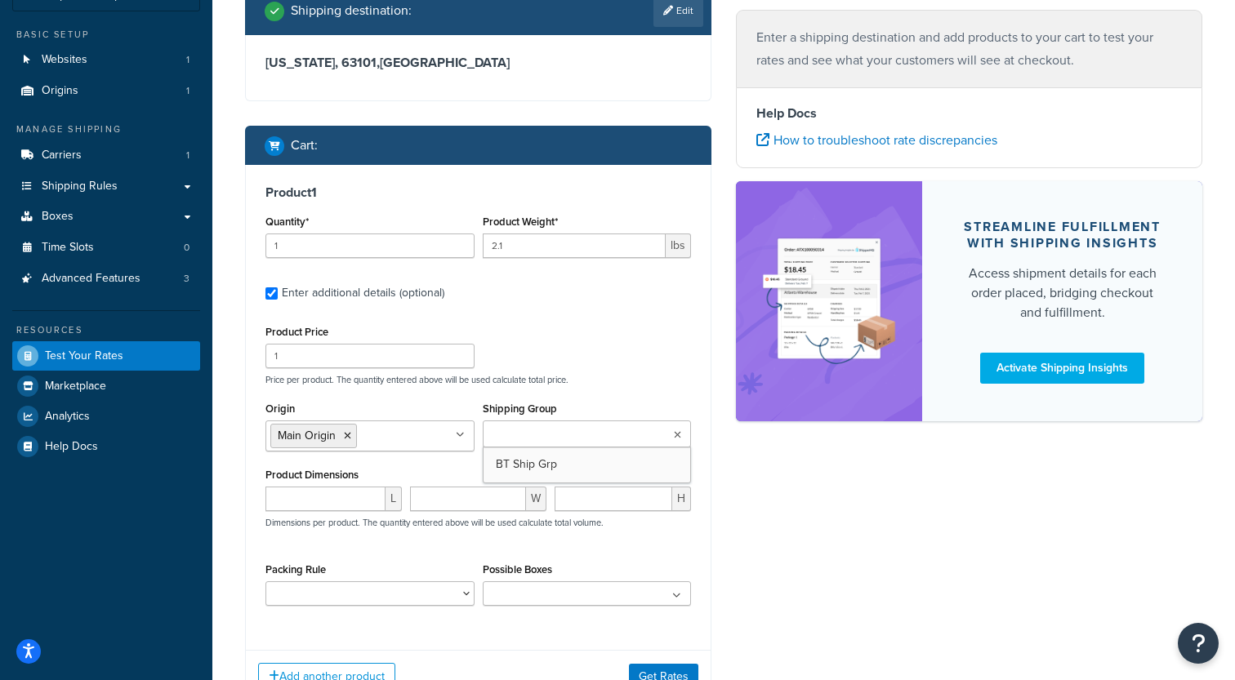
click at [572, 359] on div "Product Price 1 Price per product. The quantity entered above will be used calc…" at bounding box center [478, 353] width 434 height 65
click at [333, 499] on input "number" at bounding box center [325, 499] width 120 height 25
type input "29"
click at [428, 506] on input "number" at bounding box center [468, 499] width 116 height 25
type input "5"
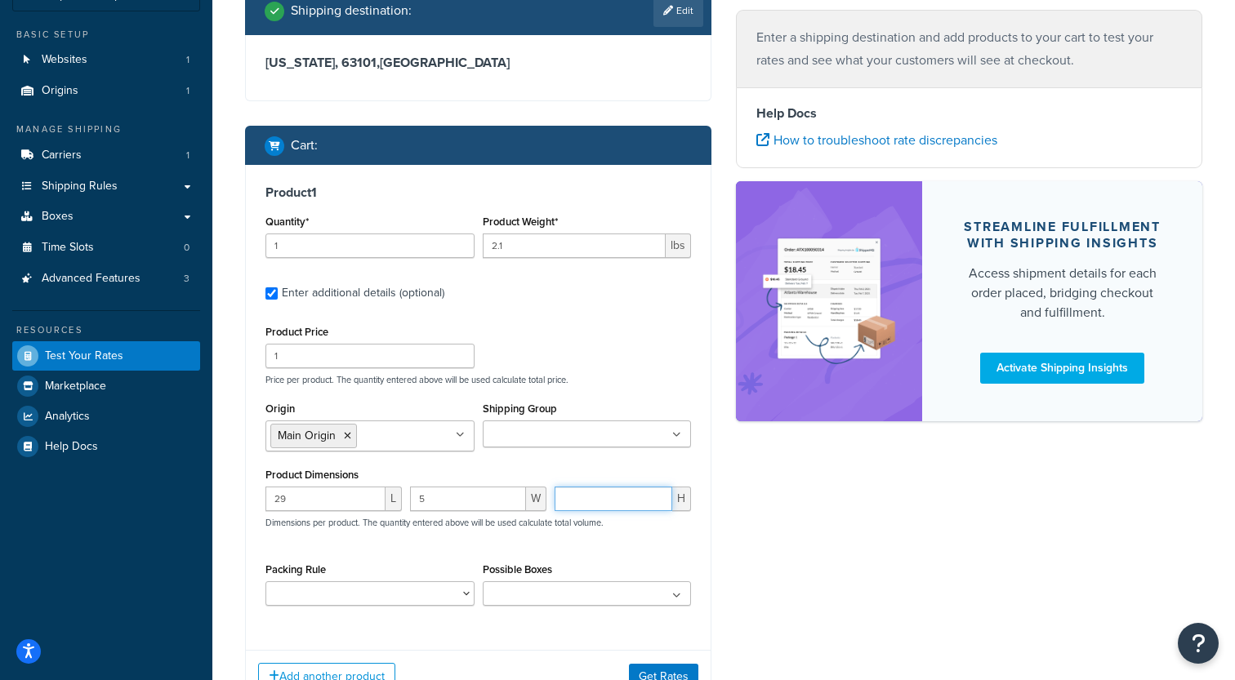
click at [603, 511] on input "number" at bounding box center [614, 499] width 118 height 25
type input "1"
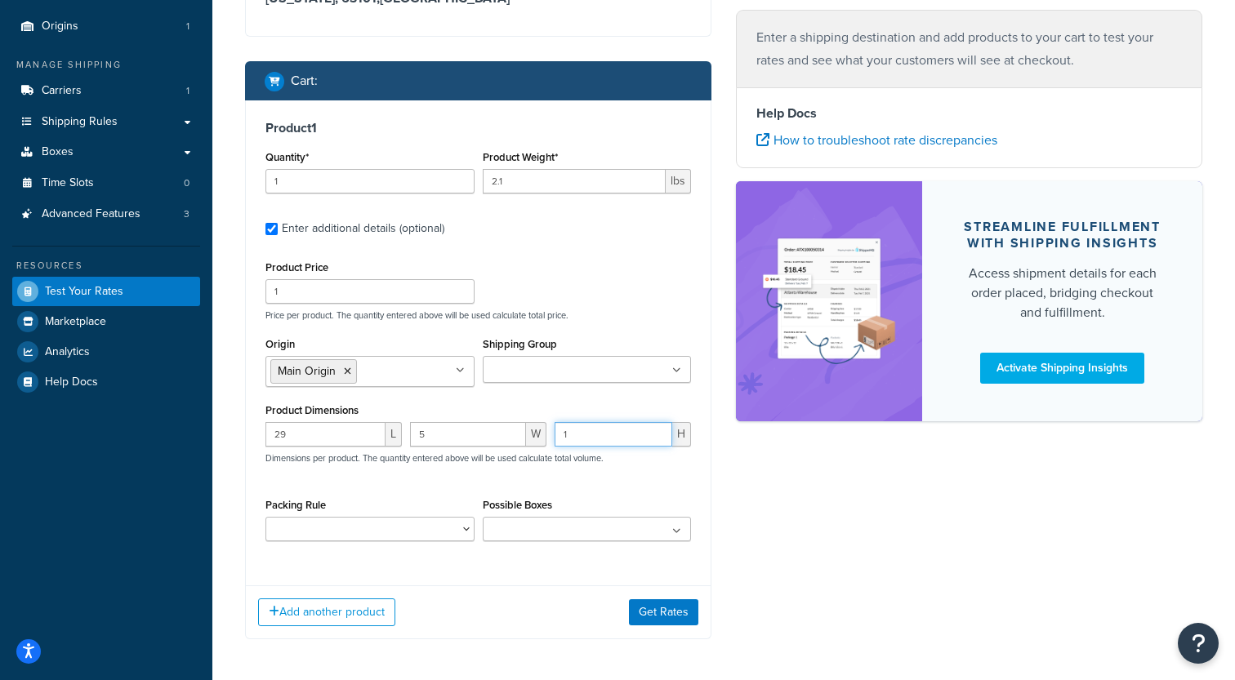
scroll to position [194, 0]
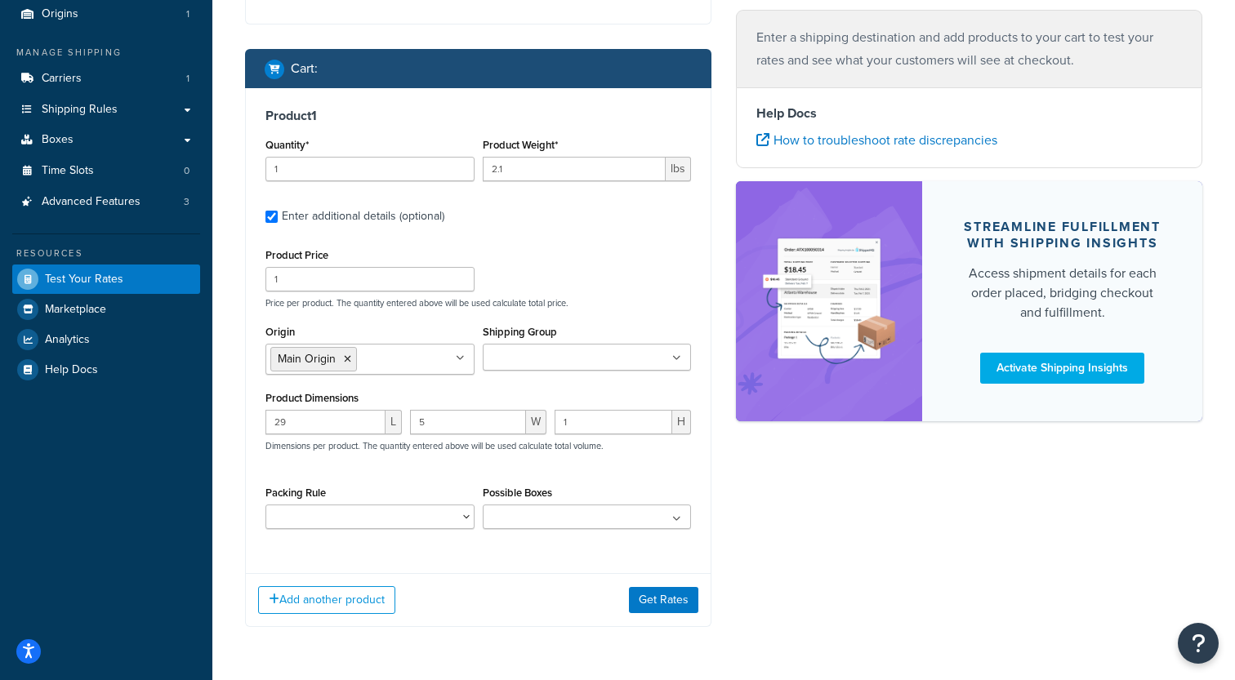
click at [515, 505] on div "Possible Boxes No results found" at bounding box center [587, 505] width 209 height 47
click at [515, 513] on ul at bounding box center [587, 517] width 209 height 25
click at [457, 477] on div "Product Price 1 Price per product. The quantity entered above will be used calc…" at bounding box center [477, 392] width 425 height 297
click at [641, 597] on button "Get Rates" at bounding box center [663, 600] width 69 height 26
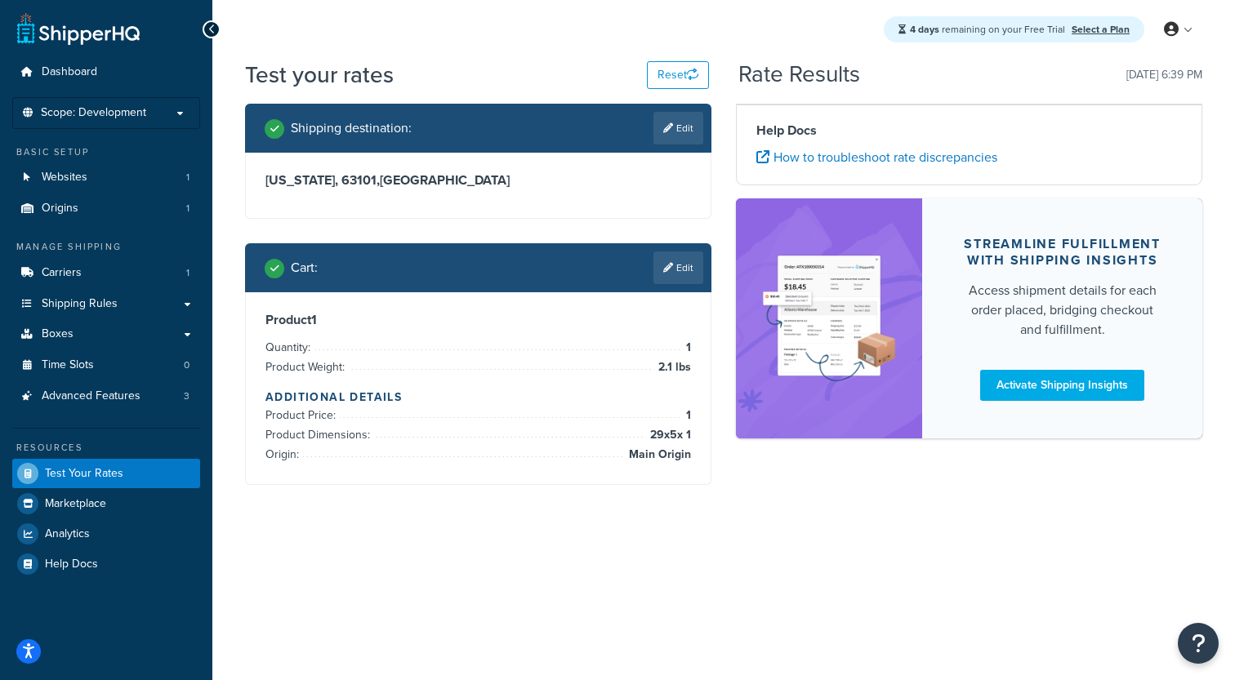
scroll to position [0, 0]
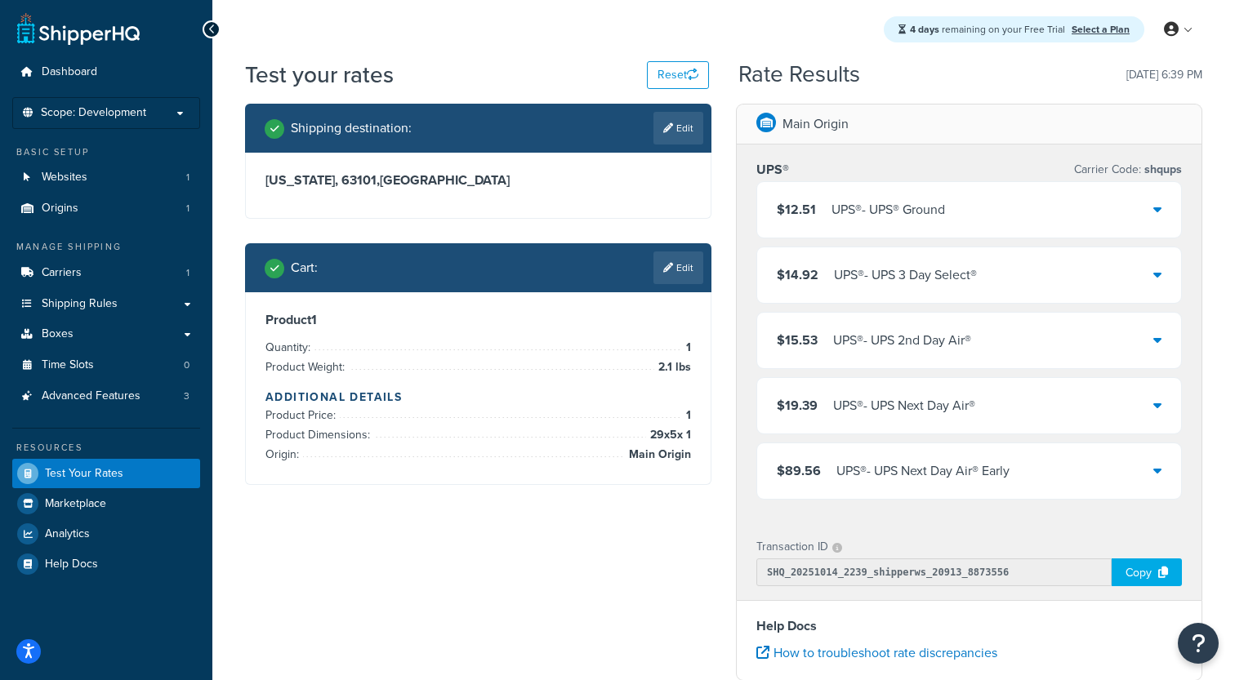
click at [838, 211] on div "UPS® - UPS® Ground" at bounding box center [888, 209] width 114 height 23
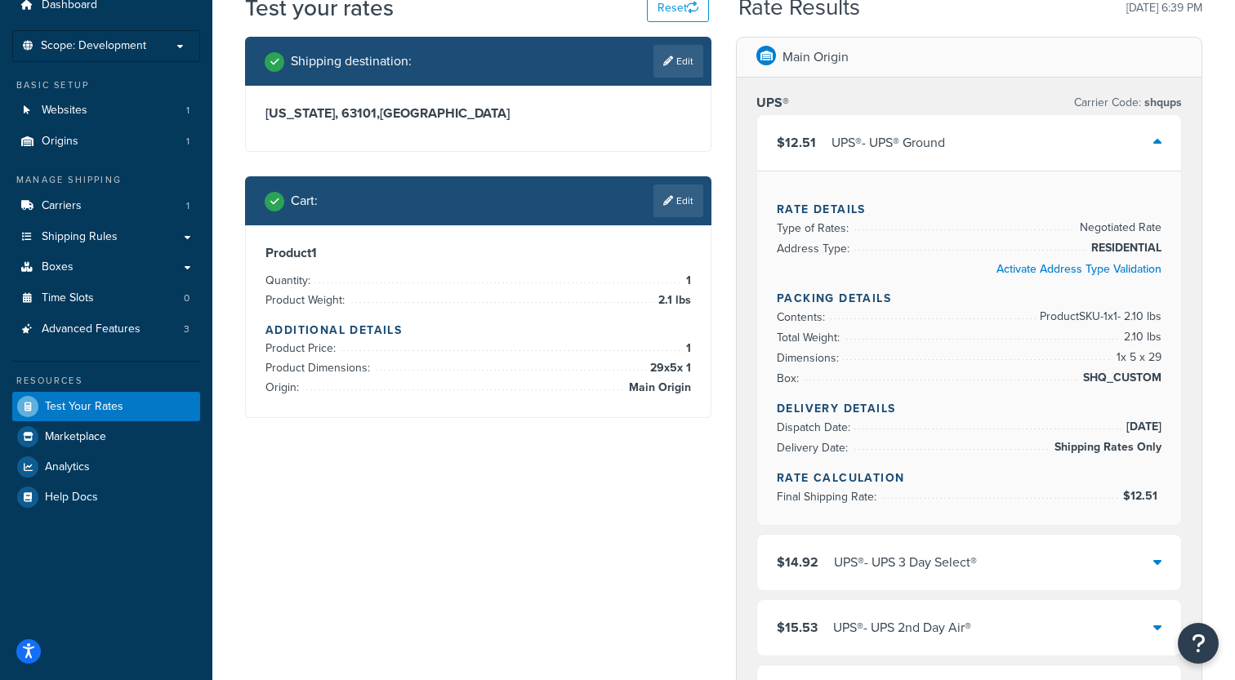
scroll to position [69, 0]
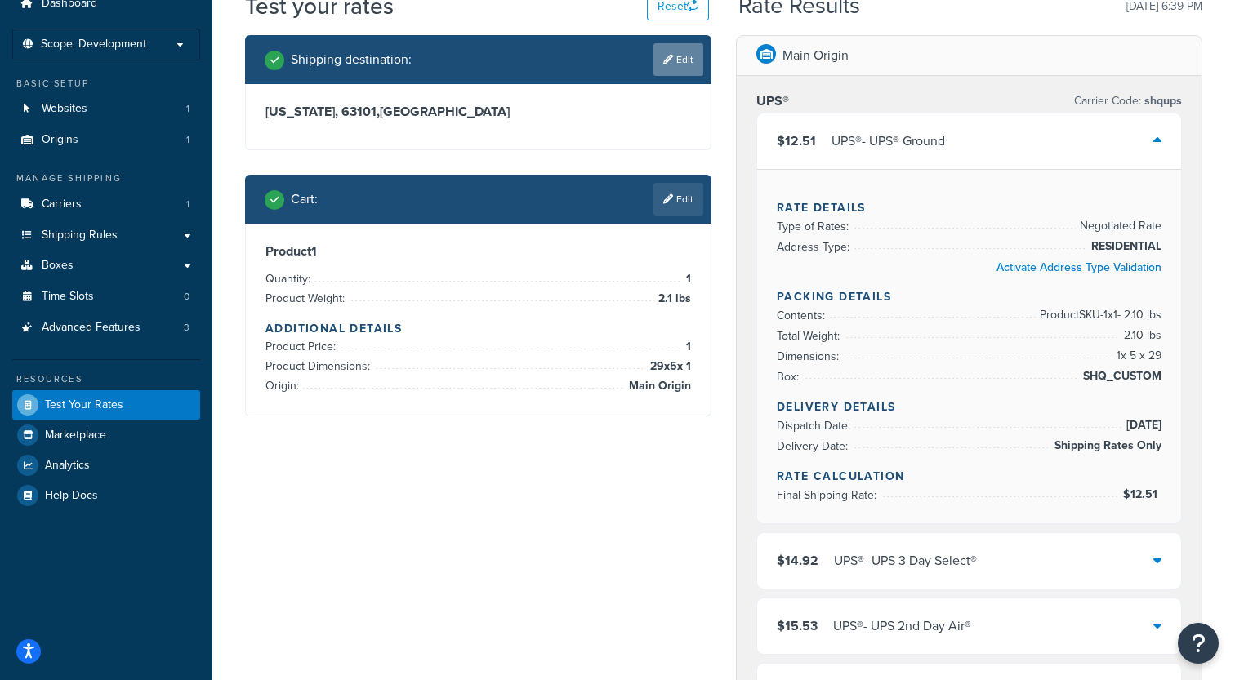
click at [678, 56] on link "Edit" at bounding box center [678, 59] width 50 height 33
select select "MO"
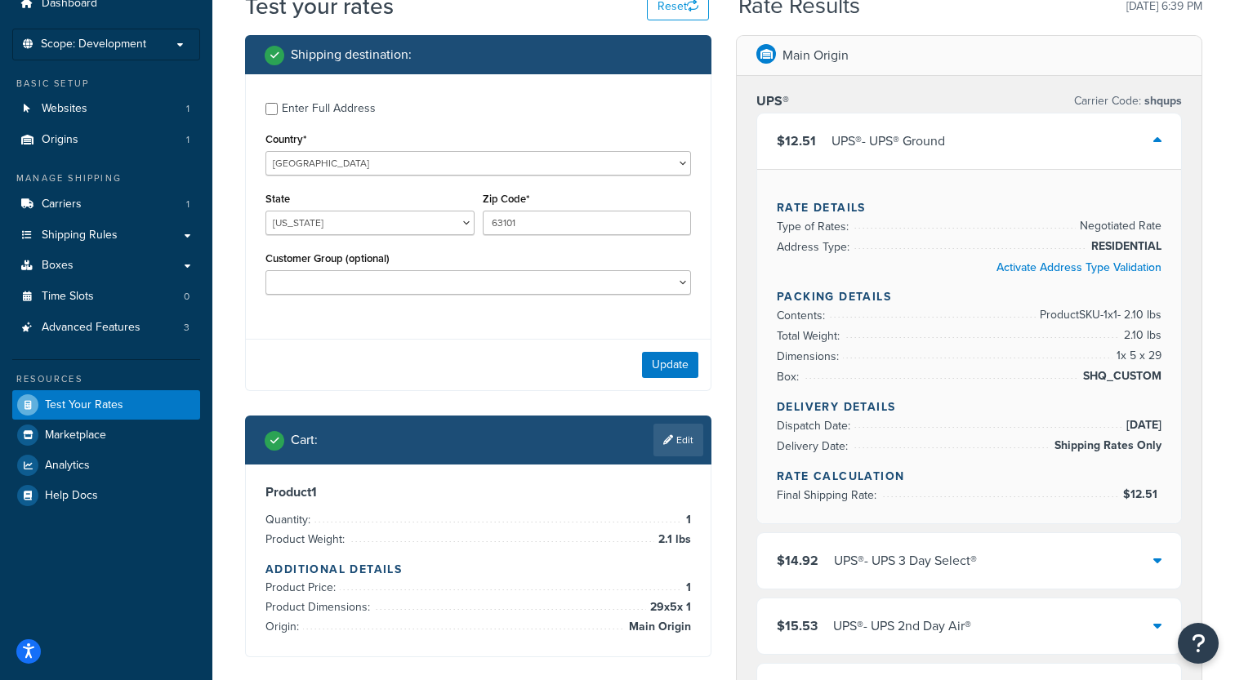
click at [345, 106] on div "Enter Full Address" at bounding box center [329, 108] width 94 height 23
click at [278, 106] on input "Enter Full Address" at bounding box center [271, 109] width 12 height 12
checkbox input "true"
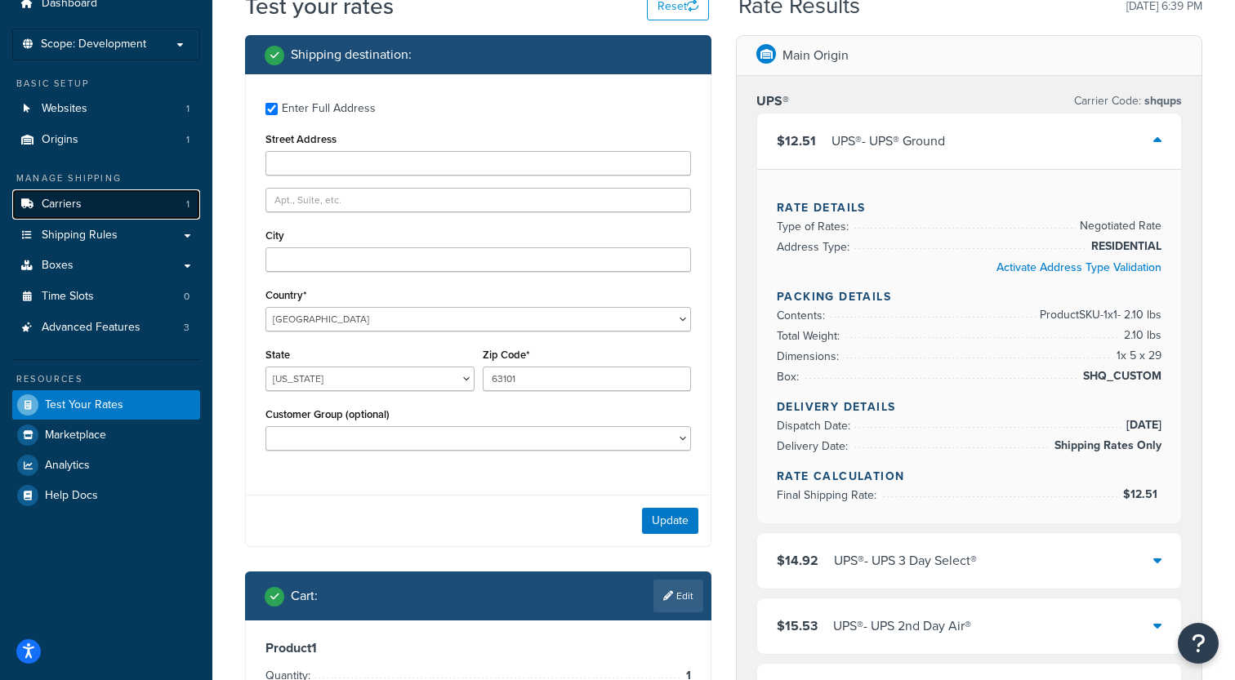
click at [137, 199] on link "Carriers 1" at bounding box center [106, 204] width 188 height 30
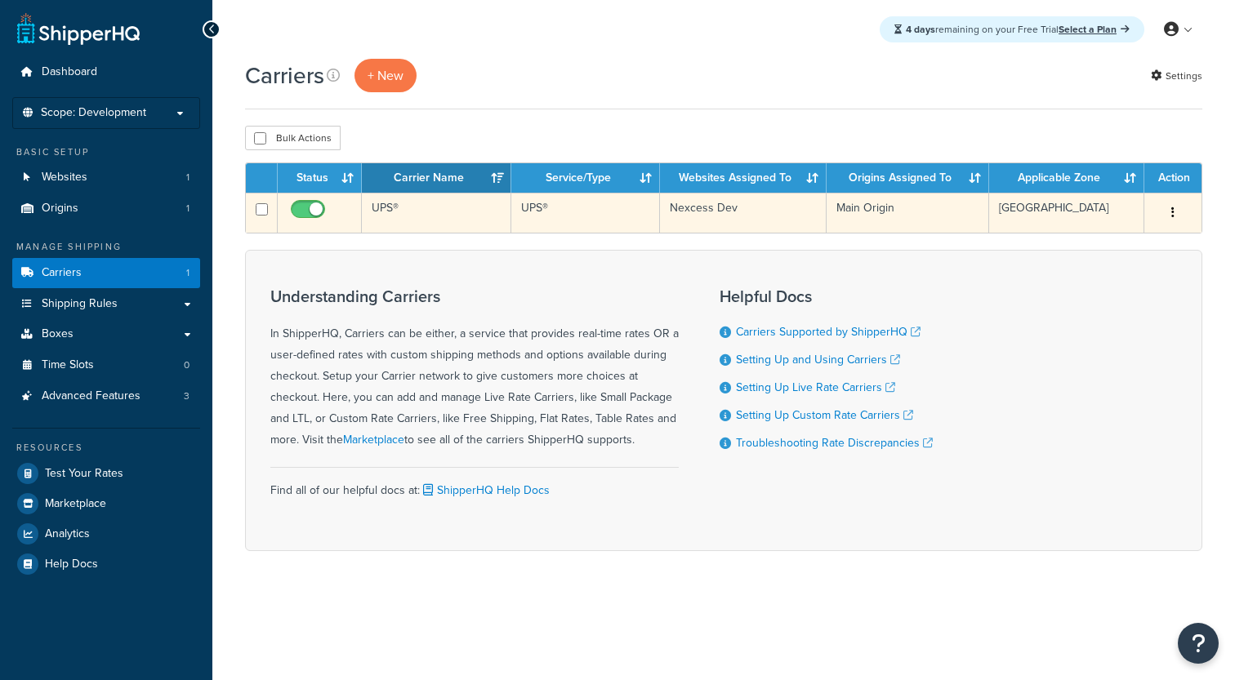
click at [403, 208] on td "UPS®" at bounding box center [436, 213] width 149 height 40
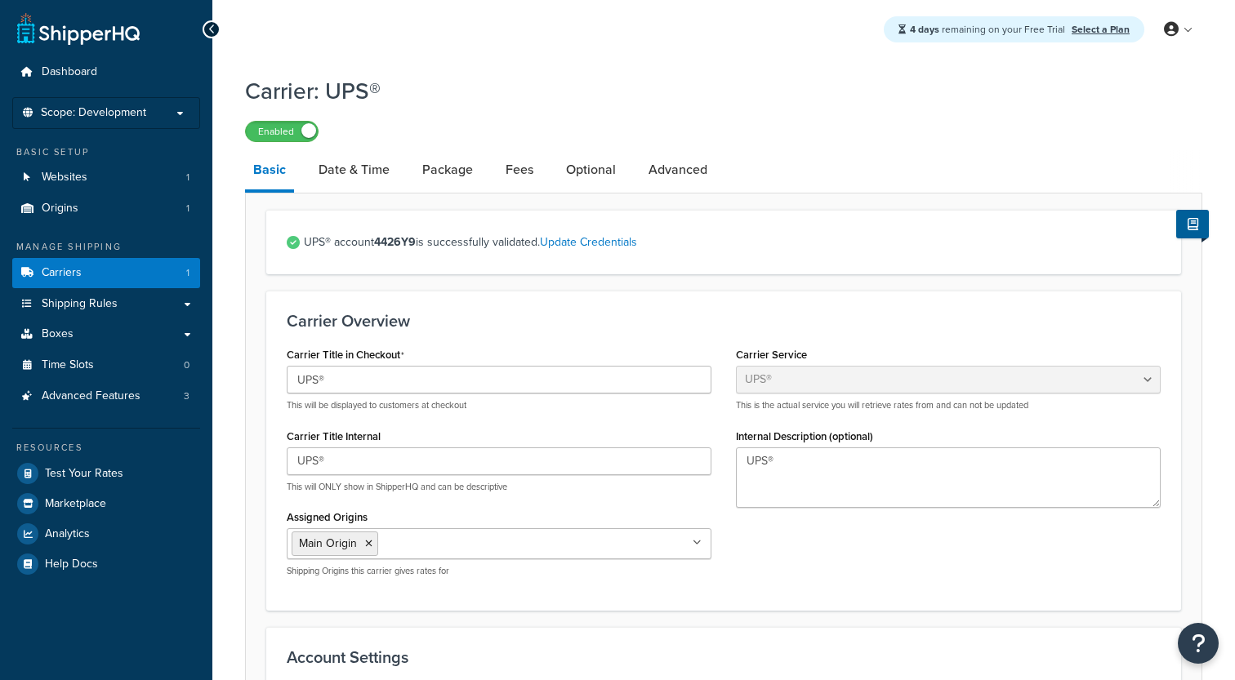
select select "ups"
select select "03"
click at [357, 181] on link "Date & Time" at bounding box center [353, 169] width 87 height 39
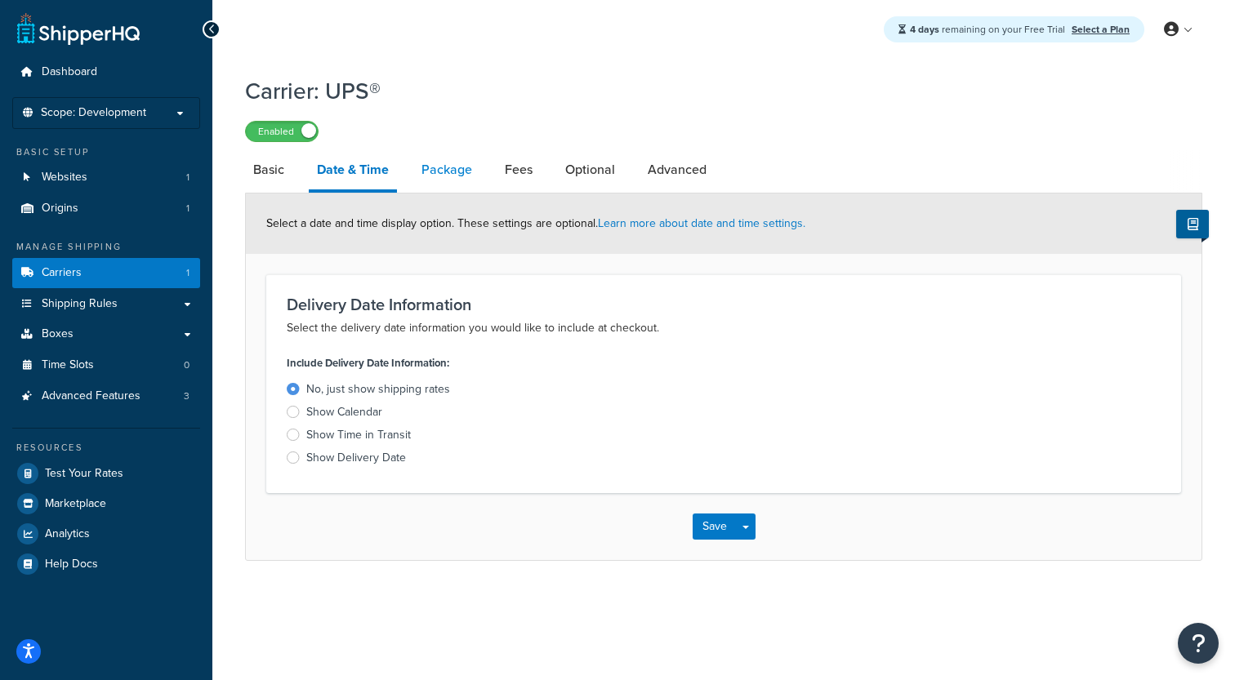
click at [432, 170] on link "Package" at bounding box center [446, 169] width 67 height 39
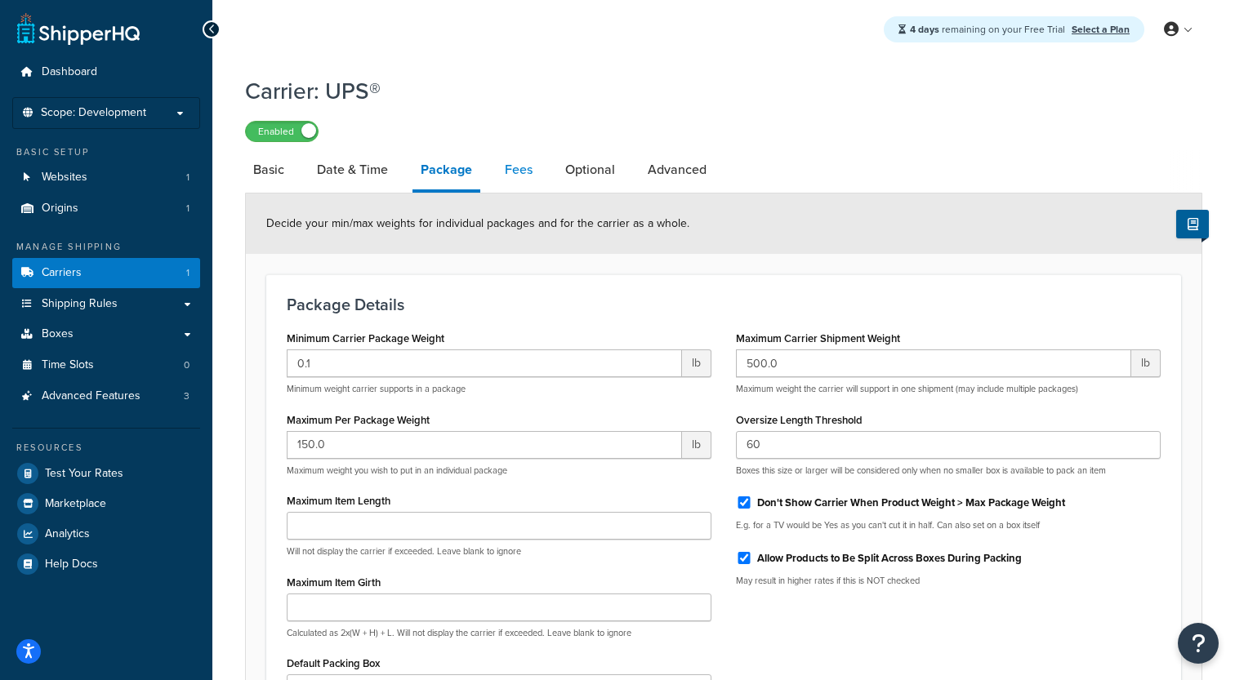
click at [512, 169] on link "Fees" at bounding box center [519, 169] width 44 height 39
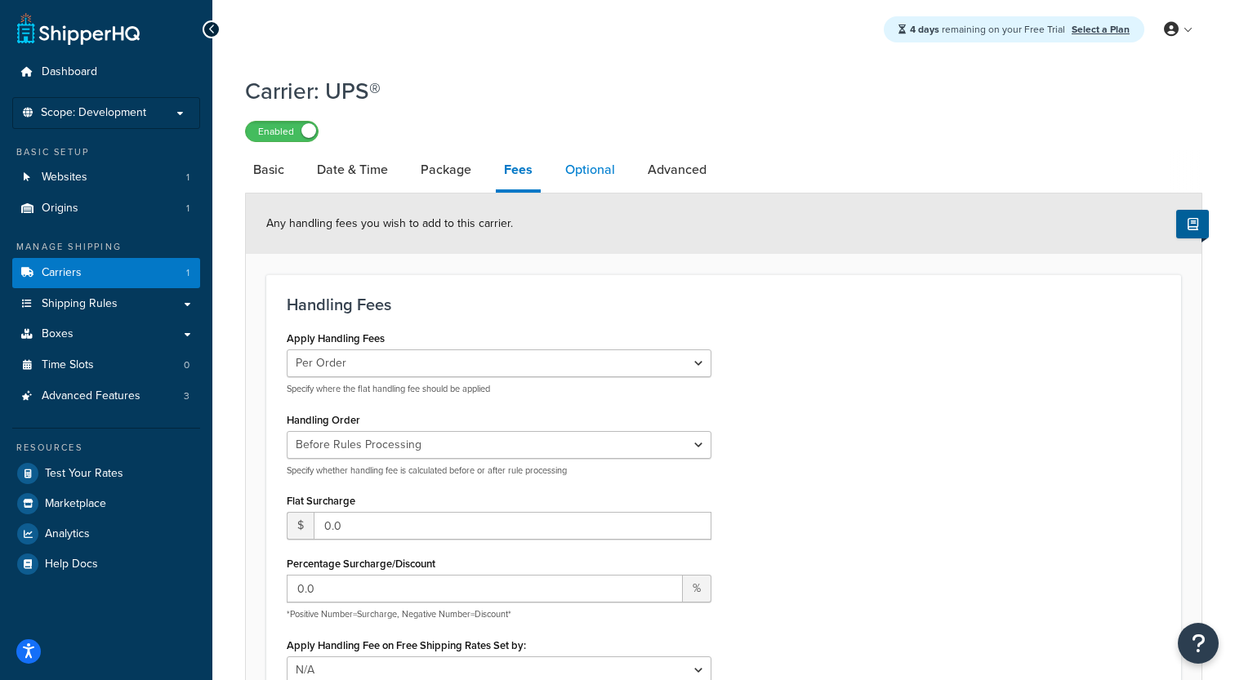
click at [574, 178] on link "Optional" at bounding box center [590, 169] width 66 height 39
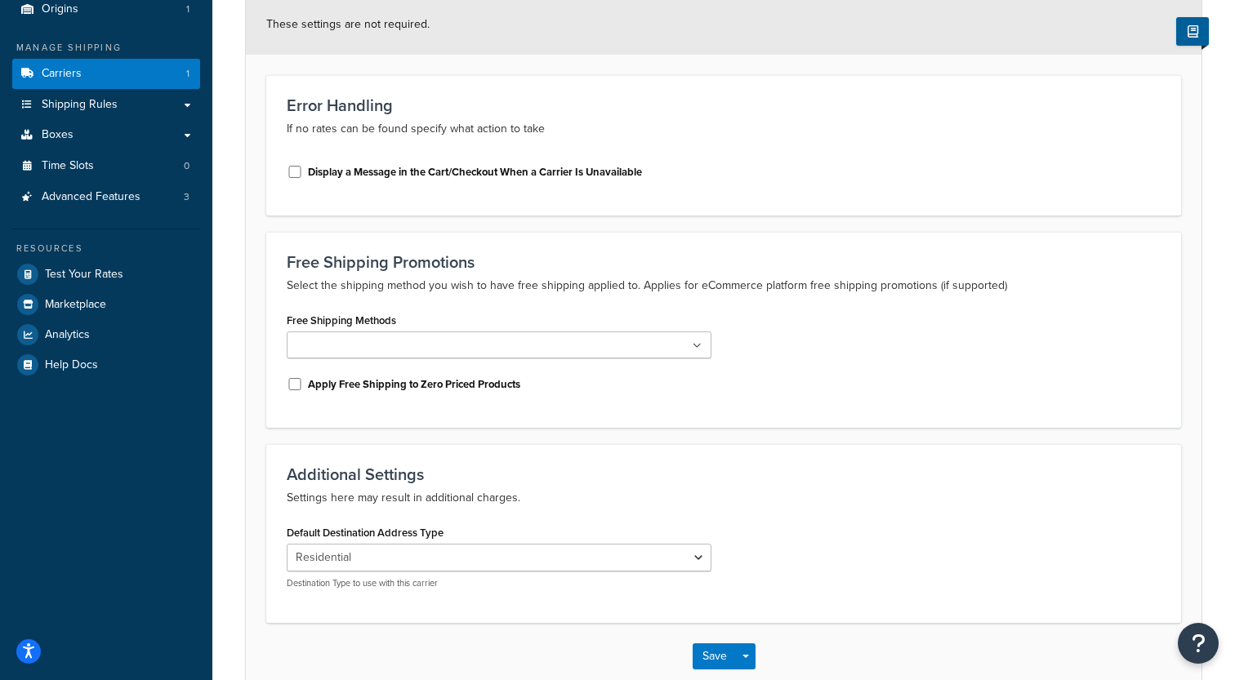
scroll to position [293, 0]
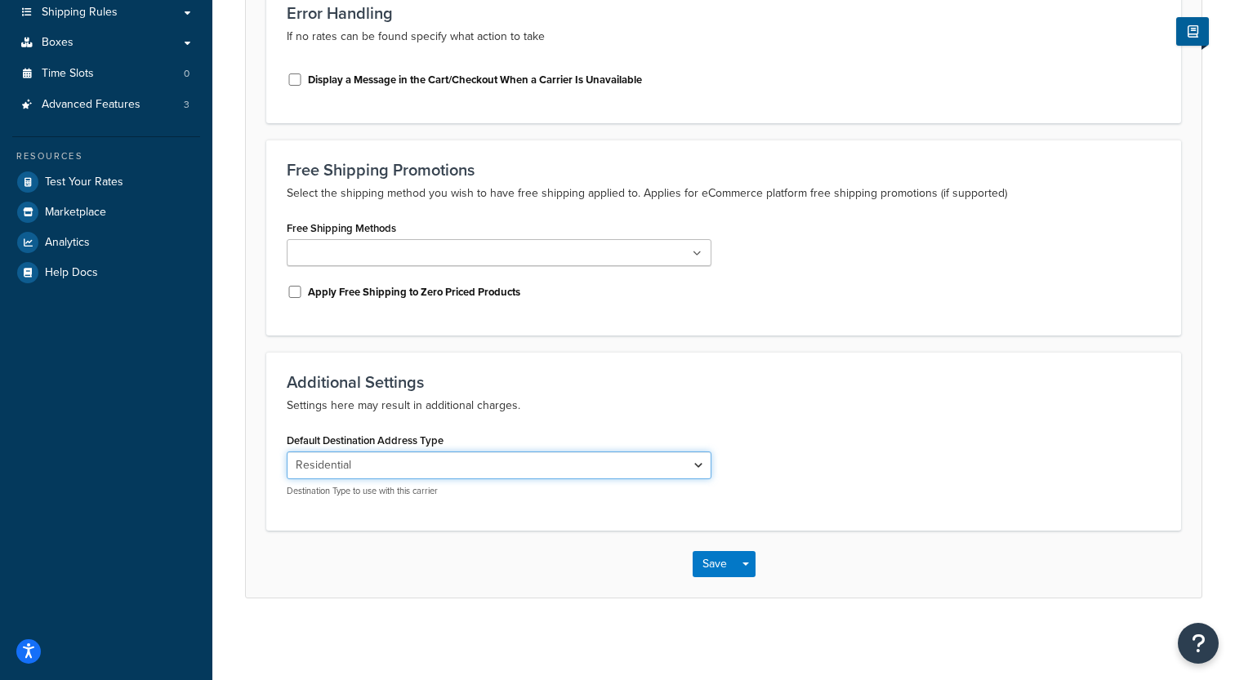
select select "business"
click option "Business" at bounding box center [0, 0] width 0 height 0
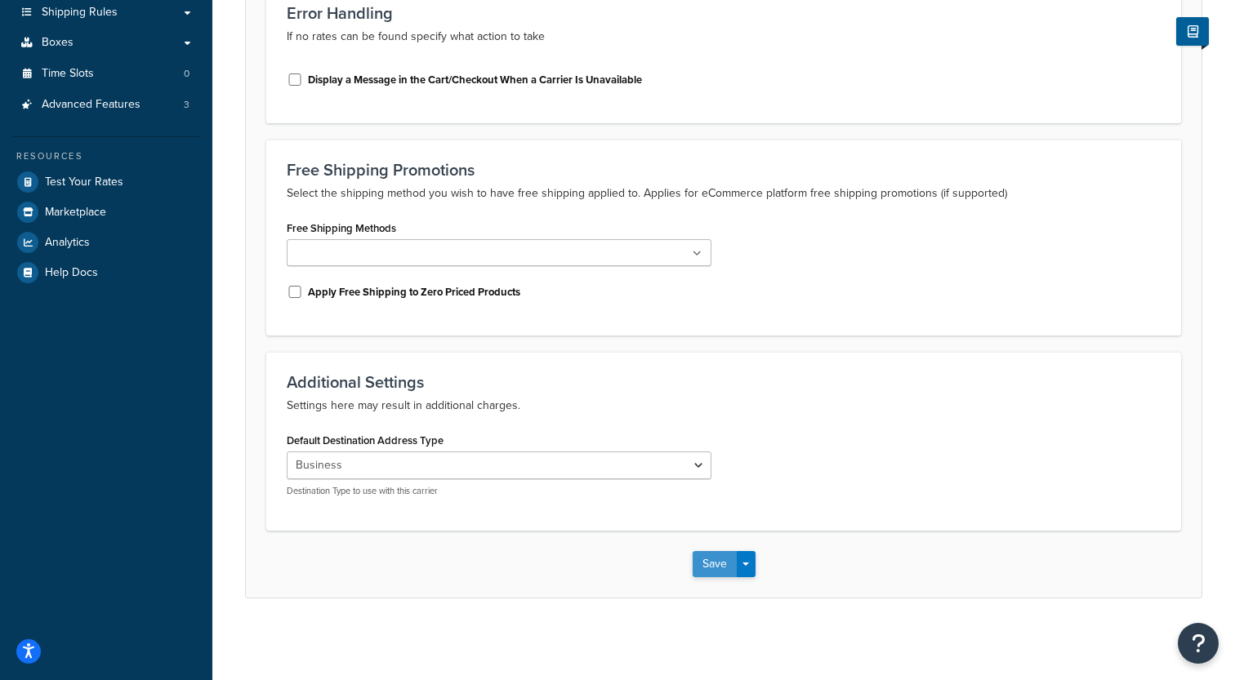
click at [716, 557] on button "Save" at bounding box center [715, 564] width 44 height 26
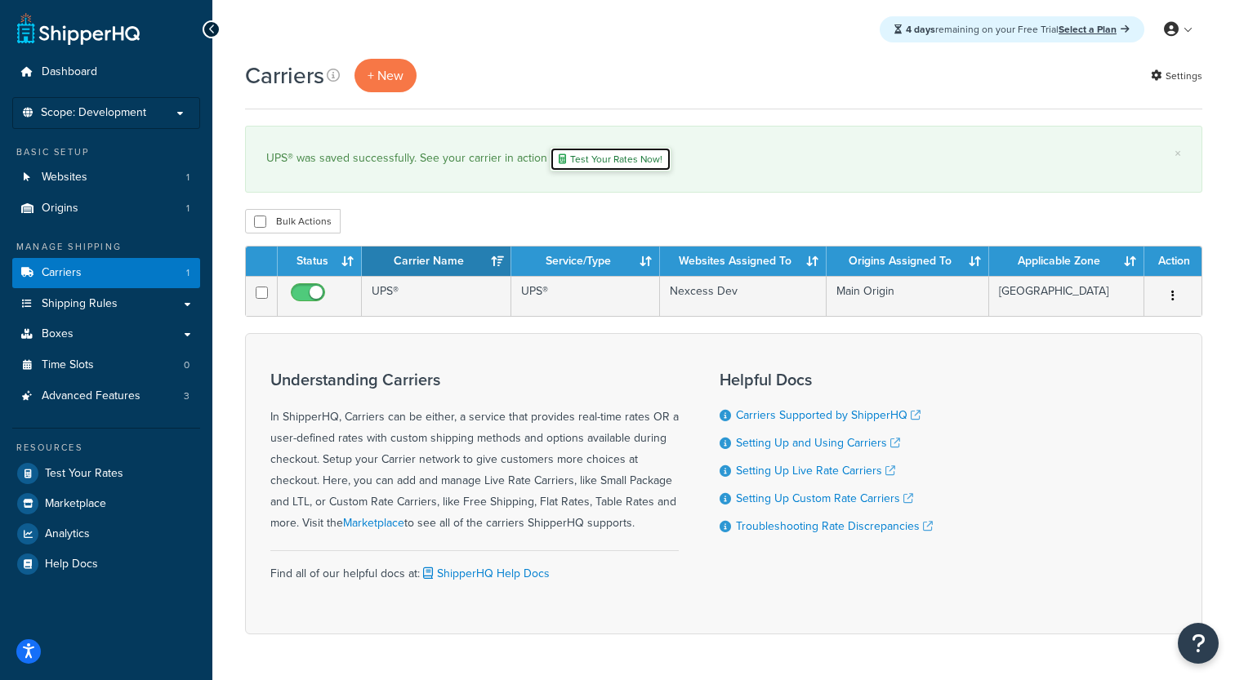
click at [583, 162] on link "Test Your Rates Now!" at bounding box center [611, 159] width 122 height 25
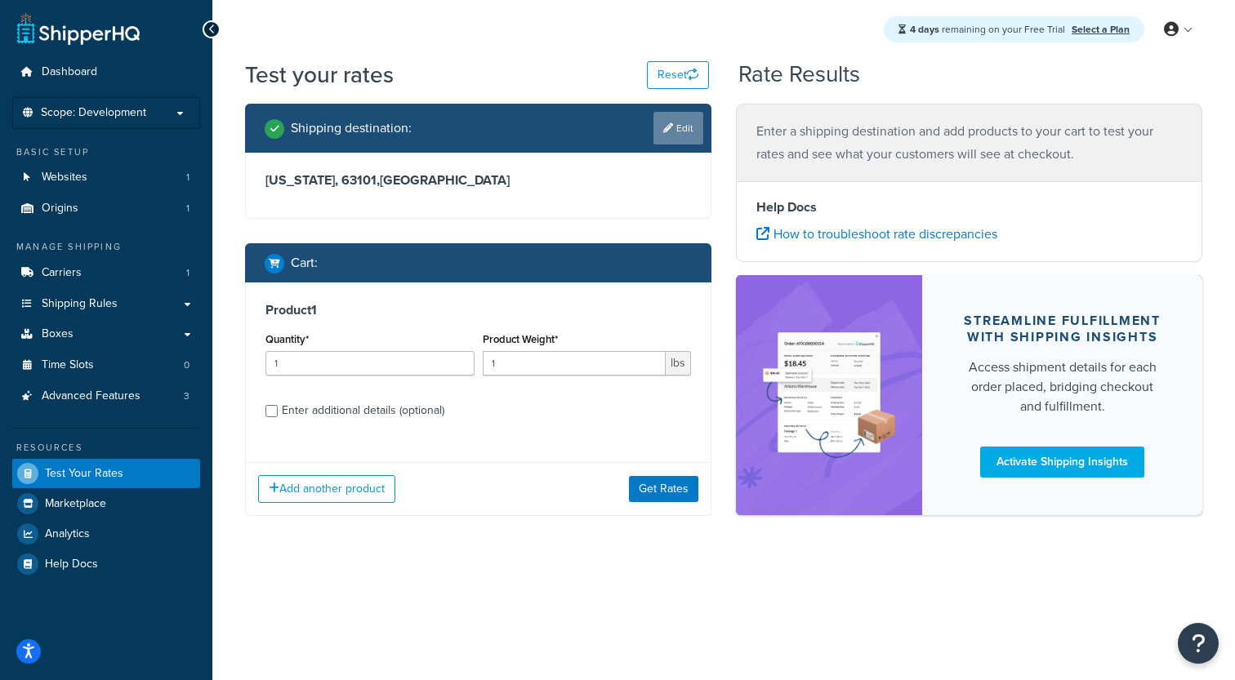
click at [679, 135] on link "Edit" at bounding box center [678, 128] width 50 height 33
select select "MO"
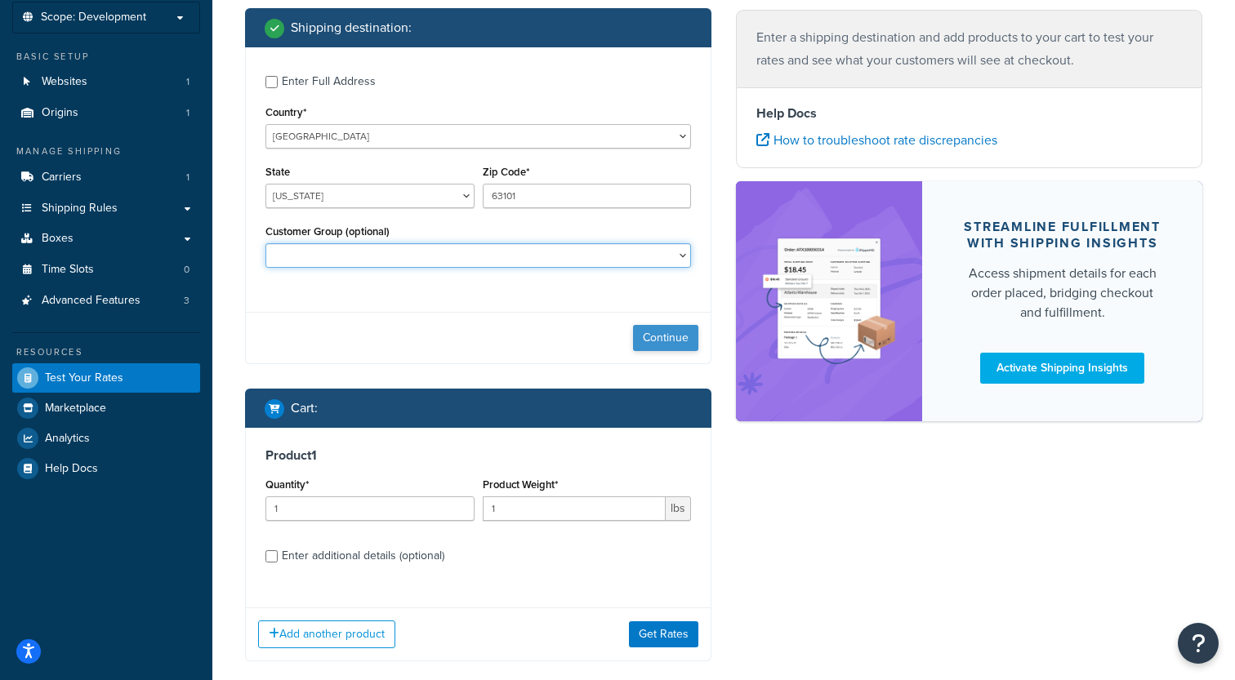
scroll to position [101, 0]
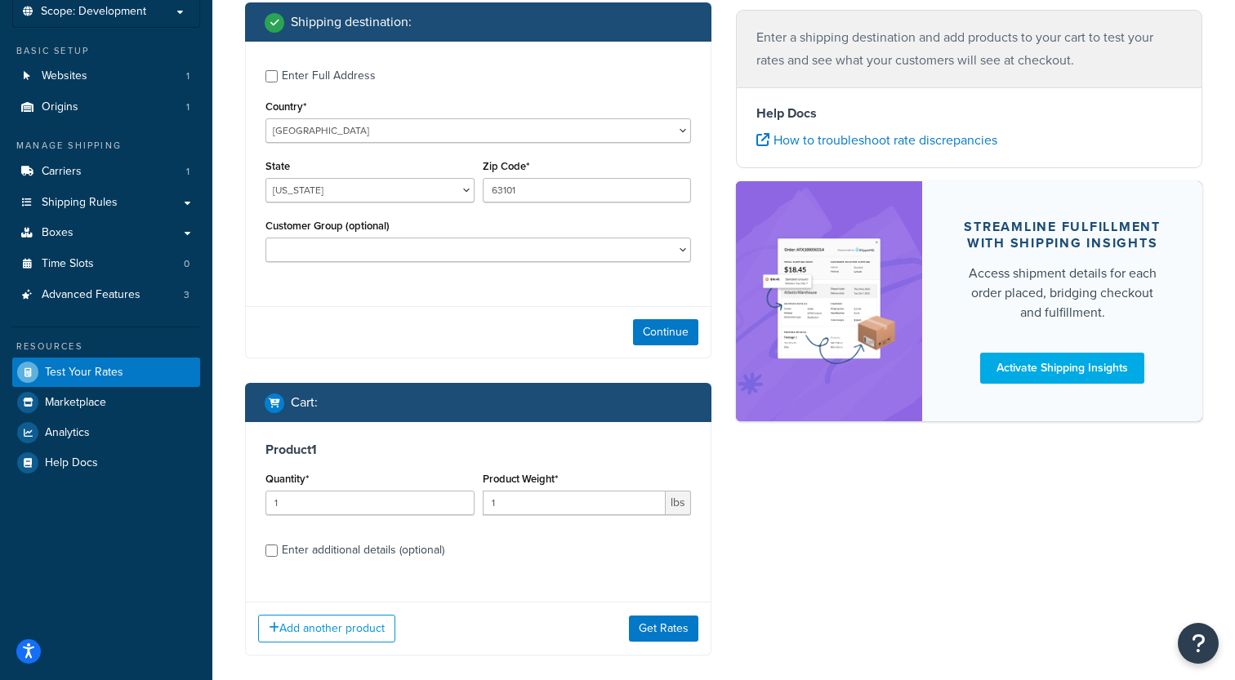
click at [412, 548] on div "Enter additional details (optional)" at bounding box center [363, 550] width 163 height 23
click at [278, 548] on input "Enter additional details (optional)" at bounding box center [271, 551] width 12 height 12
checkbox input "true"
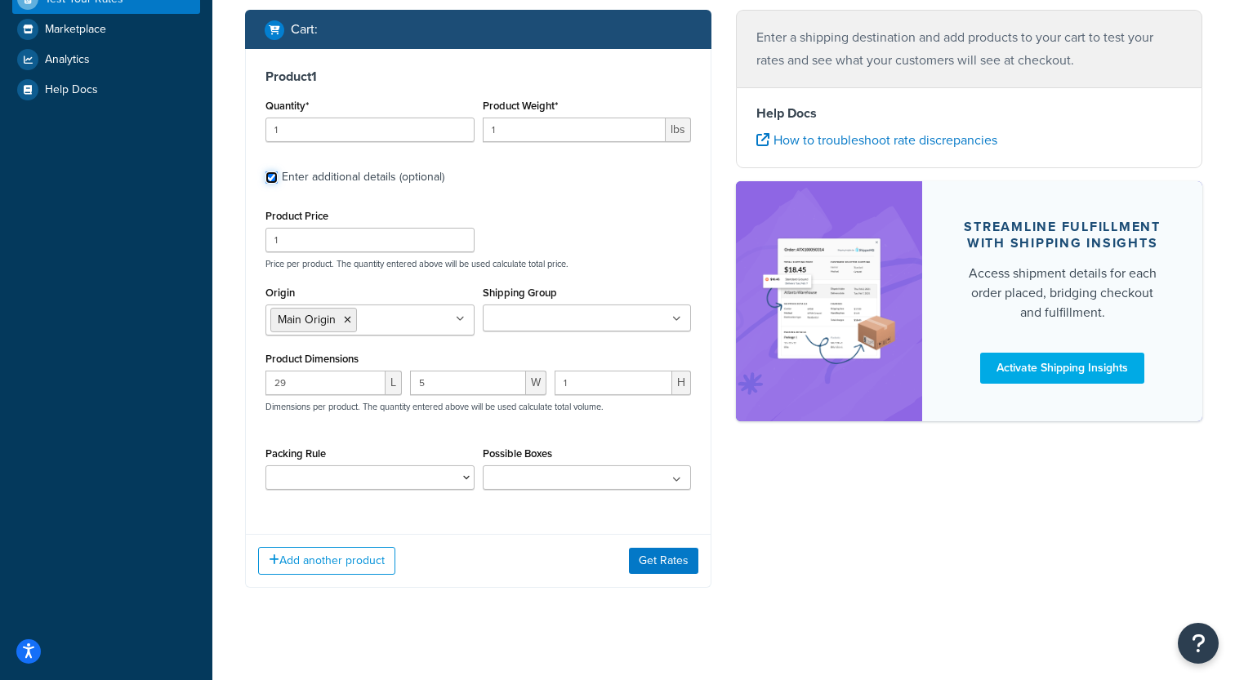
scroll to position [491, 0]
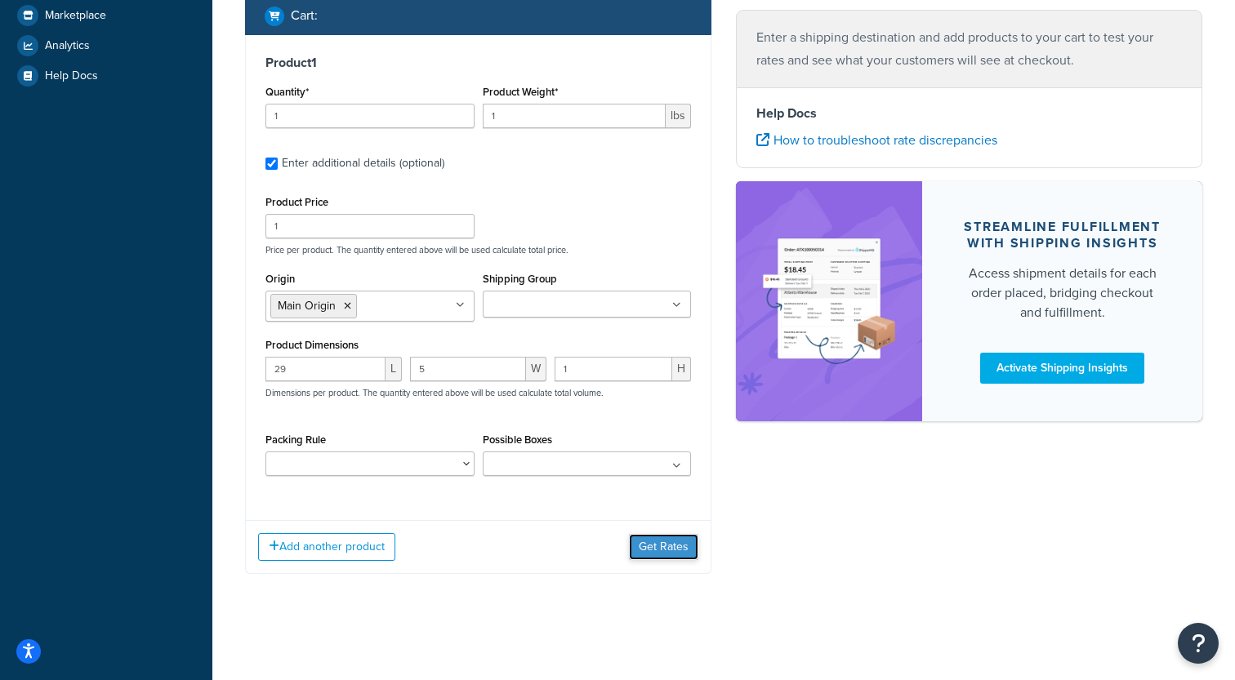
click at [660, 548] on button "Get Rates" at bounding box center [663, 547] width 69 height 26
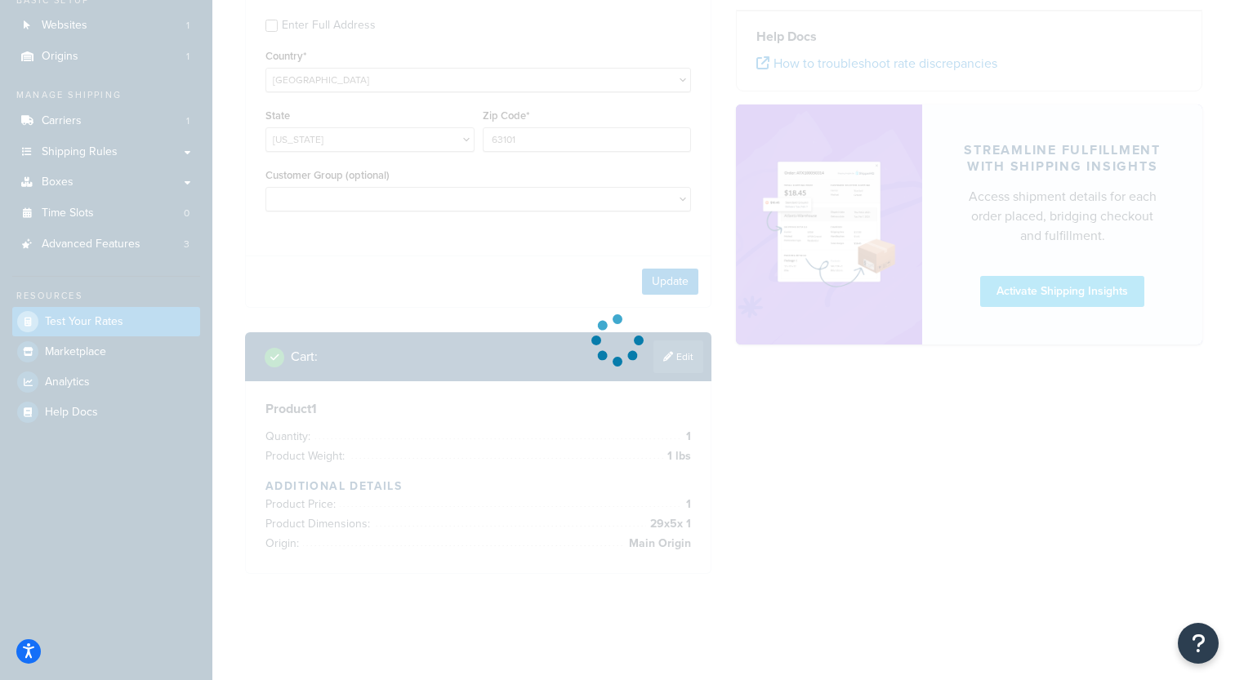
scroll to position [154, 0]
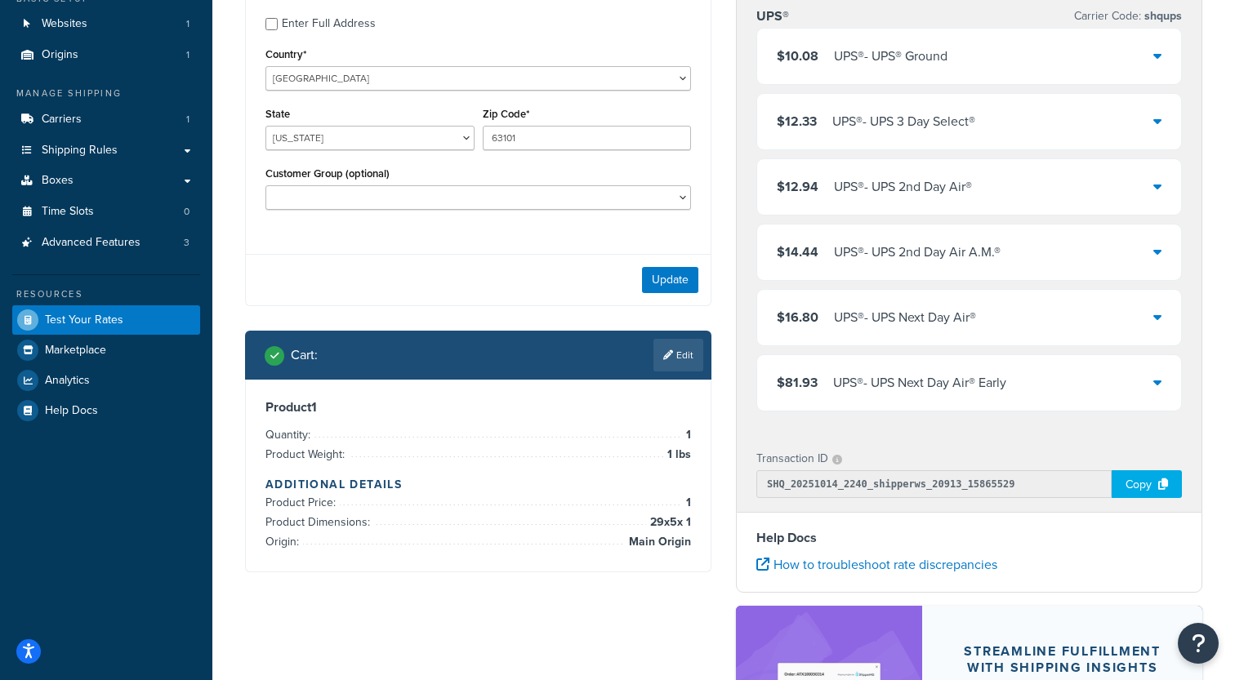
click at [878, 65] on div "UPS® - UPS® Ground" at bounding box center [891, 56] width 114 height 23
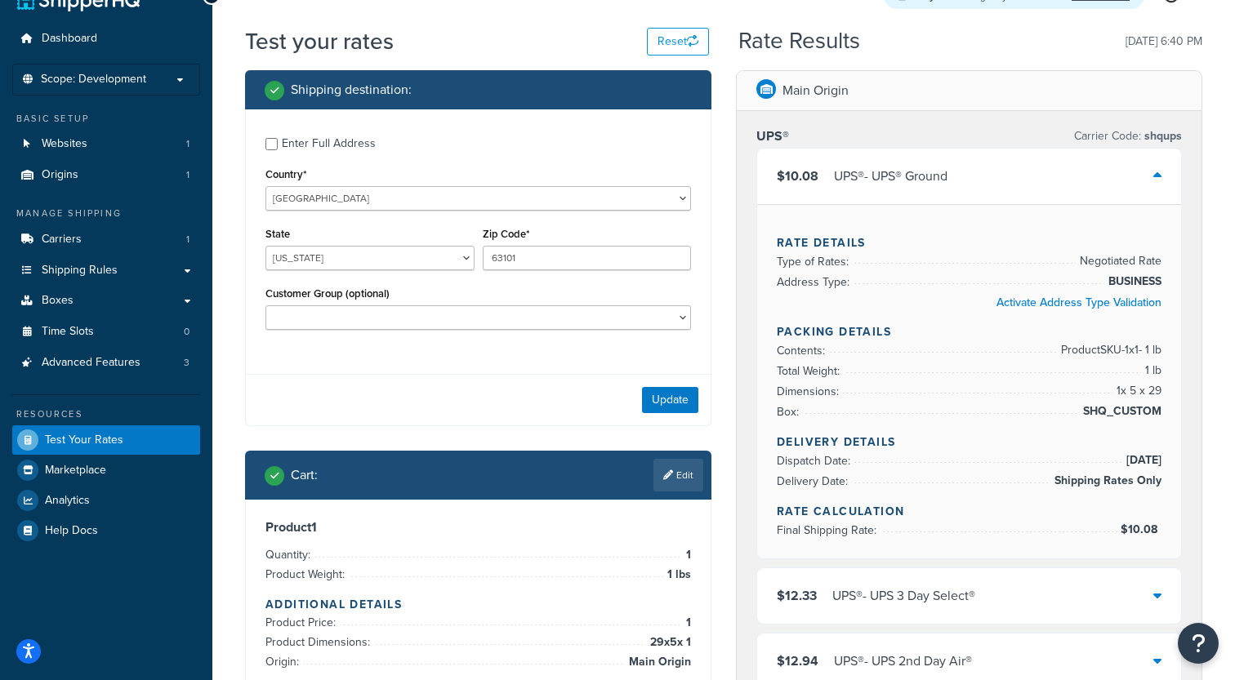
scroll to position [33, 0]
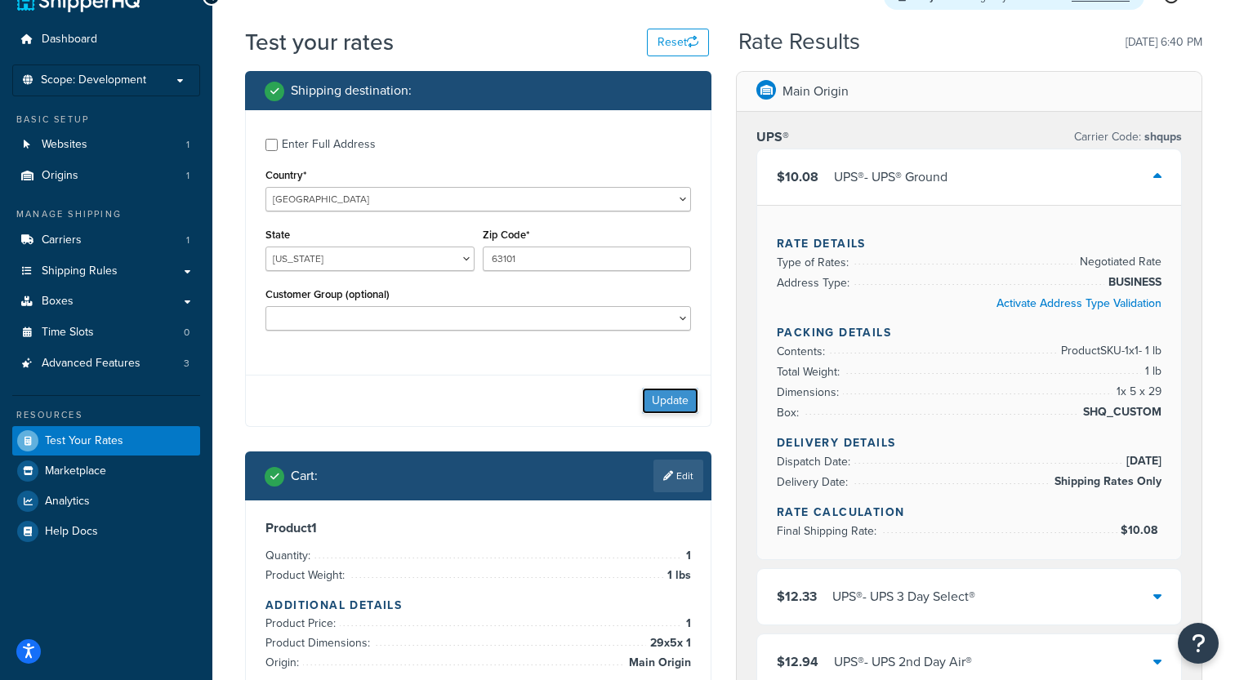
click at [684, 394] on button "Update" at bounding box center [670, 401] width 56 height 26
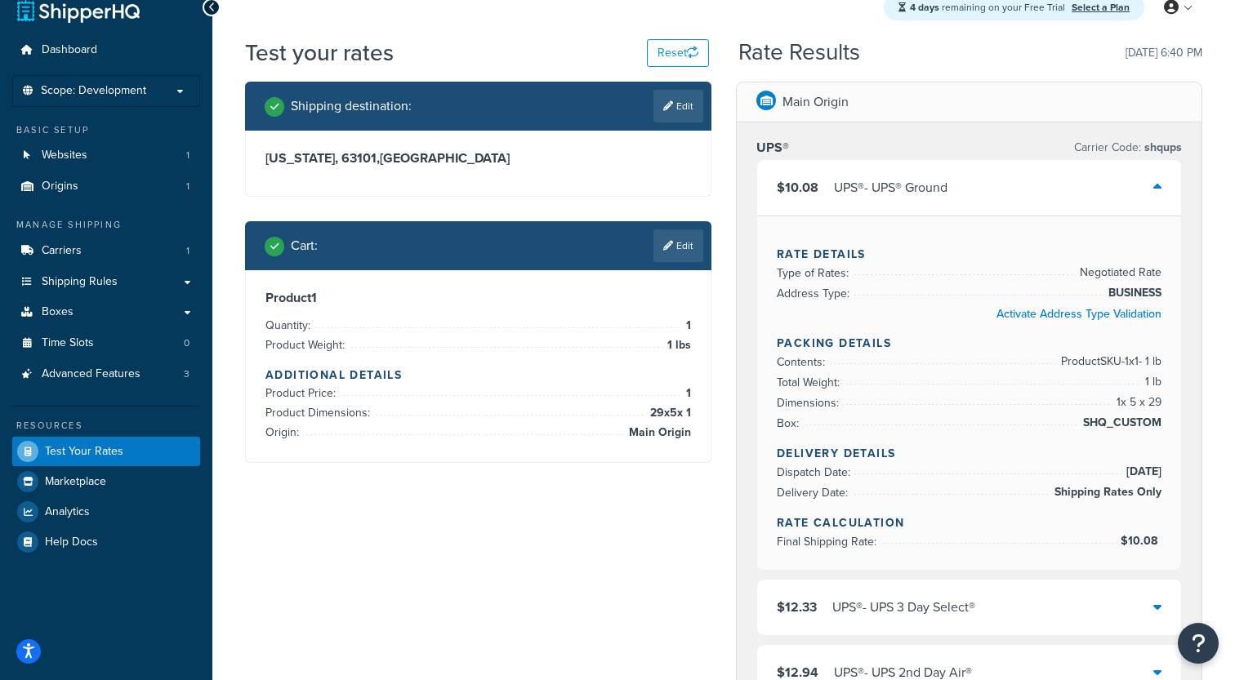
scroll to position [20, 0]
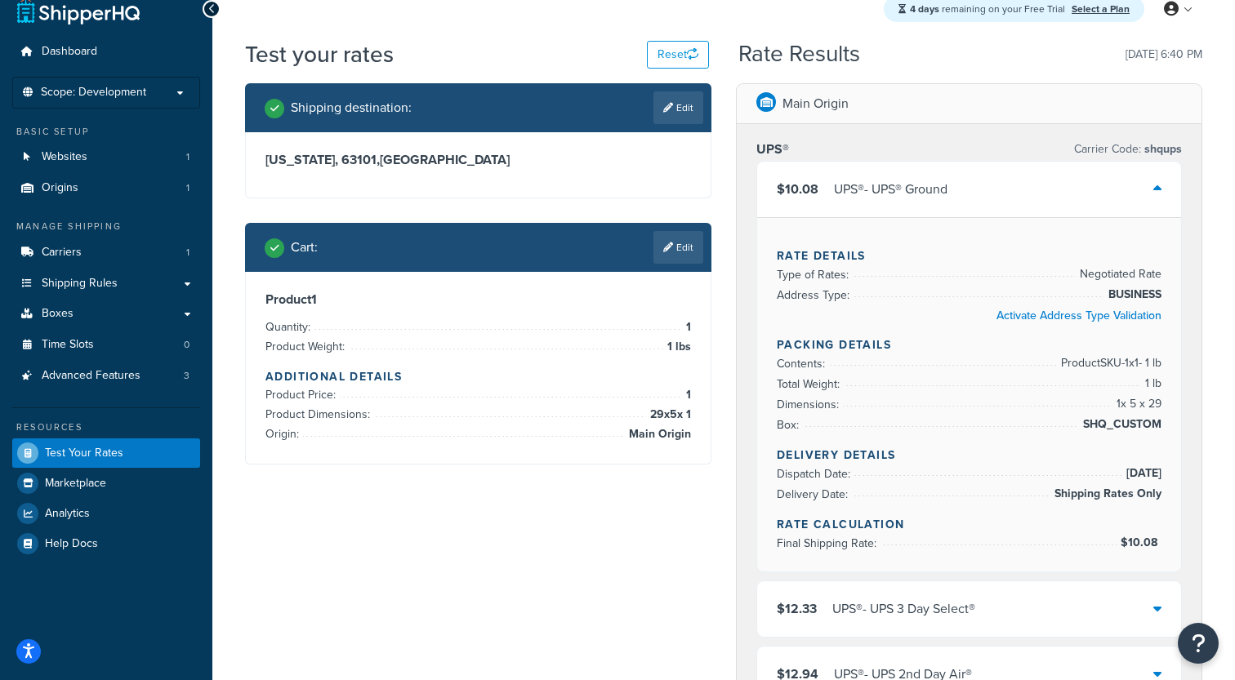
click at [885, 196] on div "UPS® - UPS® Ground" at bounding box center [891, 189] width 114 height 23
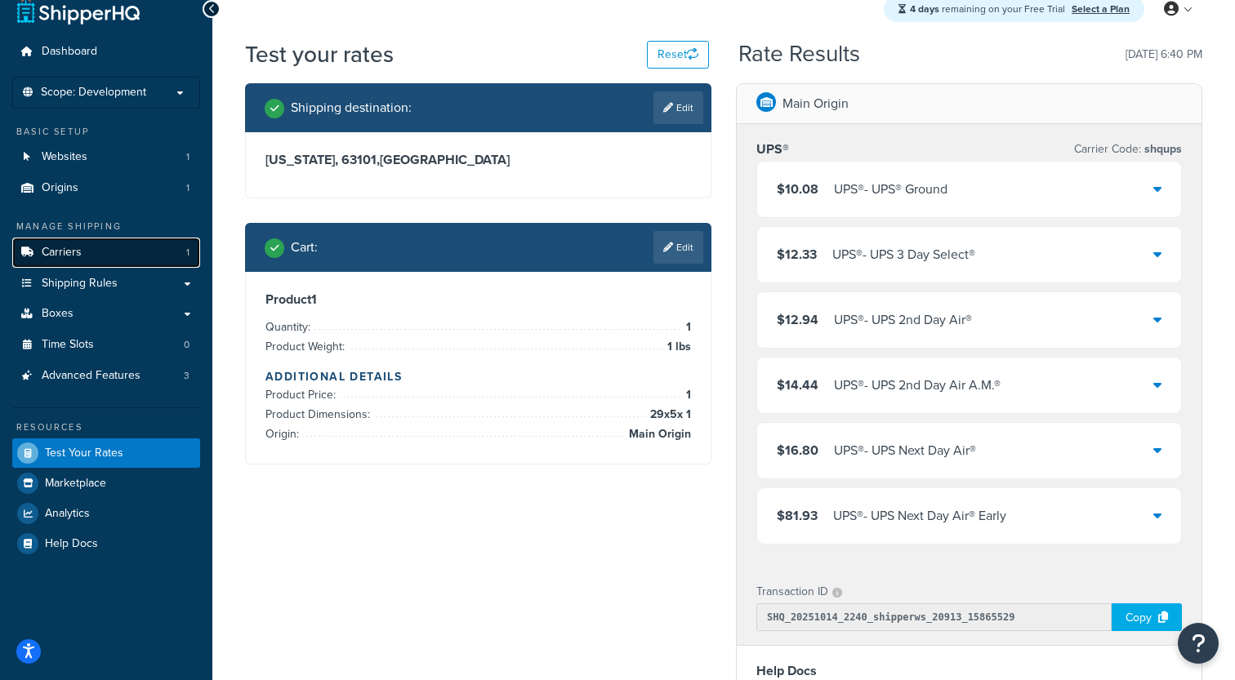
click at [99, 255] on link "Carriers 1" at bounding box center [106, 253] width 188 height 30
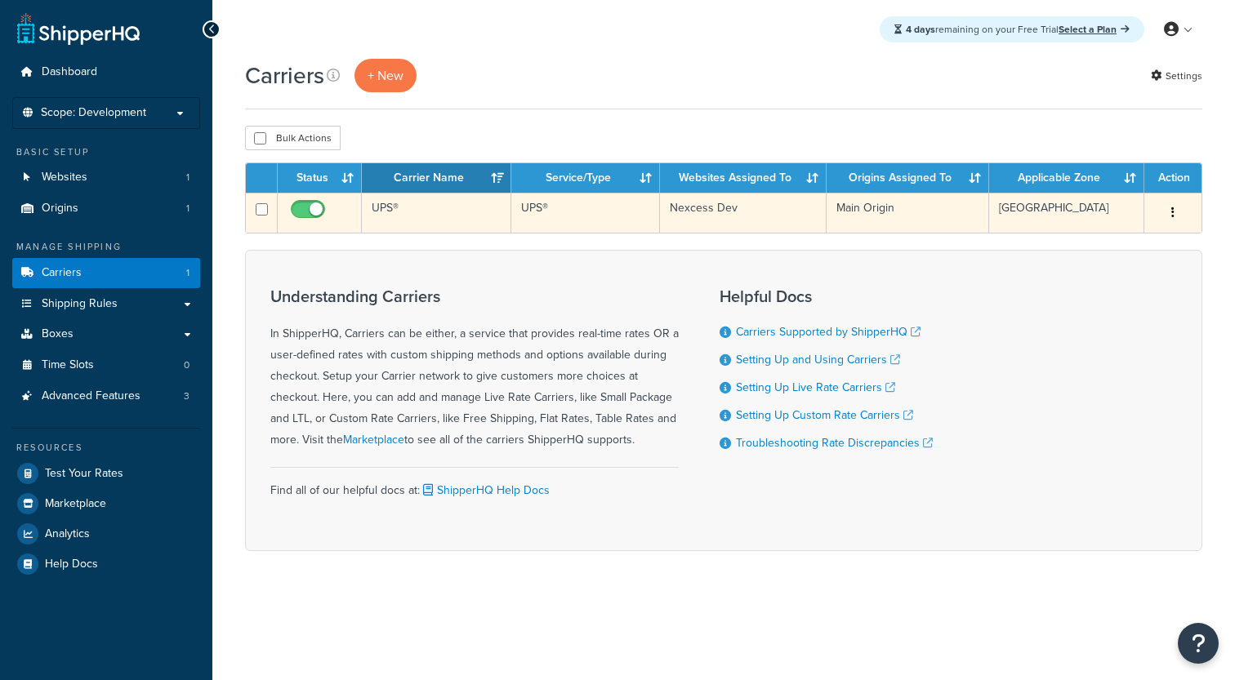
click at [390, 223] on td "UPS®" at bounding box center [436, 213] width 149 height 40
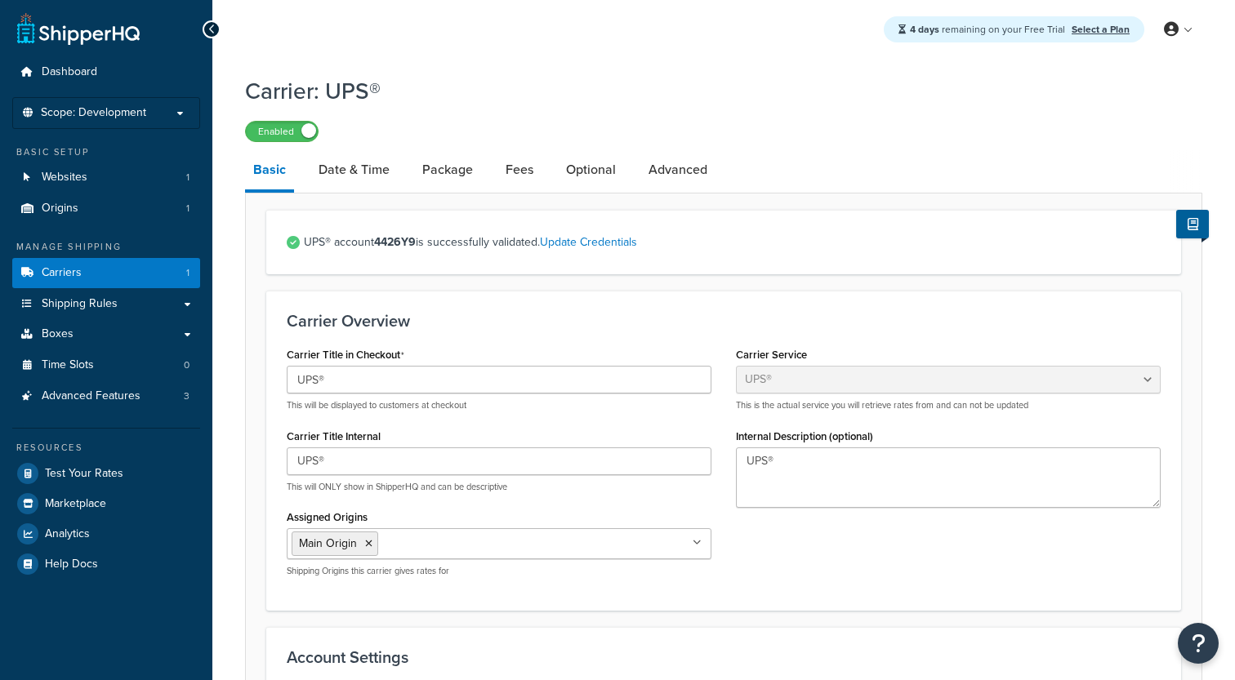
select select "ups"
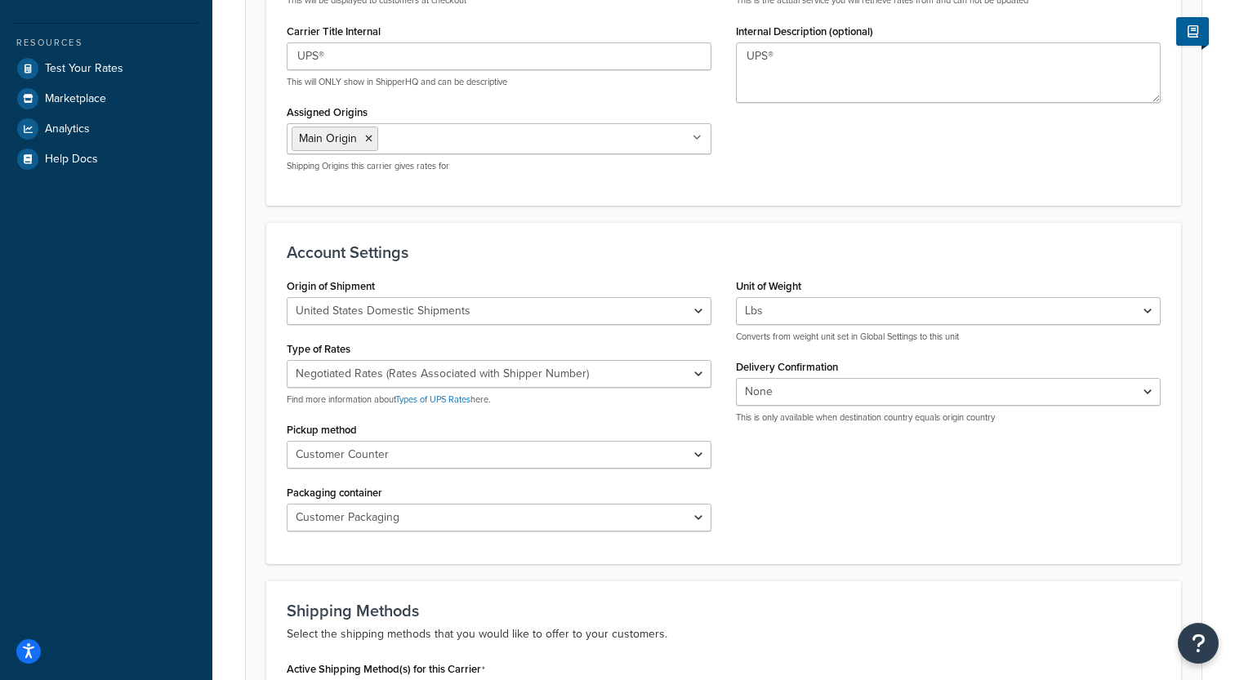
scroll to position [426, 0]
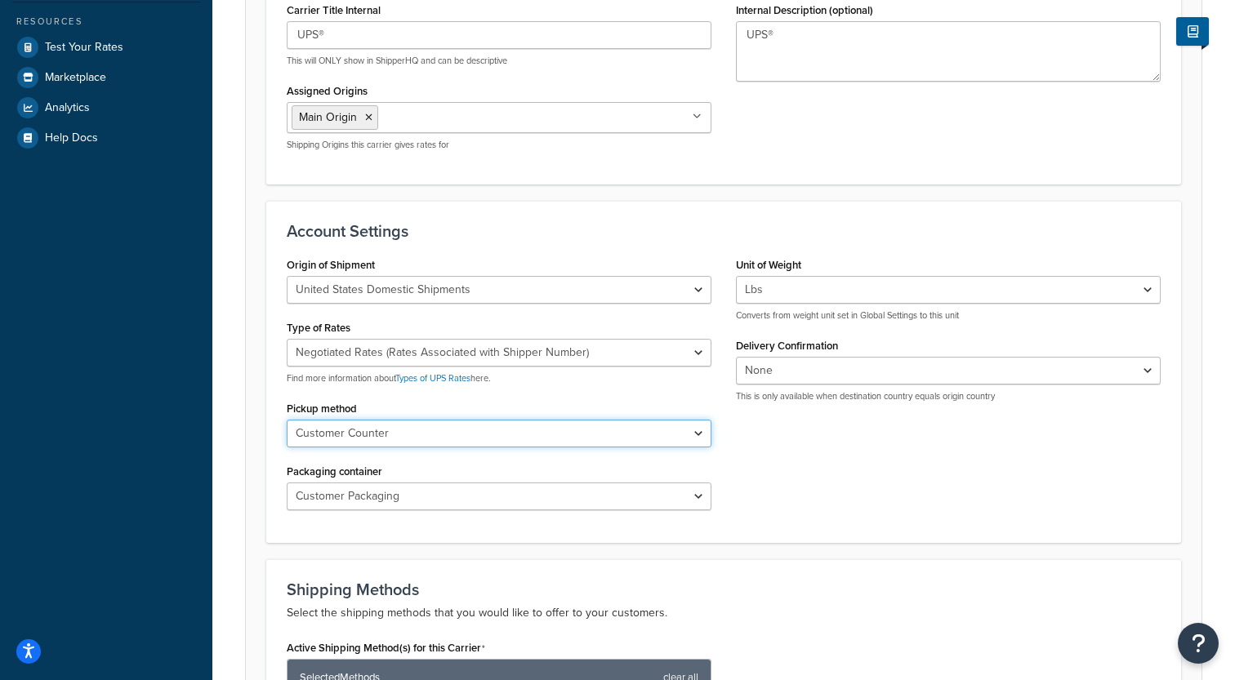
select select "01"
click option "Regular Daily Pickup" at bounding box center [0, 0] width 0 height 0
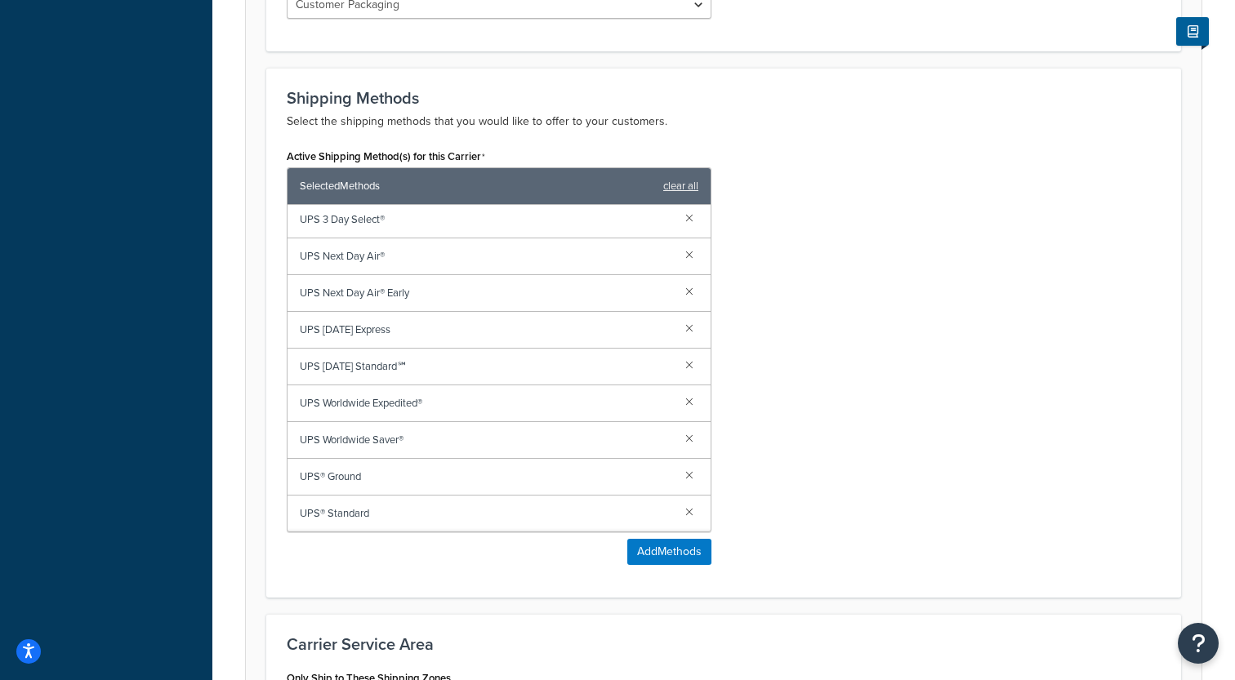
scroll to position [1091, 0]
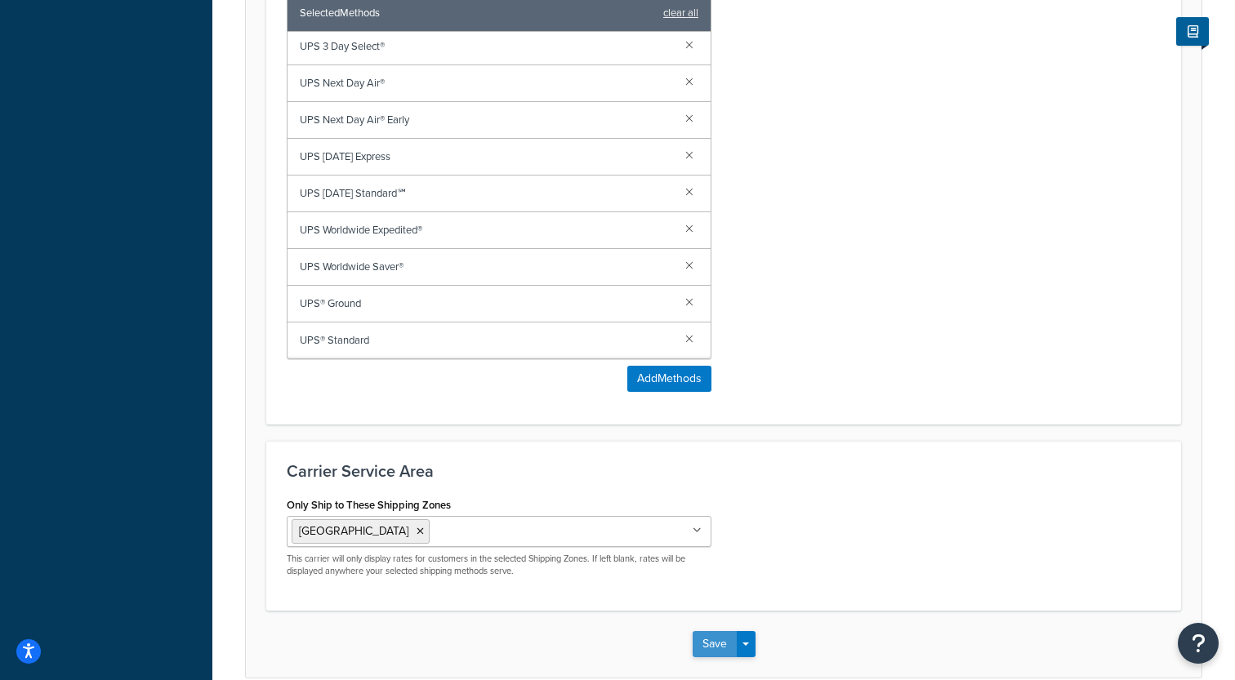
click at [712, 643] on button "Save" at bounding box center [715, 644] width 44 height 26
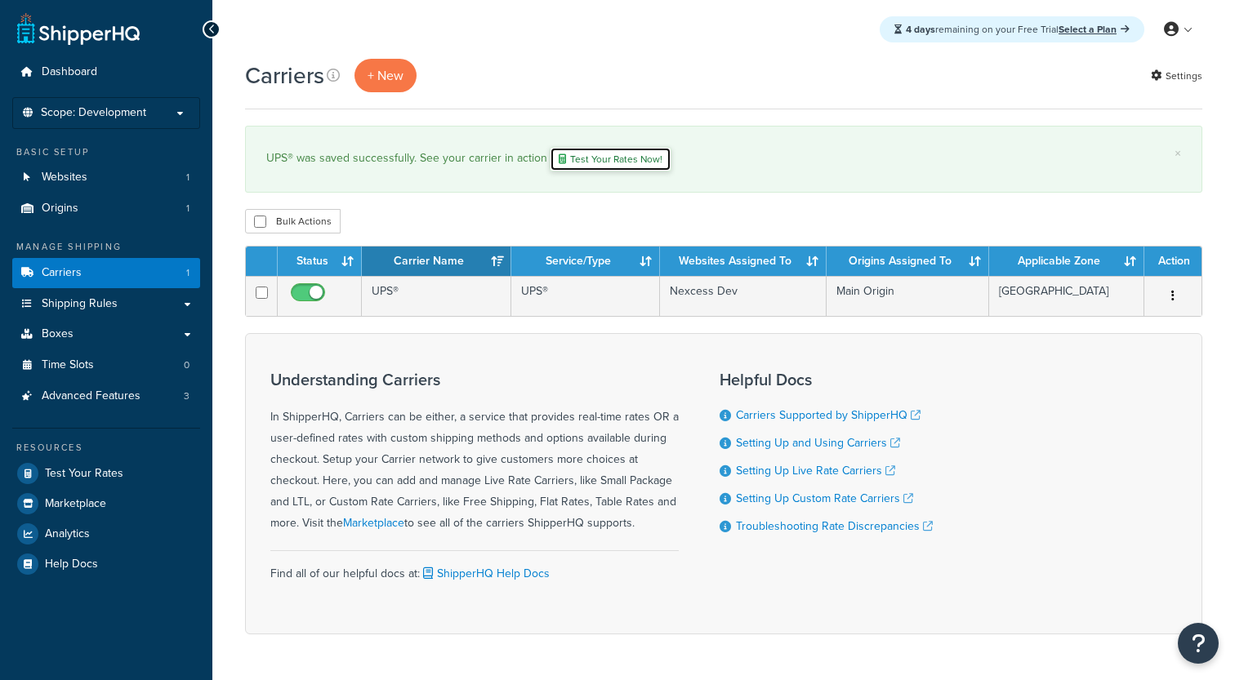
click at [550, 160] on link "Test Your Rates Now!" at bounding box center [611, 159] width 122 height 25
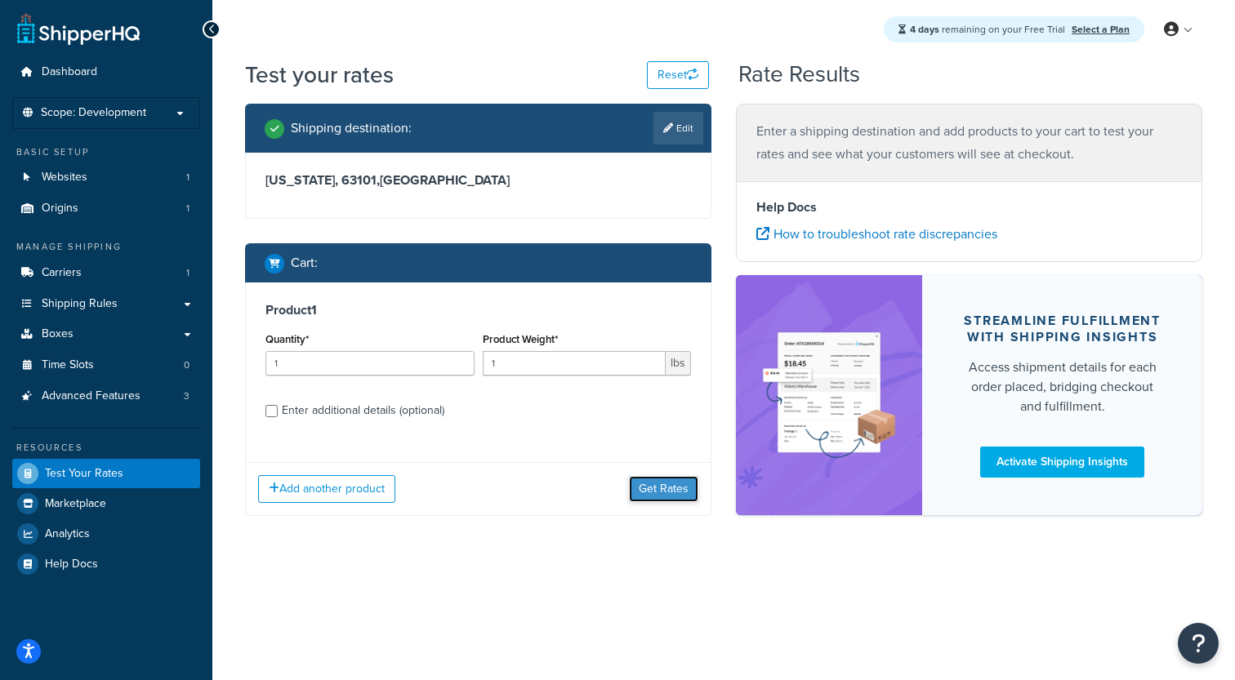
click at [666, 481] on button "Get Rates" at bounding box center [663, 489] width 69 height 26
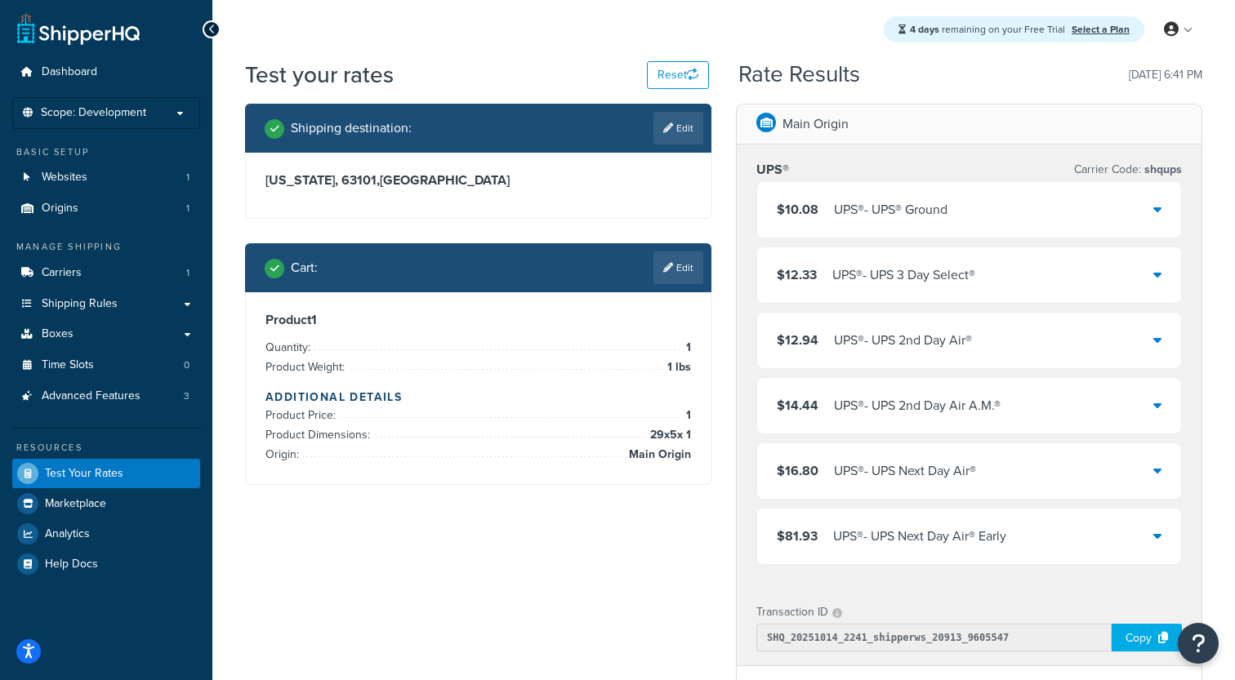
click at [856, 210] on div "UPS® - UPS® Ground" at bounding box center [891, 209] width 114 height 23
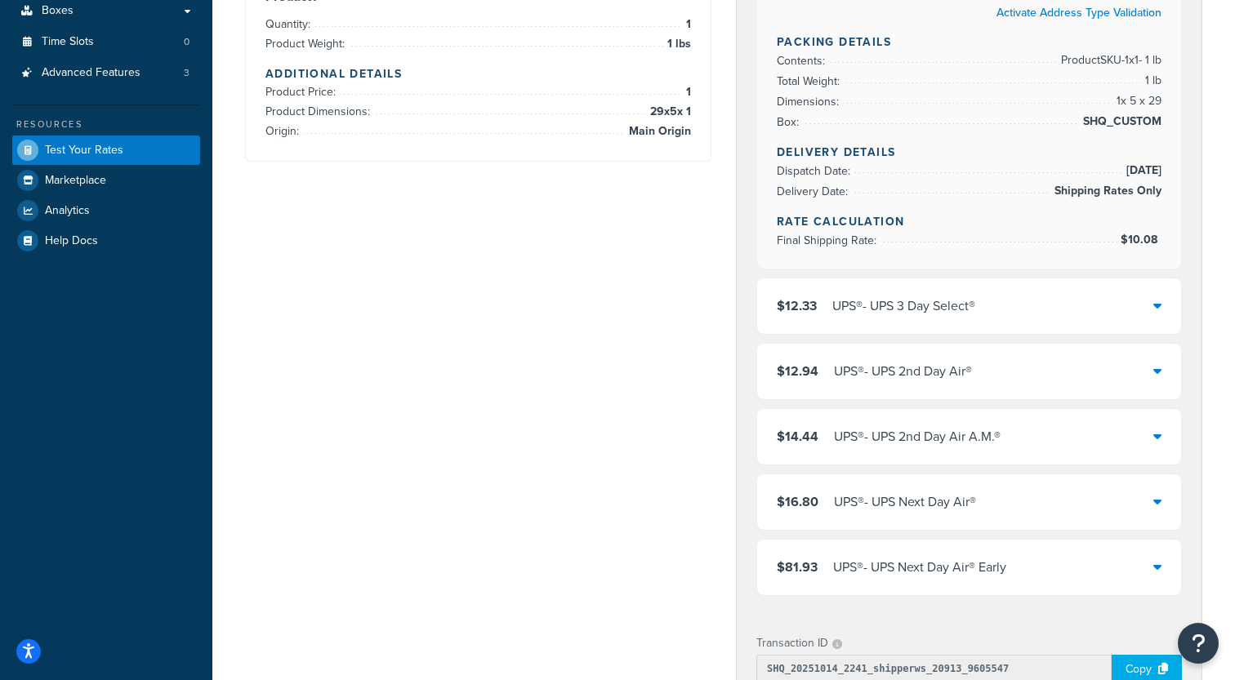
scroll to position [330, 0]
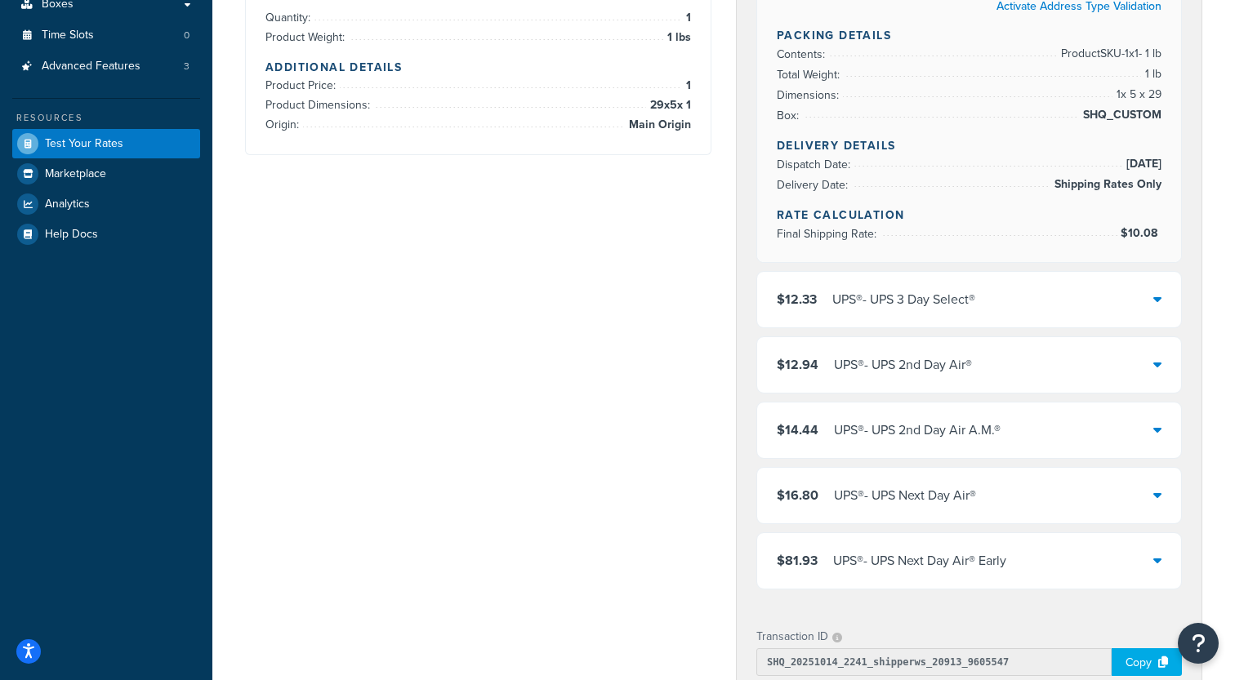
click at [898, 544] on div "$81.93 UPS® - UPS Next Day Air® Early" at bounding box center [969, 561] width 424 height 56
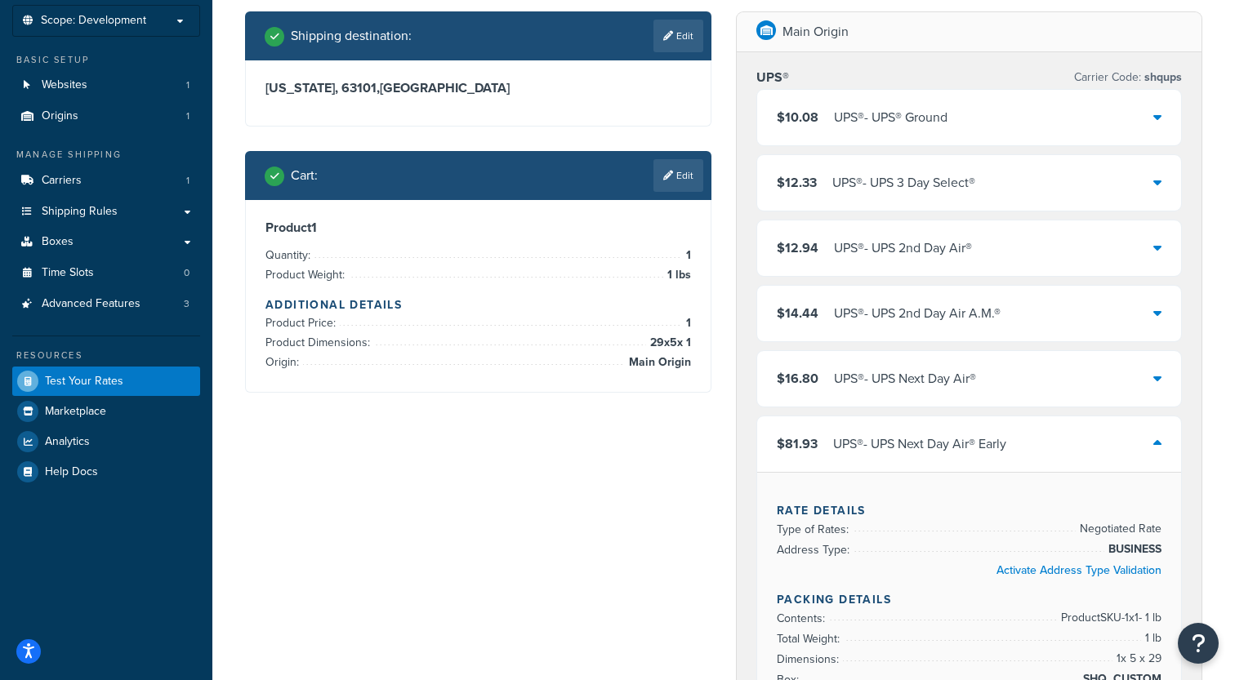
scroll to position [74, 0]
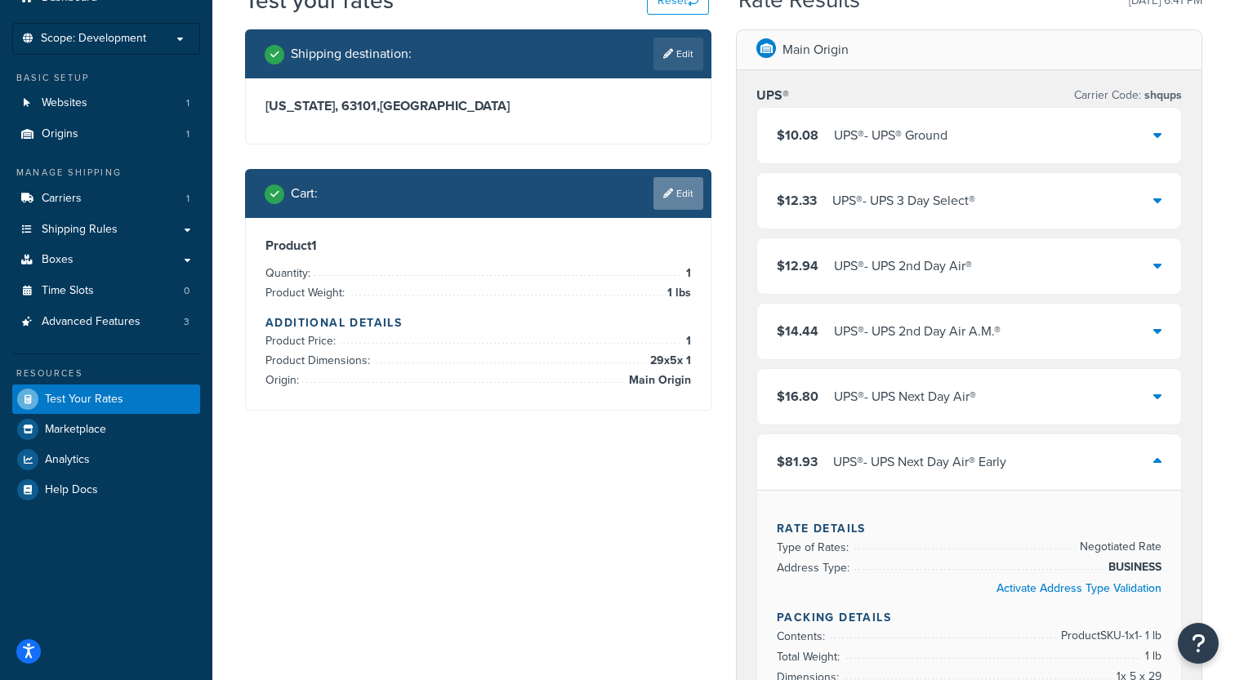
click at [663, 192] on icon at bounding box center [668, 194] width 10 height 10
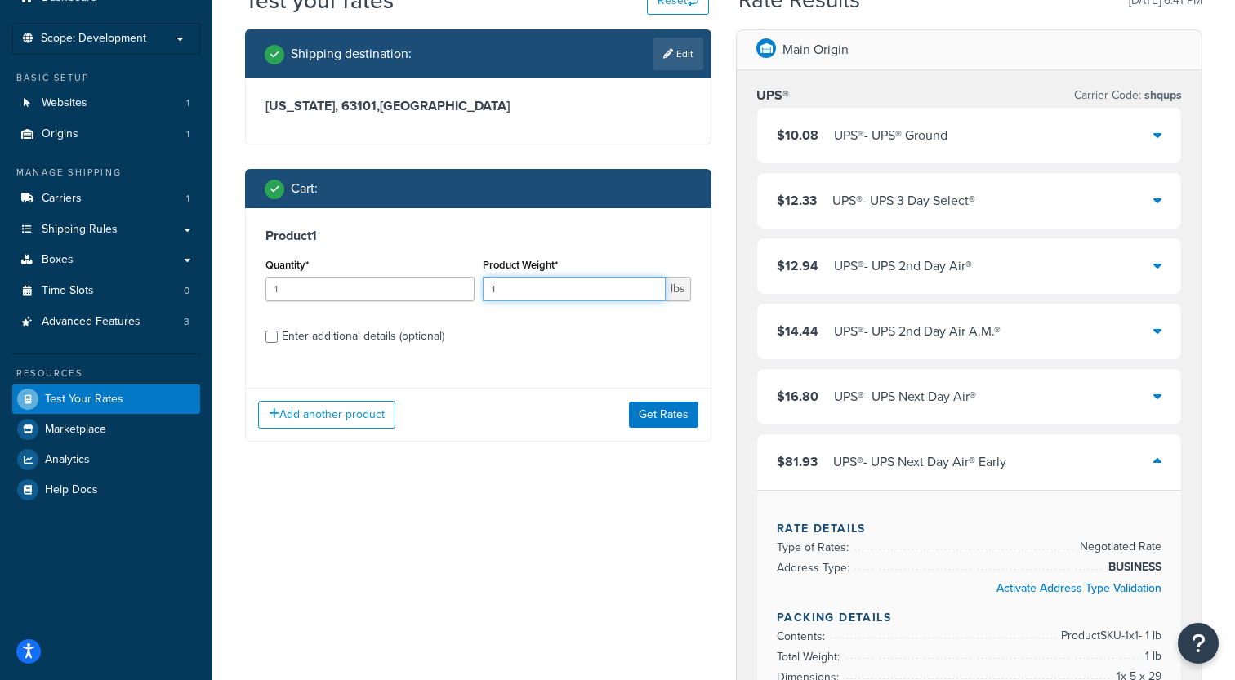
click at [567, 299] on input "1" at bounding box center [575, 289] width 184 height 25
type input "3"
click at [668, 425] on button "Get Rates" at bounding box center [663, 415] width 69 height 26
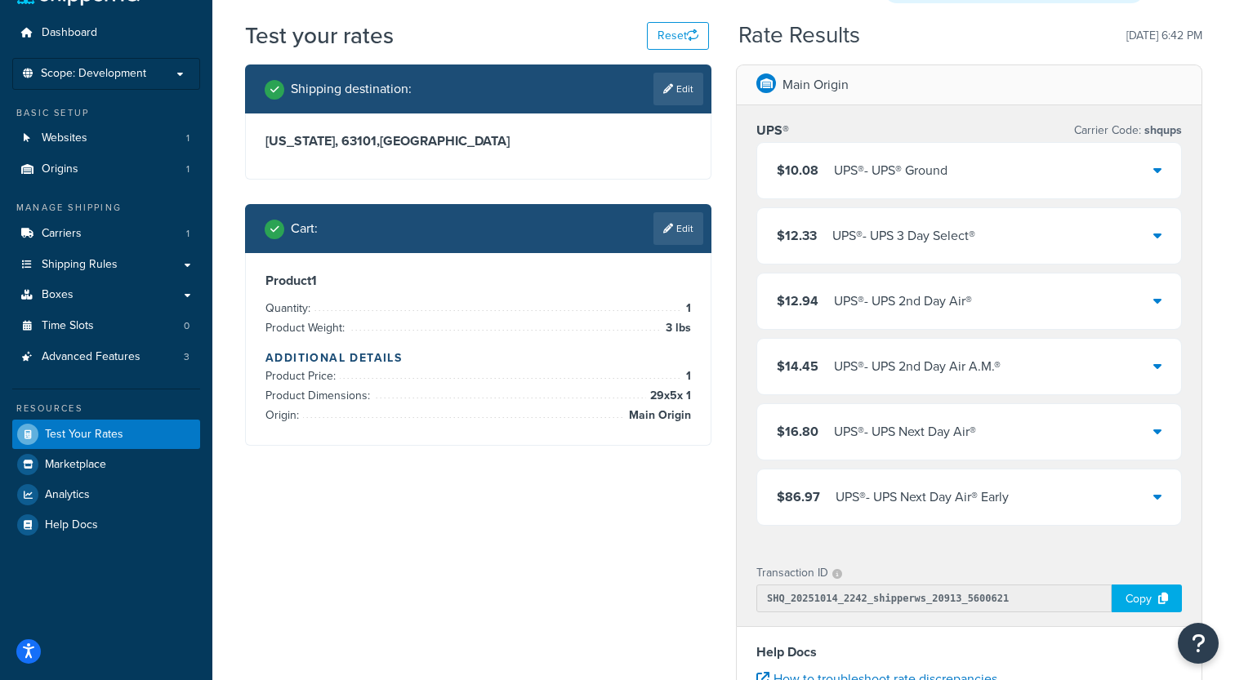
scroll to position [20, 0]
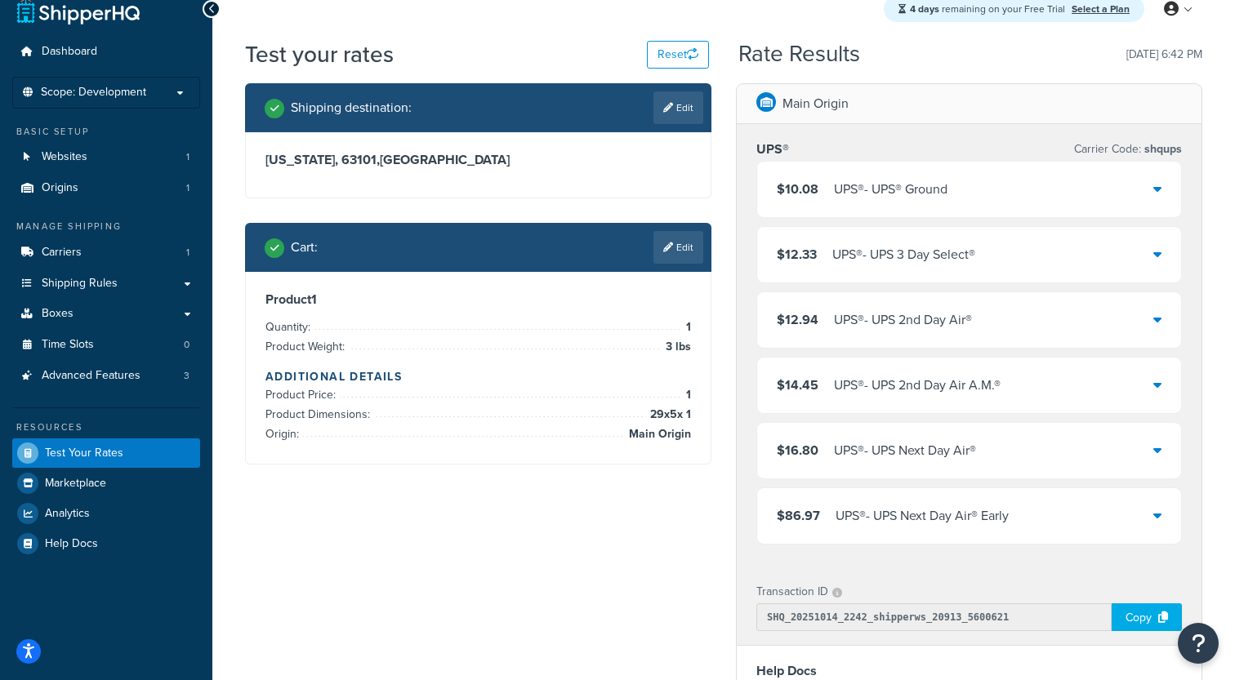
click at [844, 179] on div "UPS® - UPS® Ground" at bounding box center [891, 189] width 114 height 23
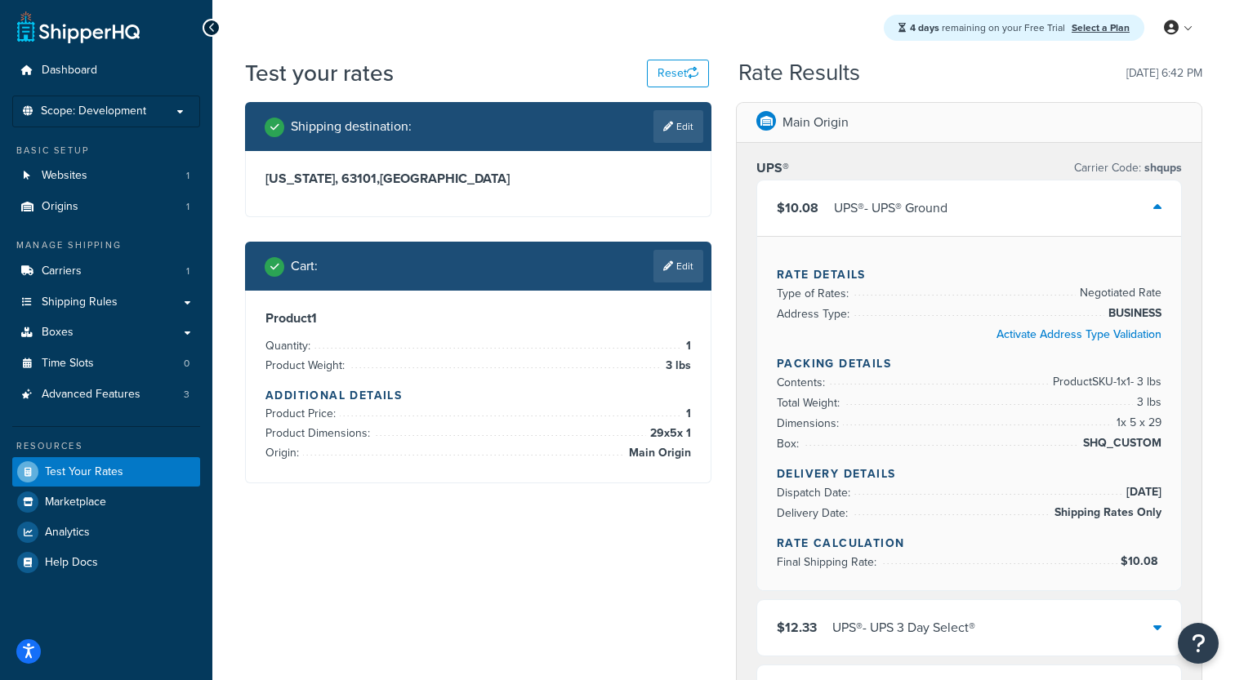
scroll to position [0, 0]
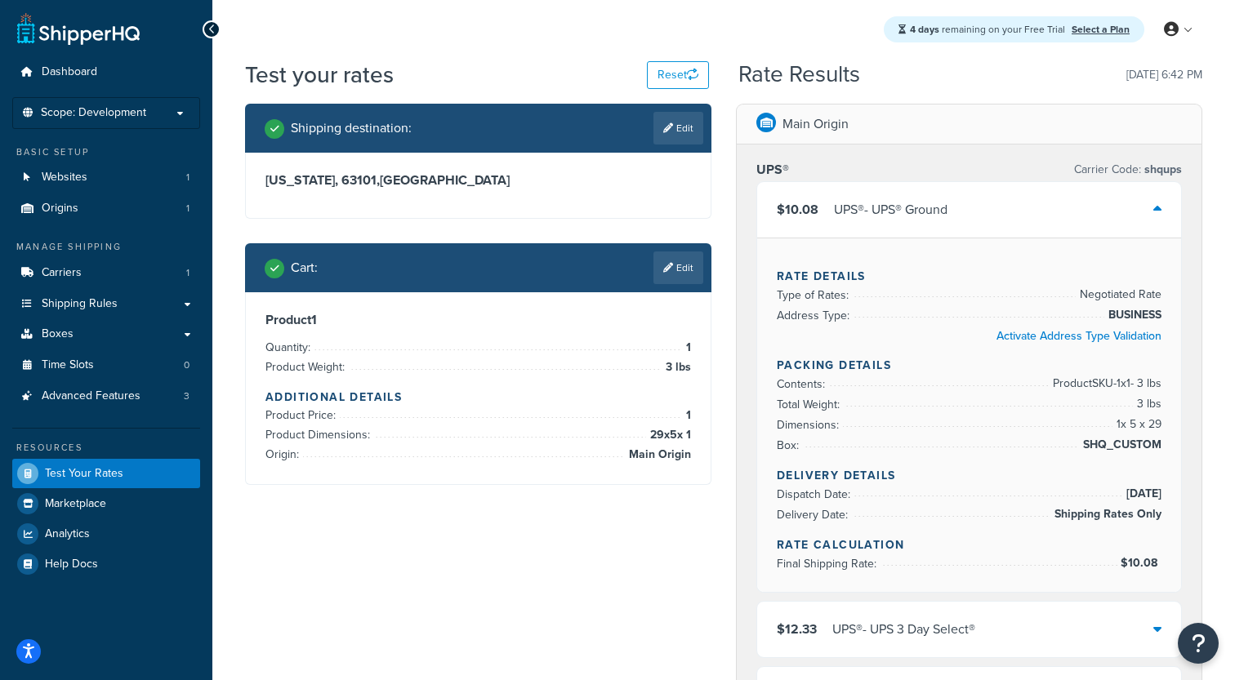
click at [841, 202] on div "UPS® - UPS® Ground" at bounding box center [891, 209] width 114 height 23
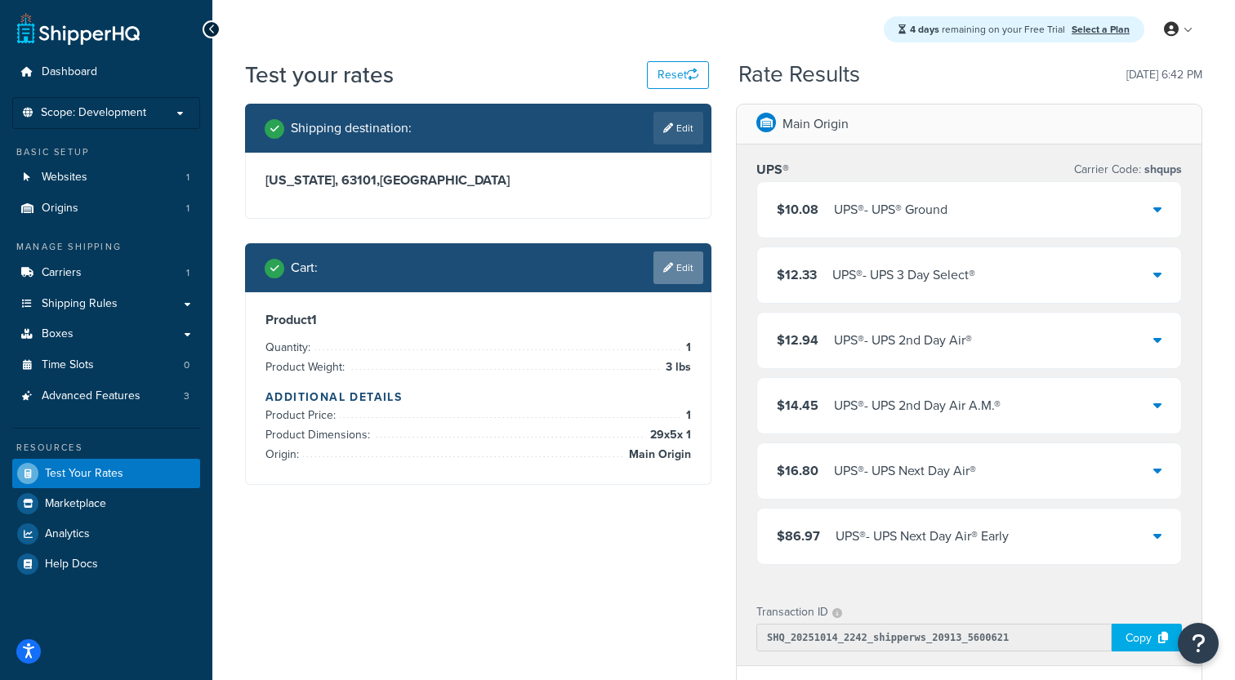
click at [670, 264] on icon at bounding box center [668, 268] width 10 height 10
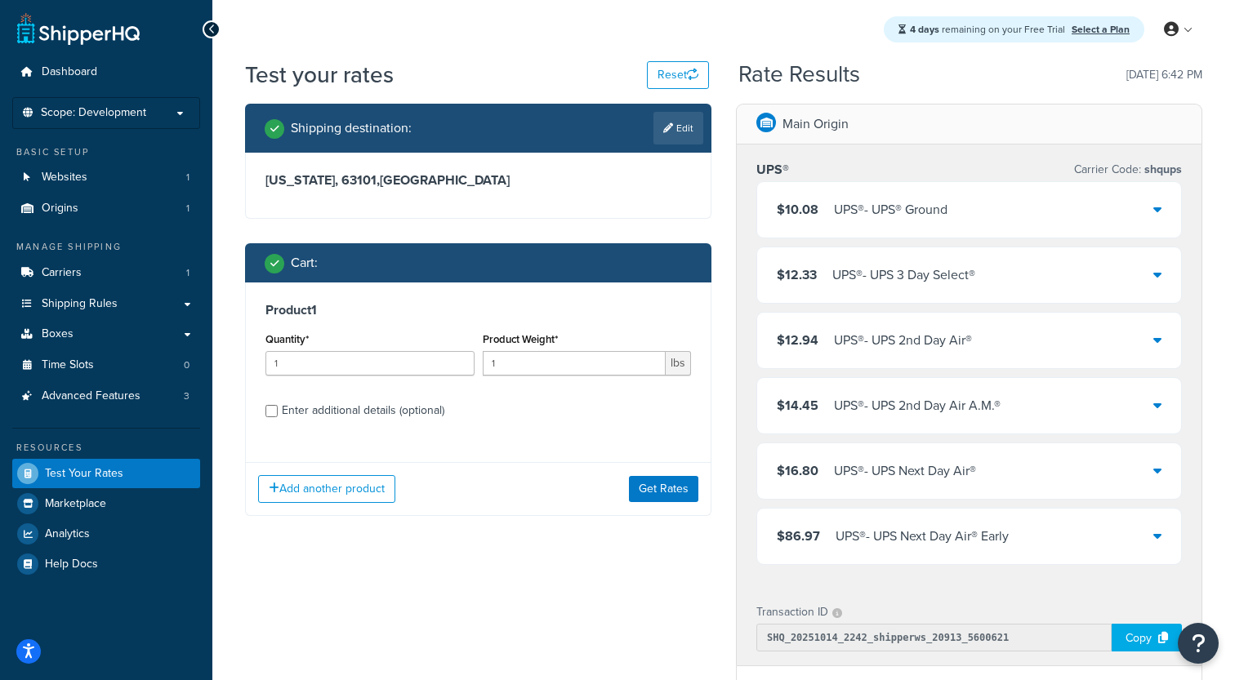
click at [343, 412] on div "Enter additional details (optional)" at bounding box center [363, 410] width 163 height 23
click at [278, 412] on input "Enter additional details (optional)" at bounding box center [271, 411] width 12 height 12
checkbox input "true"
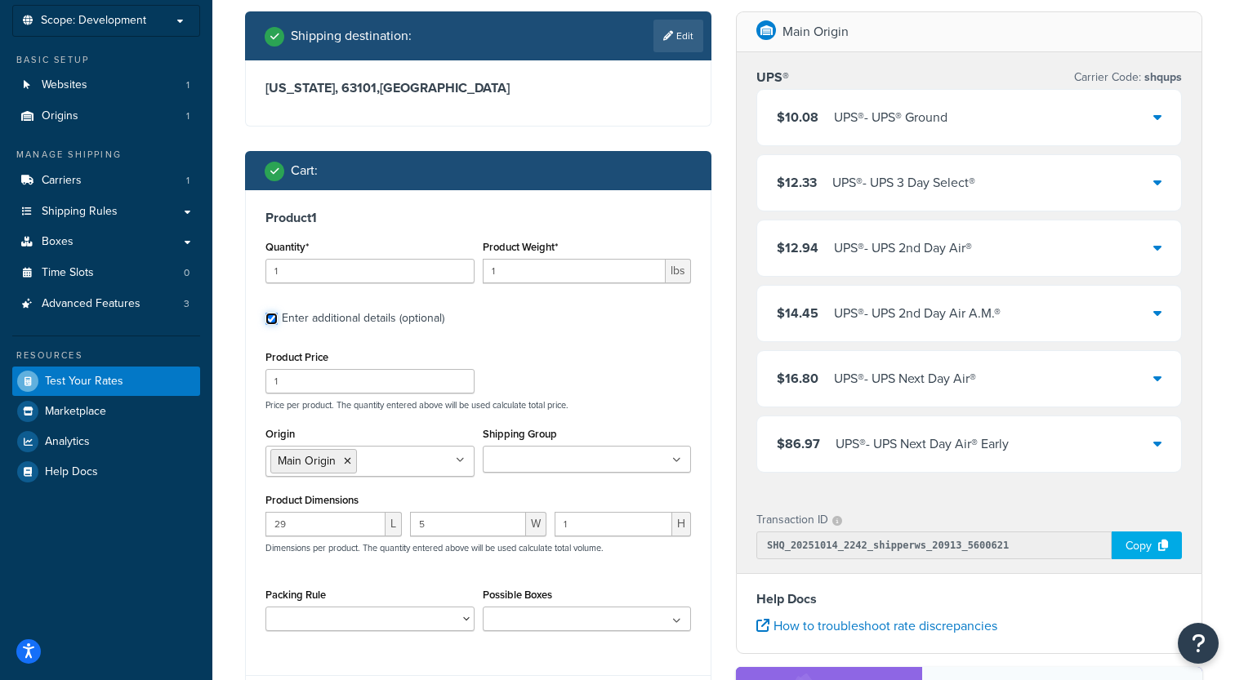
scroll to position [127, 0]
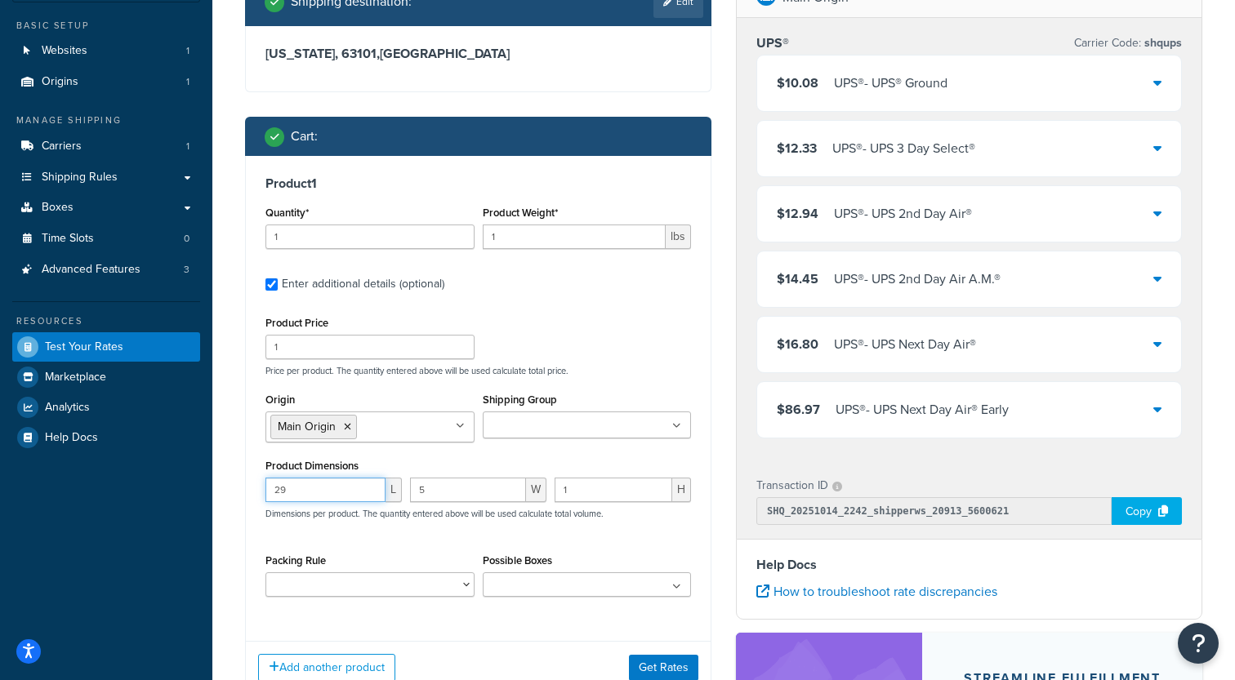
click at [329, 484] on input "29" at bounding box center [325, 490] width 120 height 25
type input "5"
click at [412, 506] on div "5 W" at bounding box center [478, 496] width 145 height 37
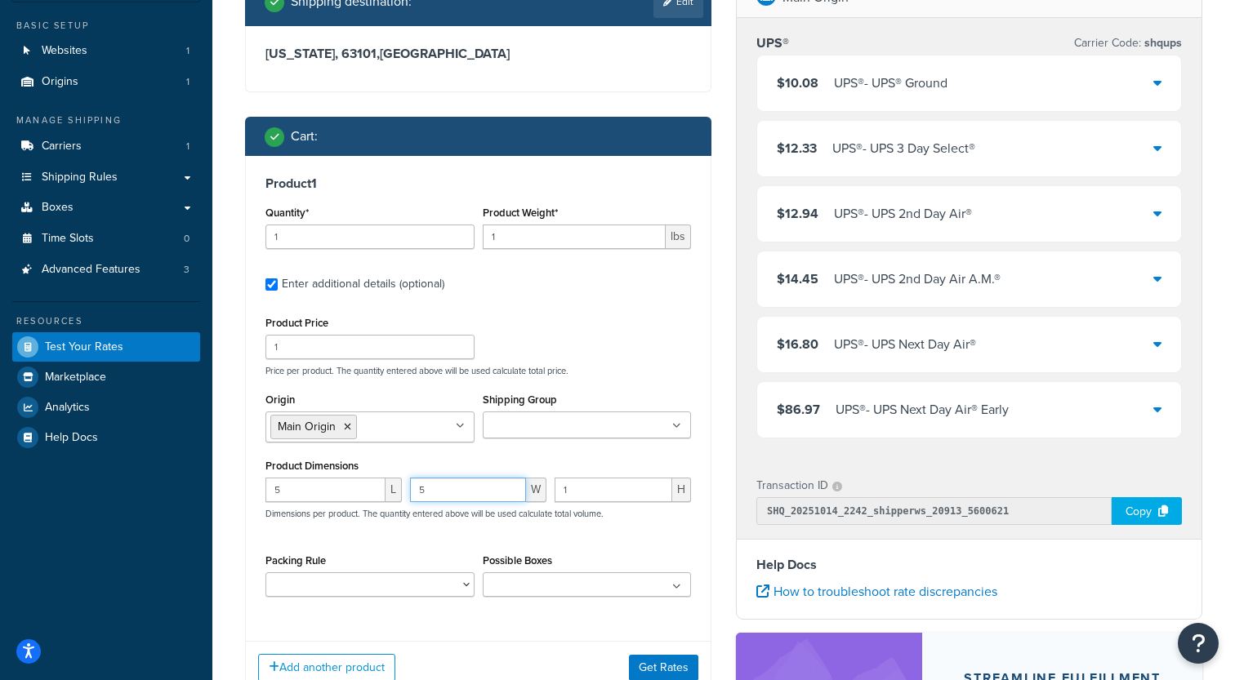
click at [427, 498] on input "5" at bounding box center [468, 490] width 116 height 25
type input "4"
click at [620, 484] on input "1" at bounding box center [614, 490] width 118 height 25
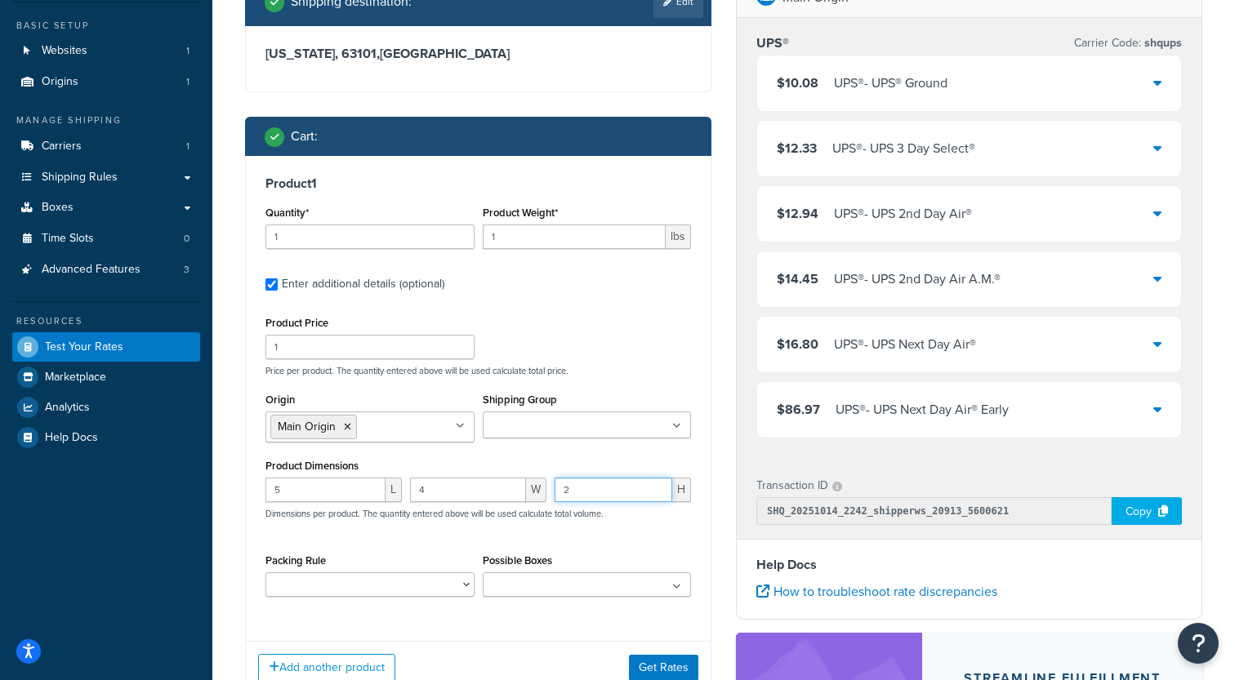
type input "2"
click at [576, 238] on input "1" at bounding box center [575, 237] width 184 height 25
click at [663, 663] on button "Get Rates" at bounding box center [663, 668] width 69 height 26
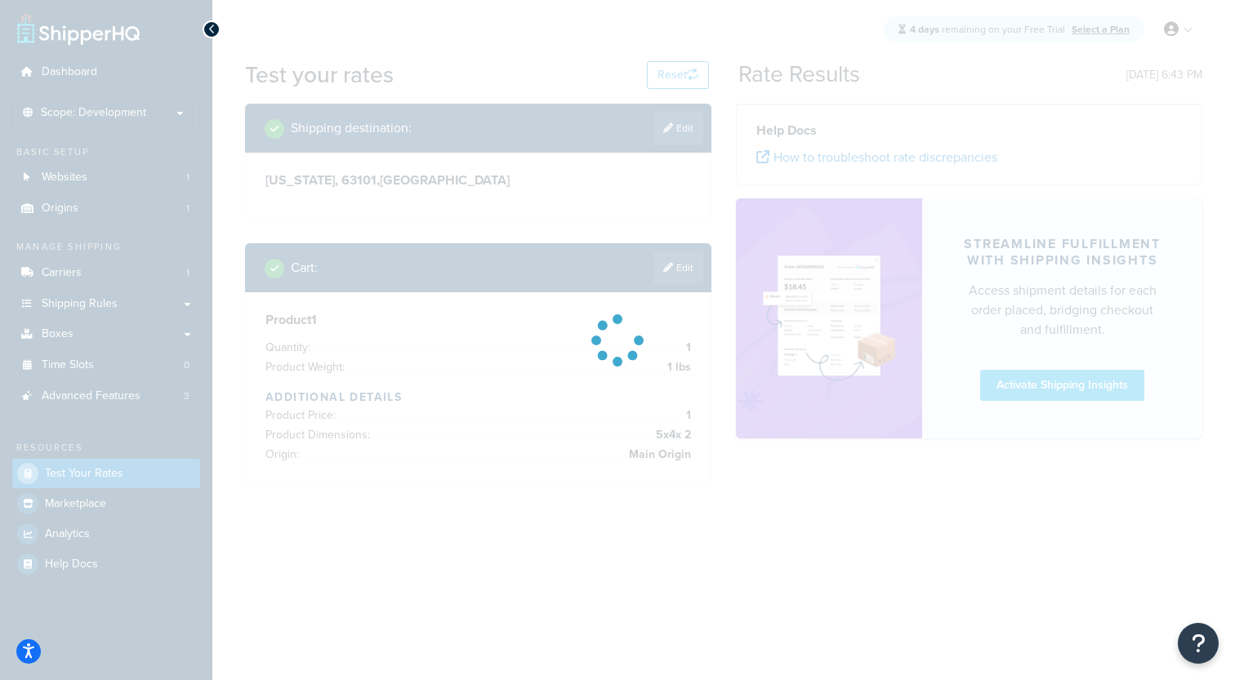
scroll to position [0, 0]
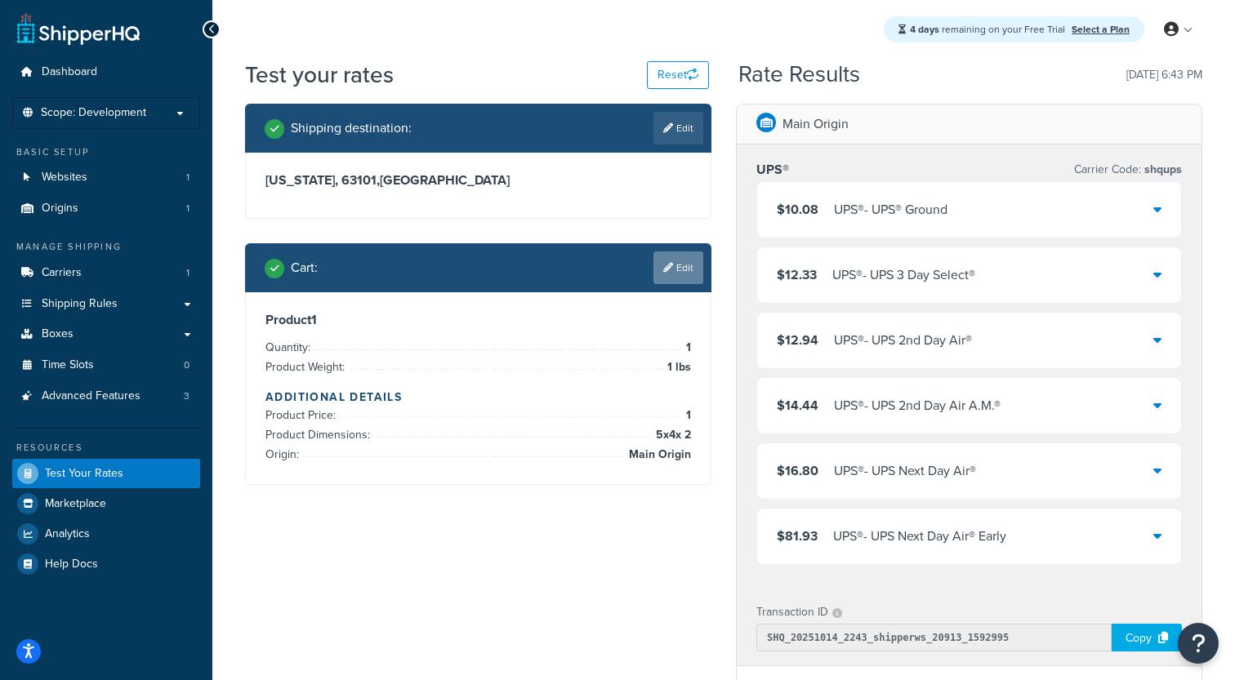
click at [684, 266] on link "Edit" at bounding box center [678, 268] width 50 height 33
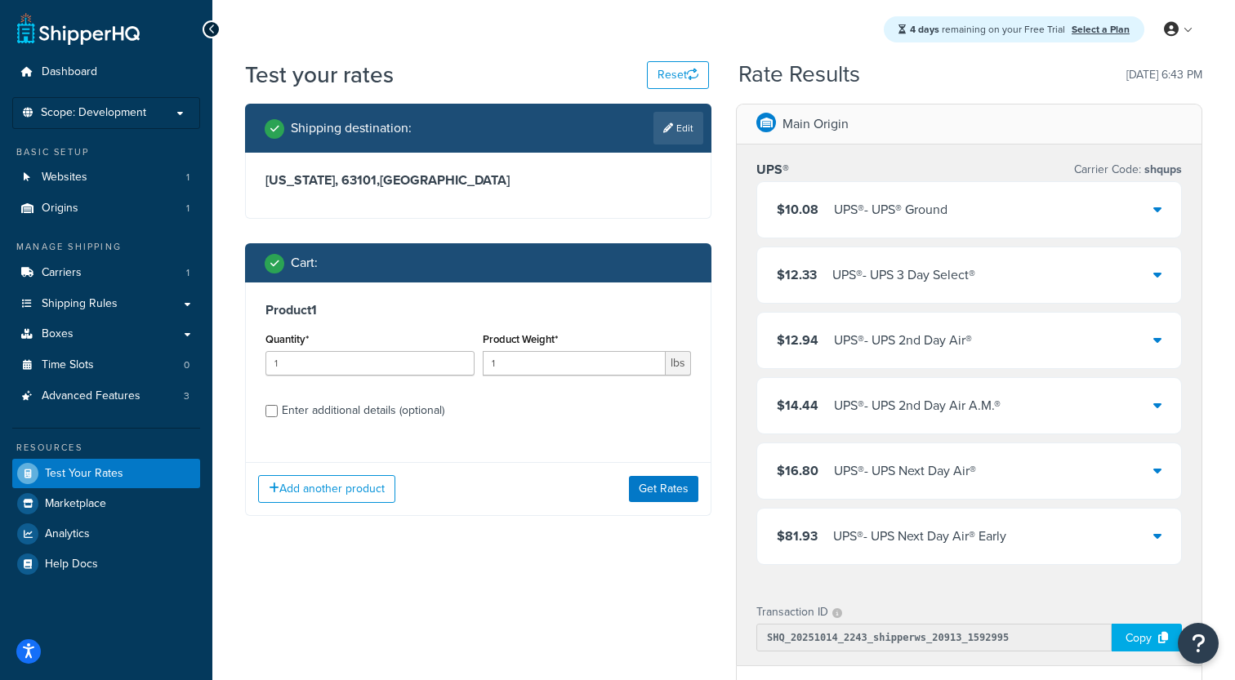
click at [329, 419] on div "Enter additional details (optional)" at bounding box center [363, 410] width 163 height 23
click at [278, 417] on input "Enter additional details (optional)" at bounding box center [271, 411] width 12 height 12
checkbox input "true"
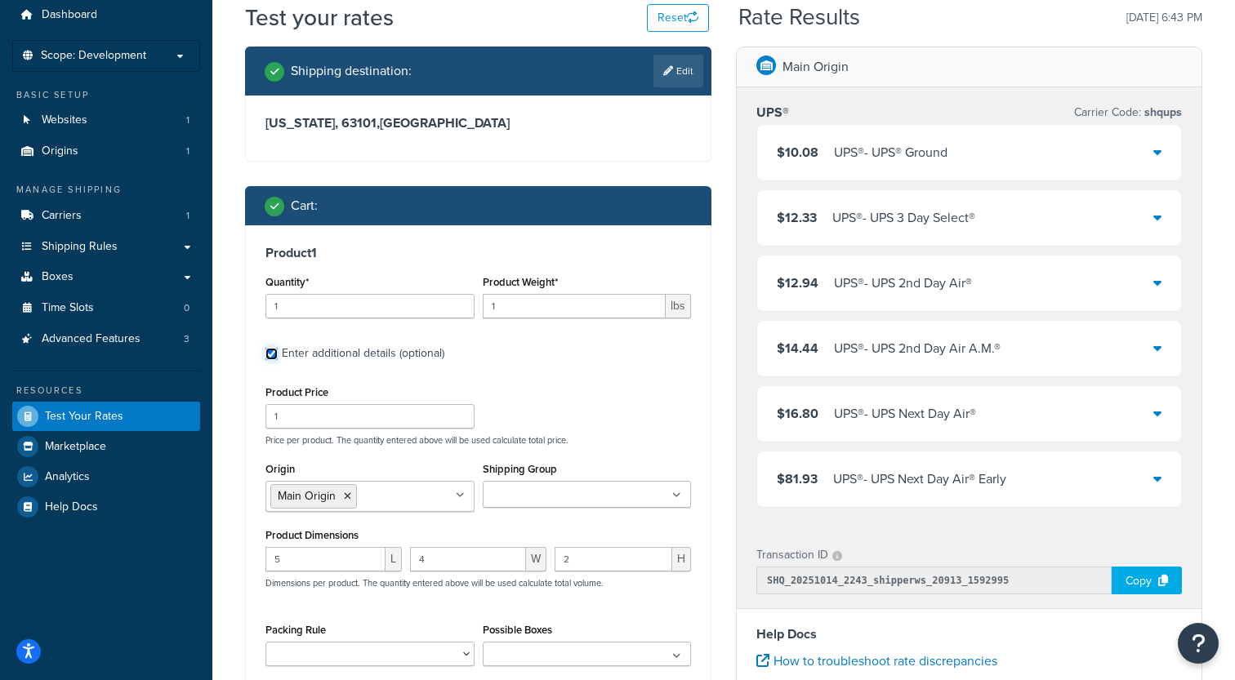
scroll to position [65, 0]
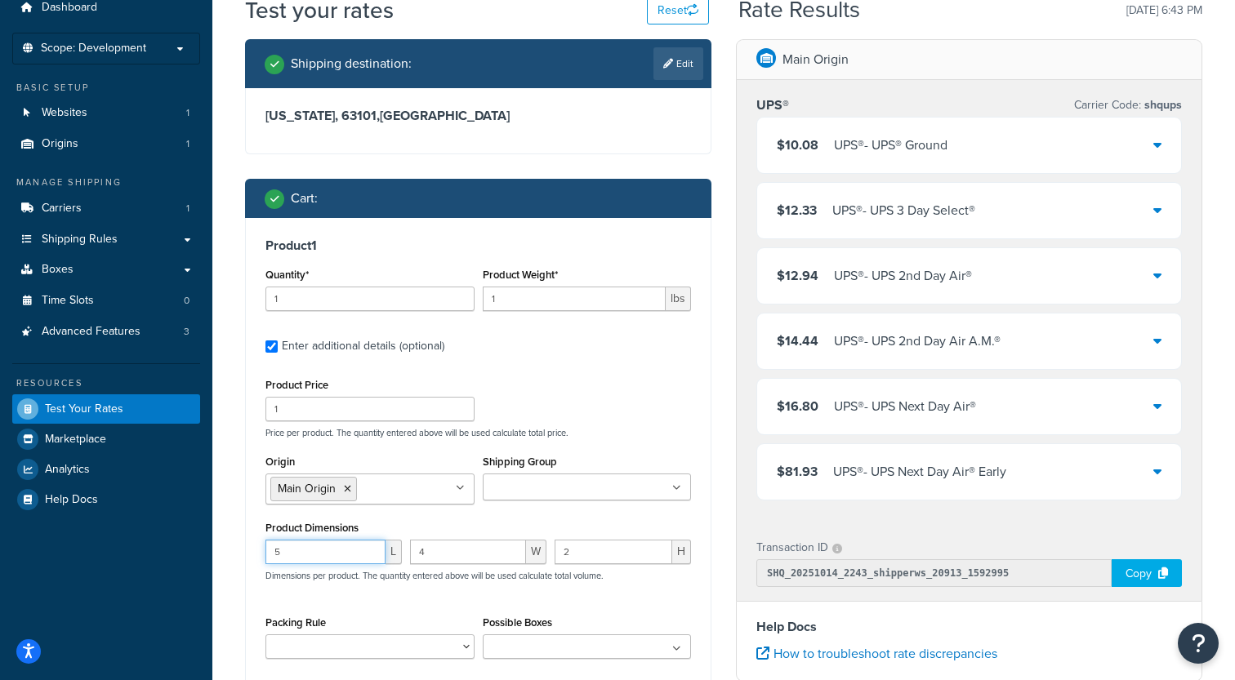
click at [320, 546] on input "5" at bounding box center [325, 552] width 120 height 25
type input "12"
click at [470, 550] on input "4" at bounding box center [468, 552] width 116 height 25
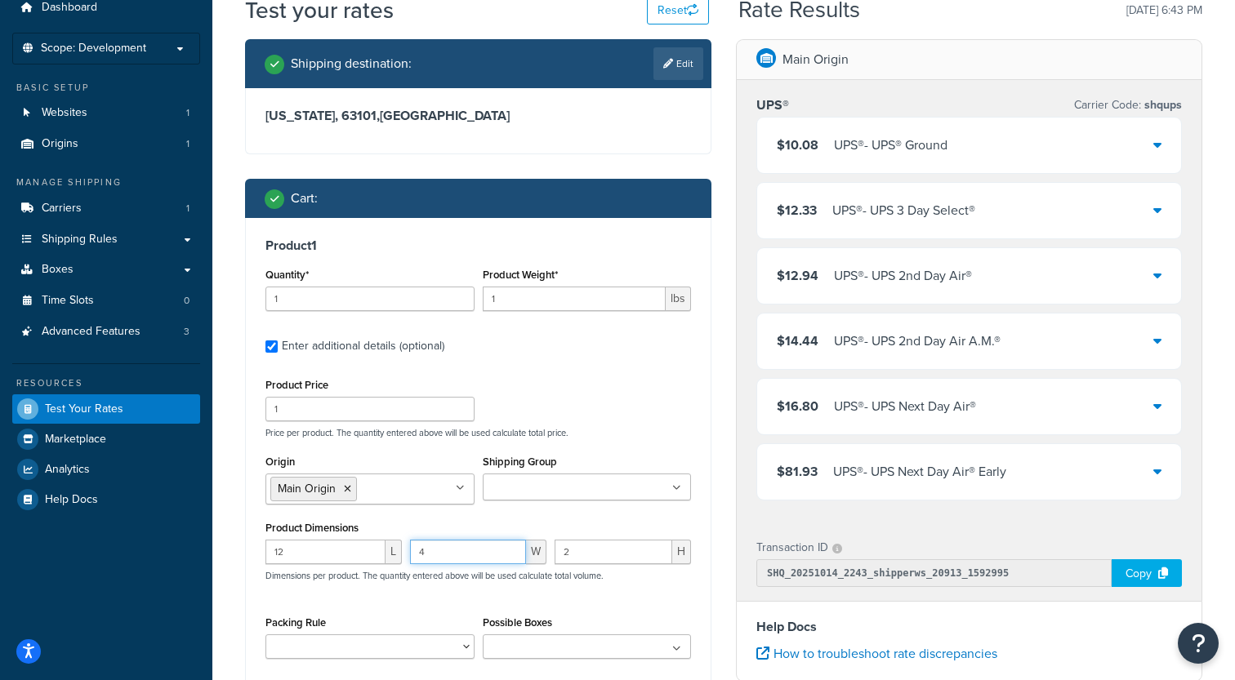
click at [470, 550] on input "4" at bounding box center [468, 552] width 116 height 25
type input "6"
click at [583, 550] on input "2" at bounding box center [614, 552] width 118 height 25
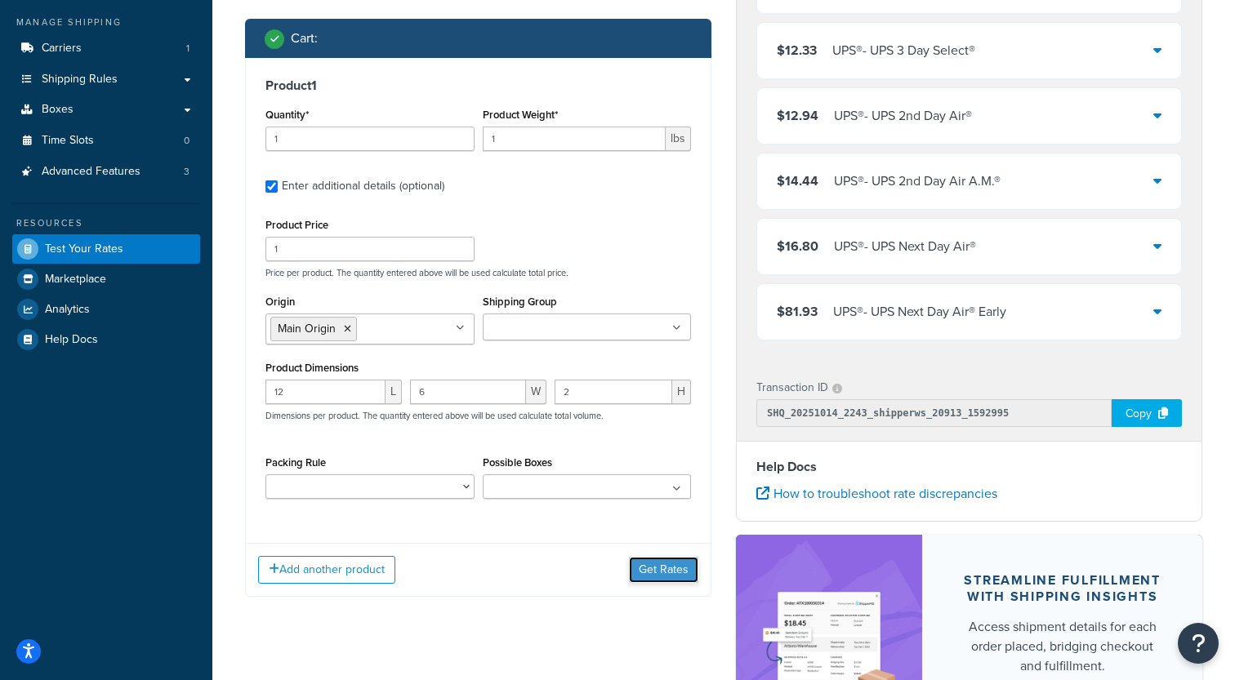
click at [657, 573] on button "Get Rates" at bounding box center [663, 570] width 69 height 26
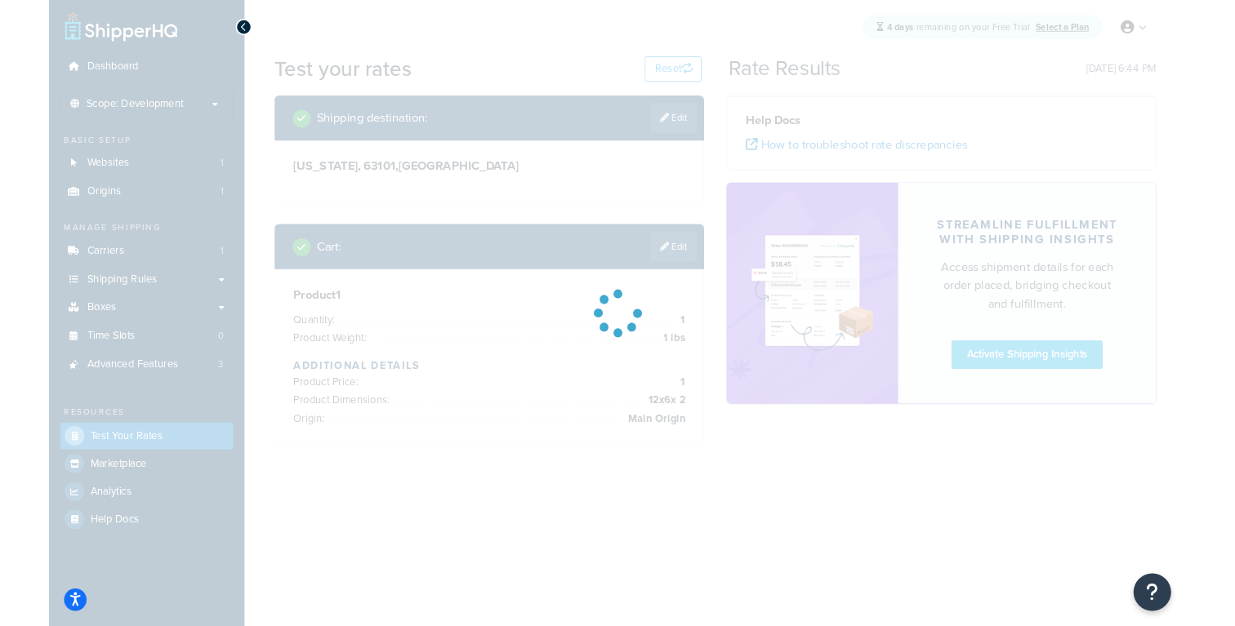
scroll to position [0, 0]
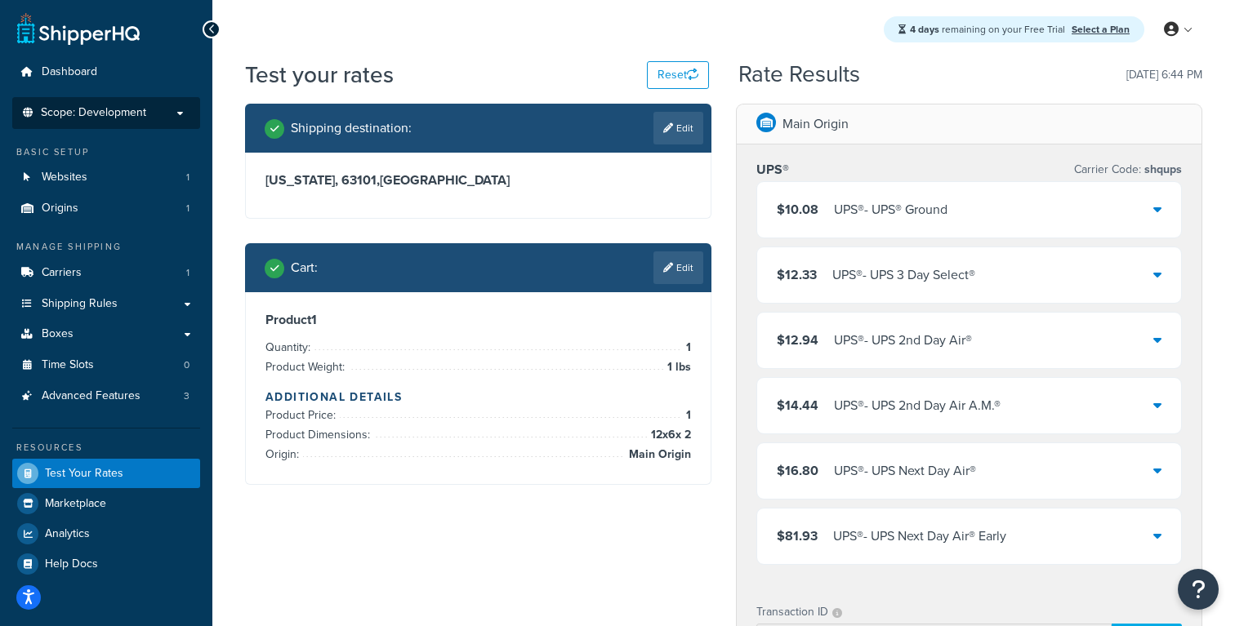
click at [109, 107] on span "Scope: Development" at bounding box center [93, 113] width 105 height 14
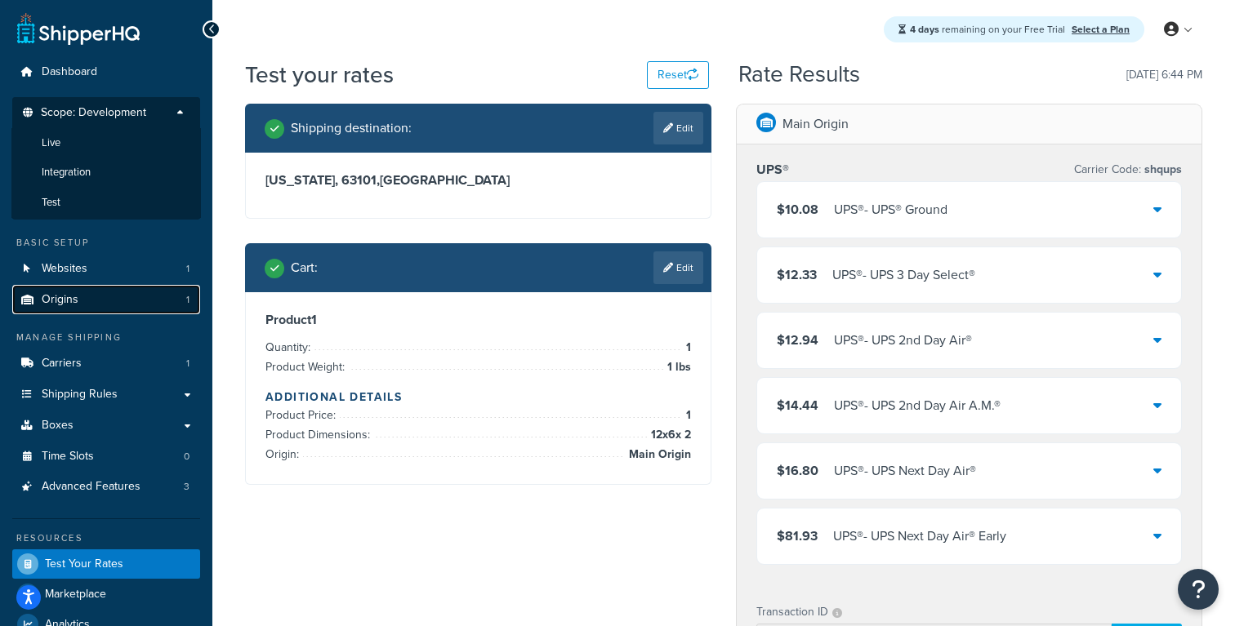
click at [114, 305] on link "Origins 1" at bounding box center [106, 300] width 188 height 30
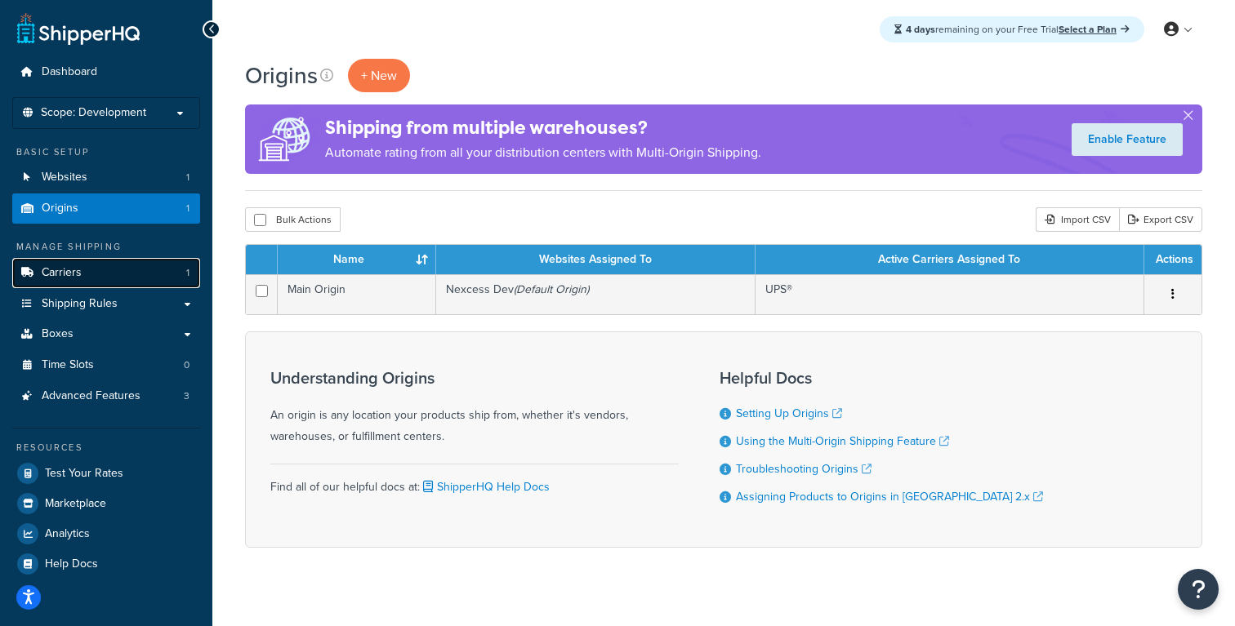
click at [130, 273] on link "Carriers 1" at bounding box center [106, 273] width 188 height 30
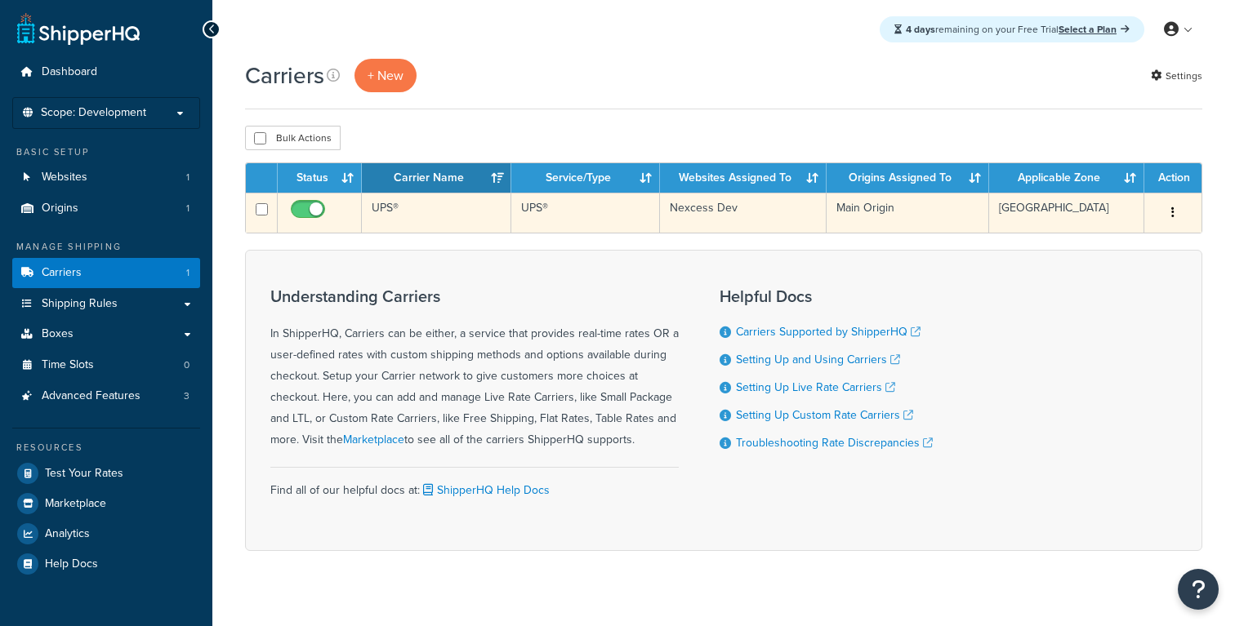
click at [419, 223] on td "UPS®" at bounding box center [436, 213] width 149 height 40
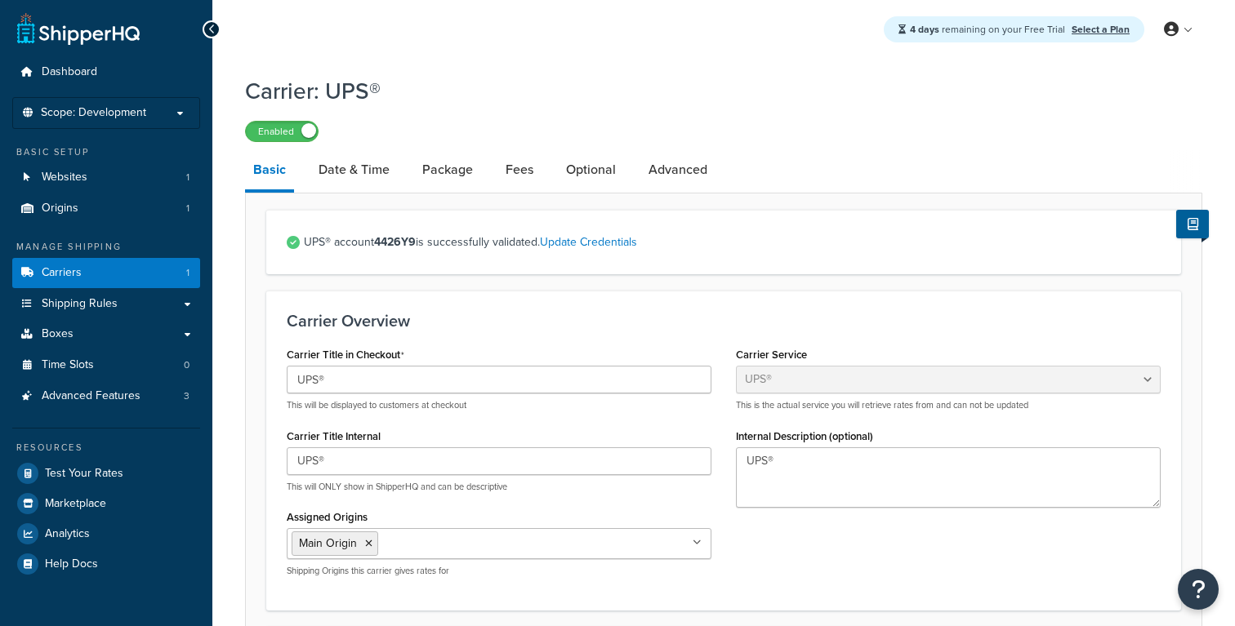
select select "ups"
click at [350, 177] on link "Date & Time" at bounding box center [353, 169] width 87 height 39
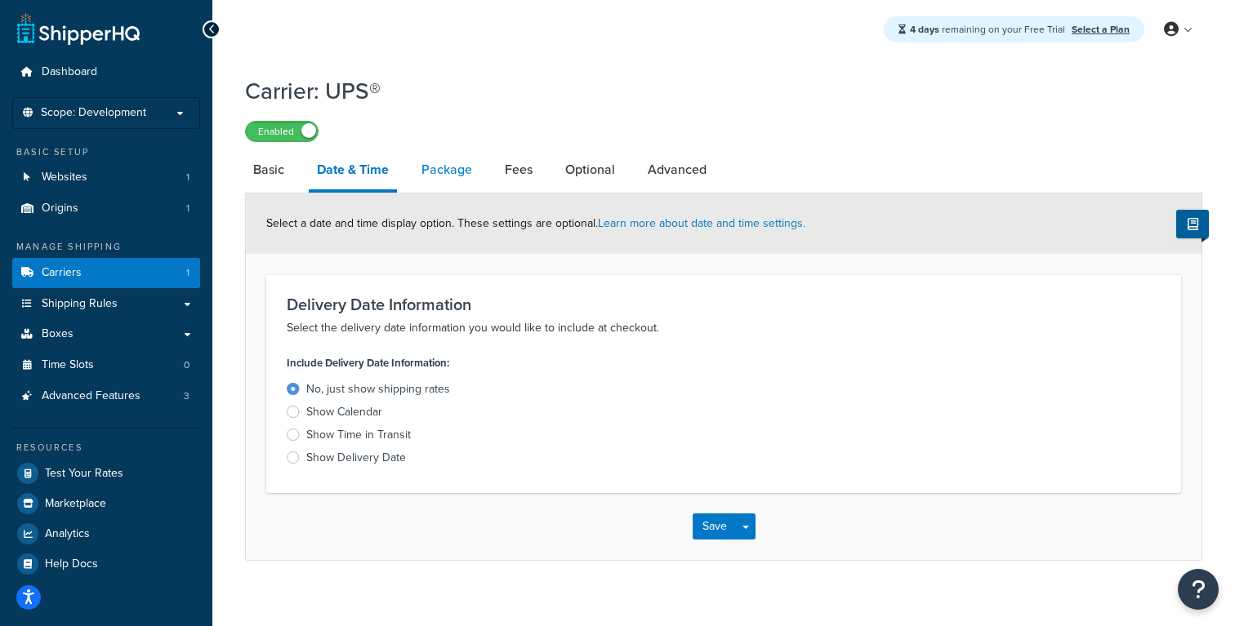
click at [456, 188] on link "Package" at bounding box center [446, 169] width 67 height 39
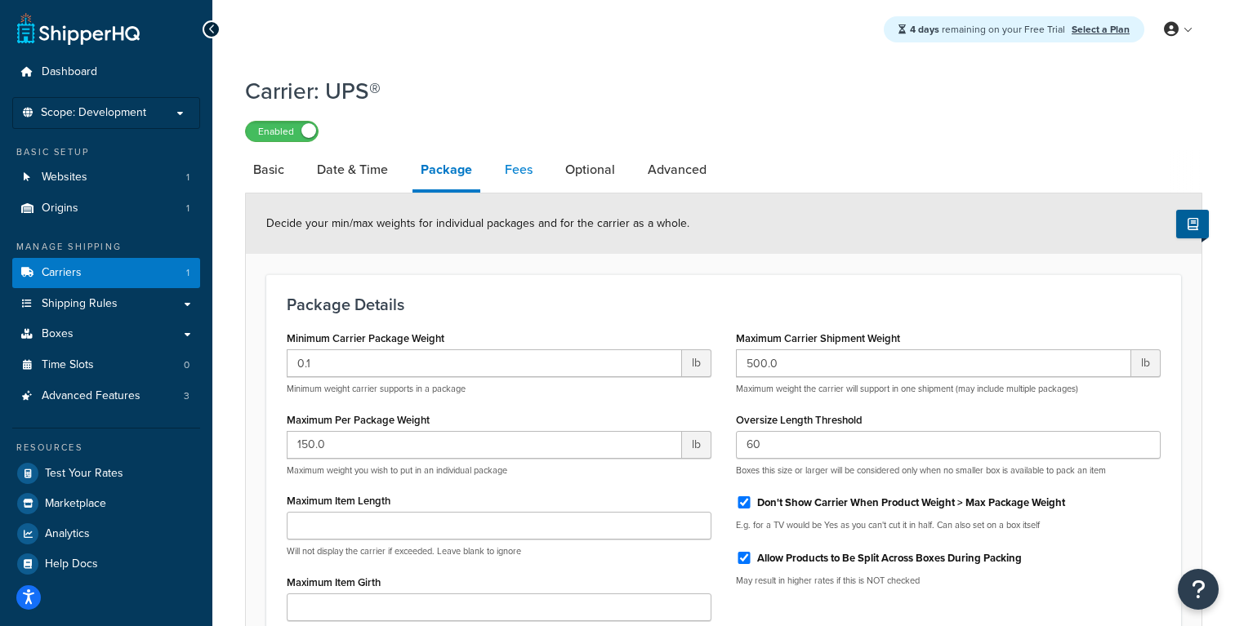
click at [510, 187] on link "Fees" at bounding box center [519, 169] width 44 height 39
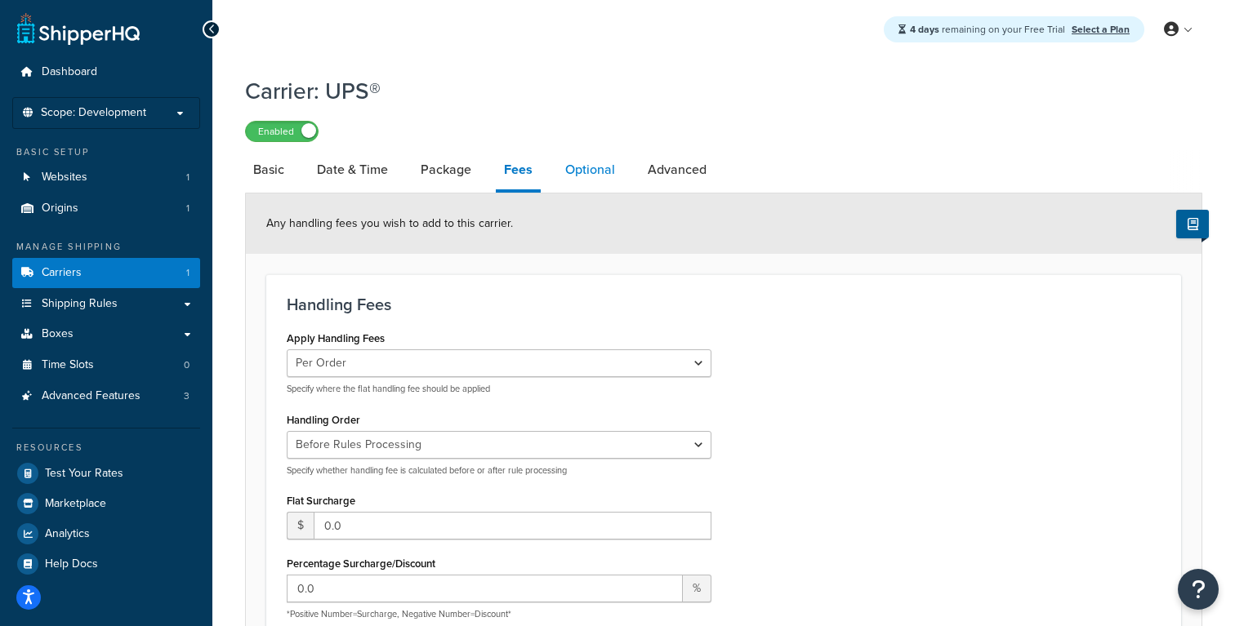
click at [584, 165] on link "Optional" at bounding box center [590, 169] width 66 height 39
select select "business"
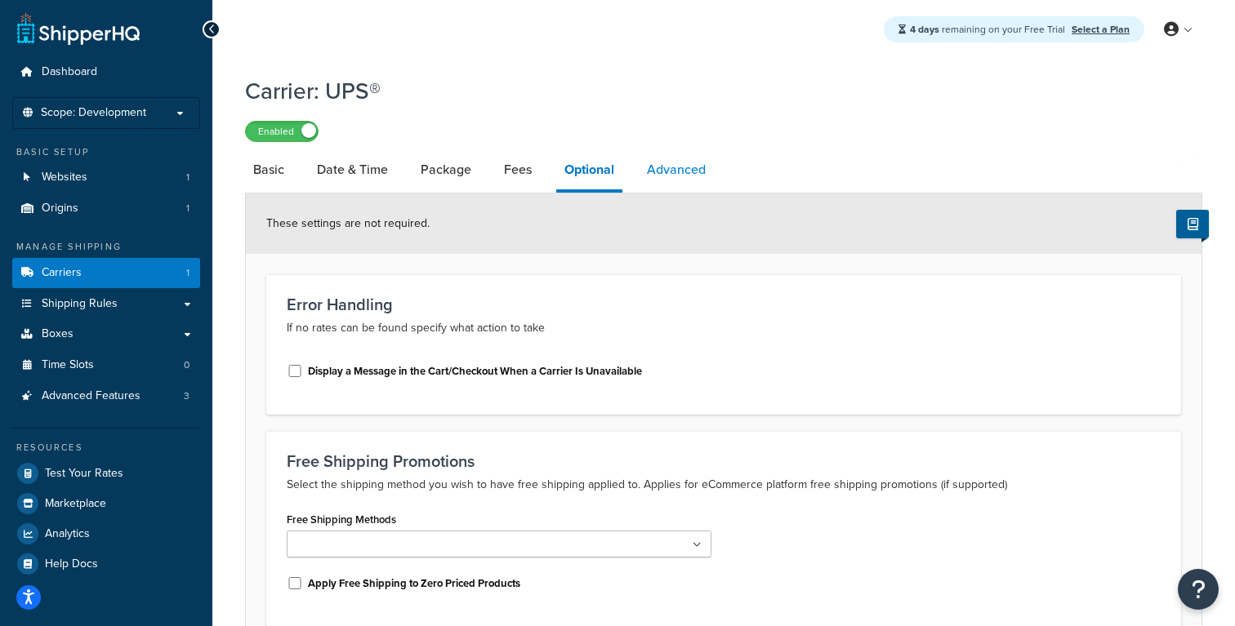
click at [687, 164] on link "Advanced" at bounding box center [676, 169] width 75 height 39
select select "false"
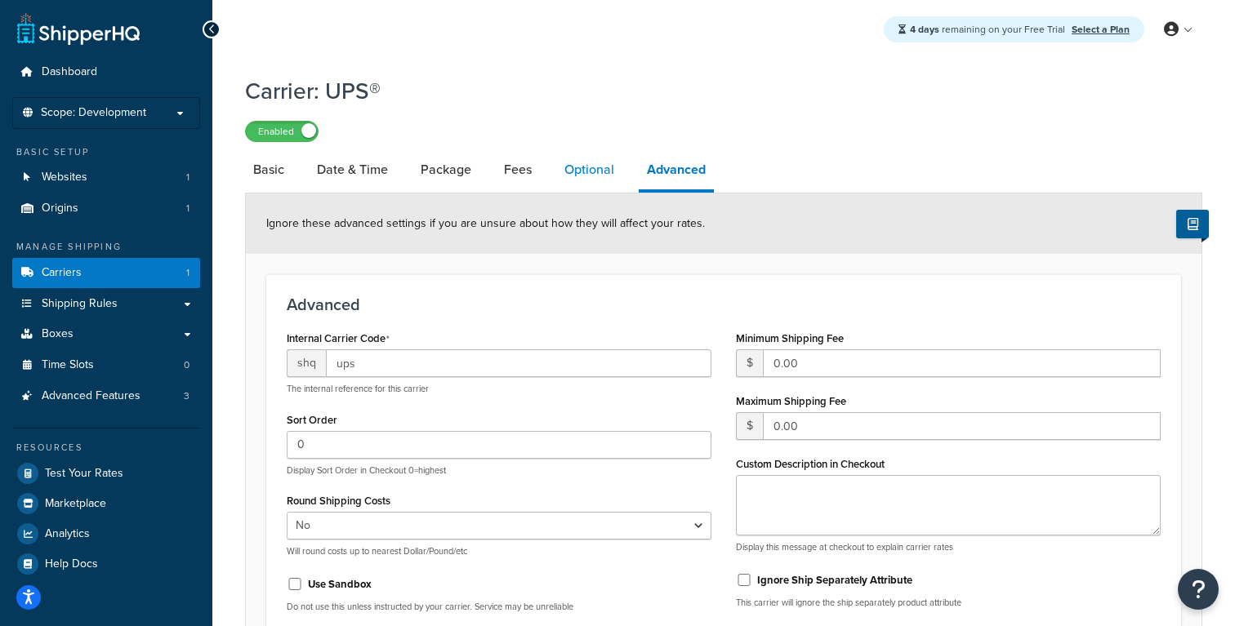
click at [584, 171] on link "Optional" at bounding box center [589, 169] width 66 height 39
select select "business"
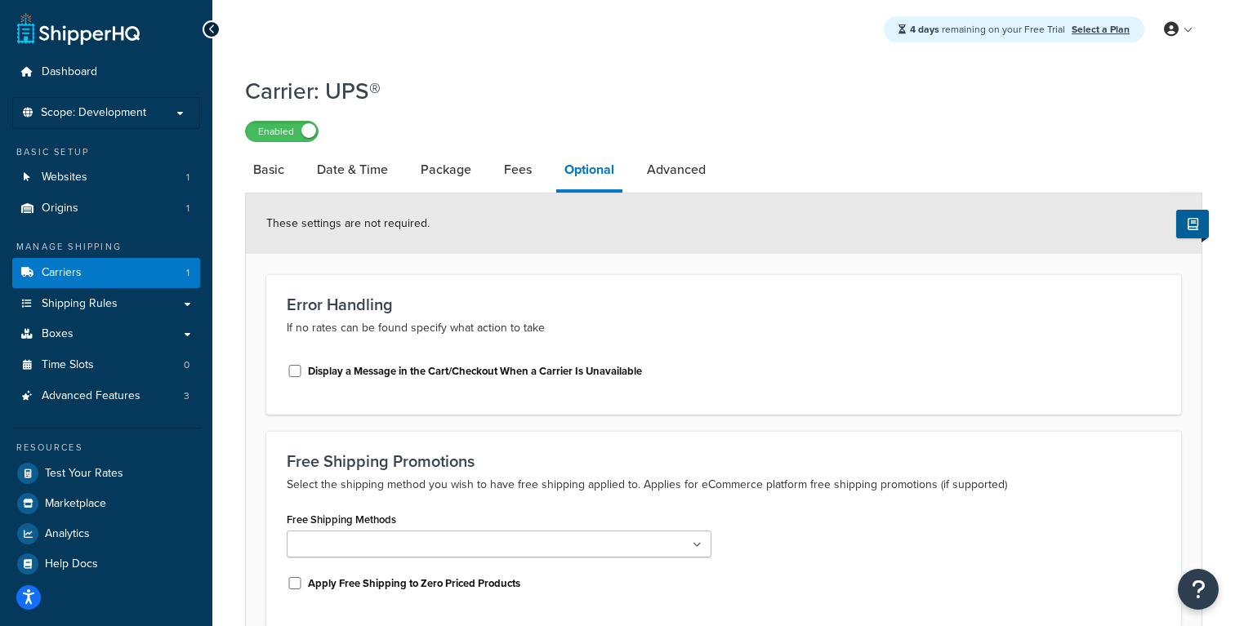
scroll to position [205, 0]
